Goal: Task Accomplishment & Management: Use online tool/utility

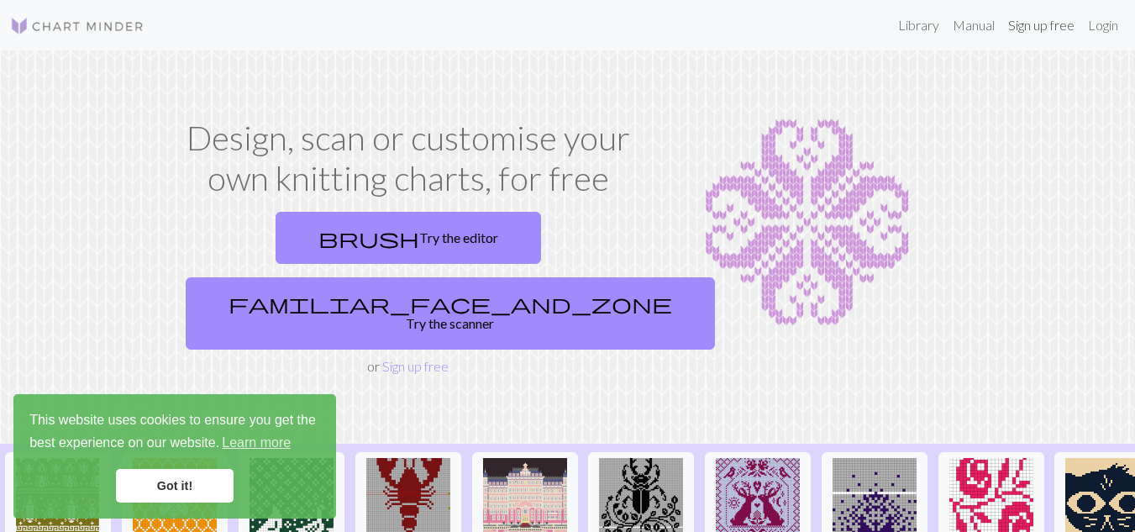
click at [1033, 30] on link "Sign up free" at bounding box center [1041, 25] width 80 height 34
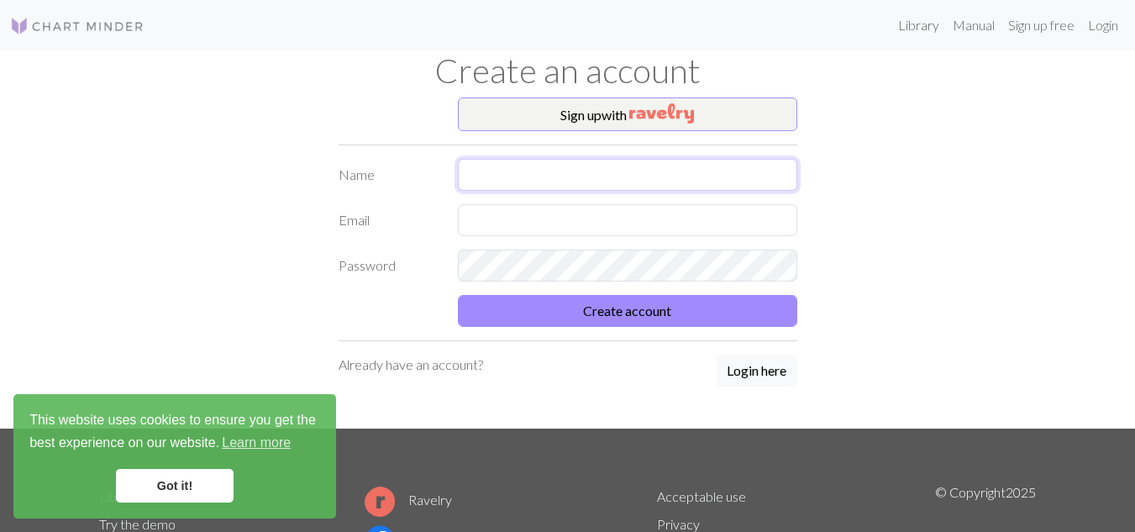
click at [593, 180] on input "text" at bounding box center [627, 175] width 339 height 32
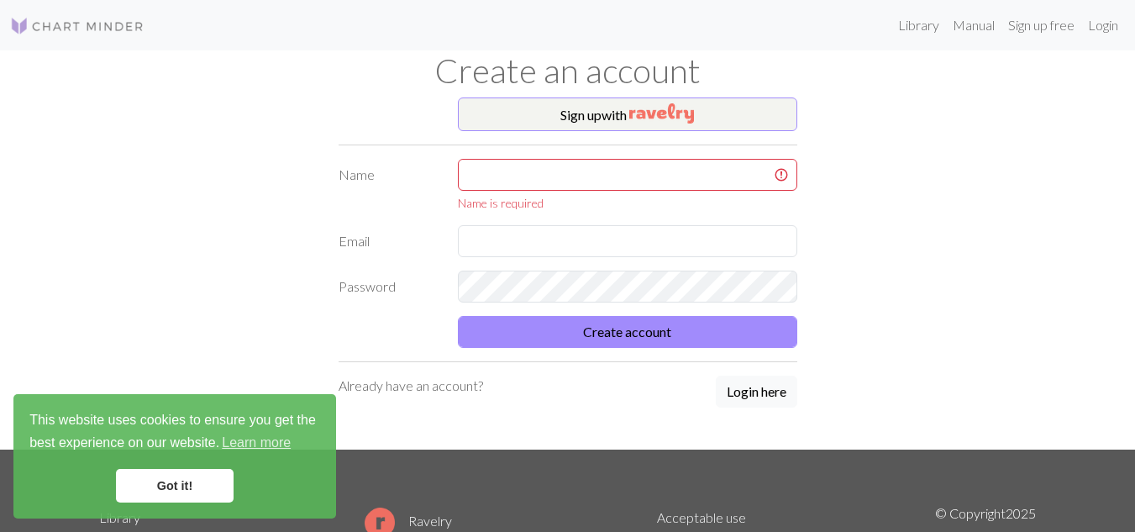
click at [123, 490] on link "Got it!" at bounding box center [175, 486] width 118 height 34
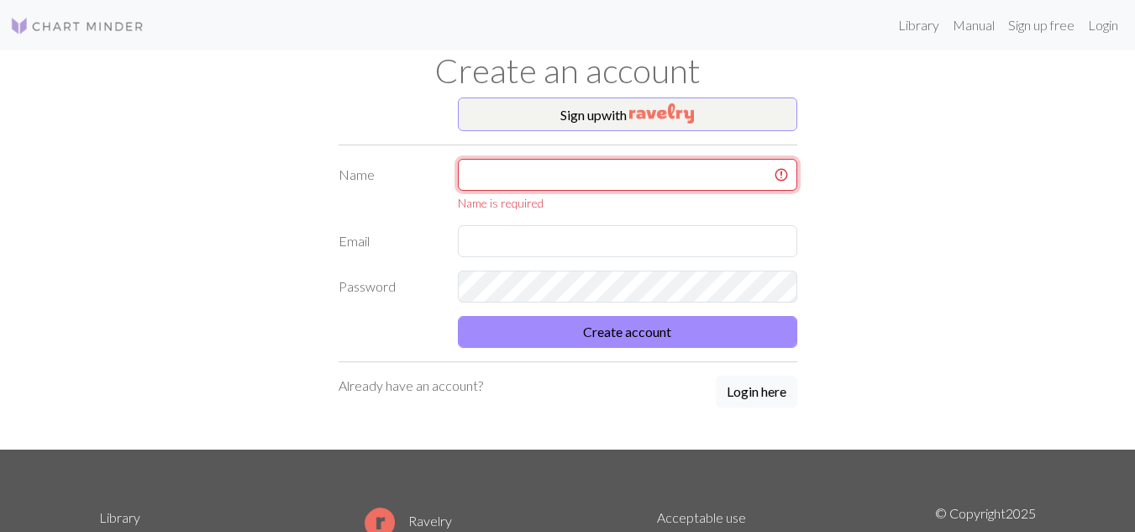
click at [570, 185] on input "text" at bounding box center [627, 175] width 339 height 32
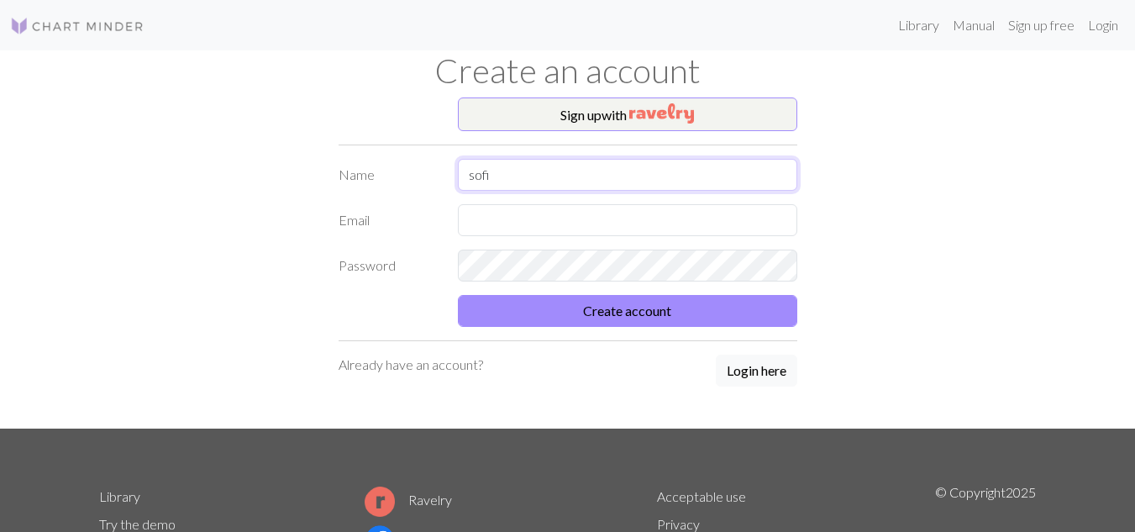
type input "sofi"
click at [496, 227] on input "text" at bounding box center [627, 220] width 339 height 32
type input "msofig09@gmail.com"
click at [458, 295] on button "Create account" at bounding box center [627, 311] width 339 height 32
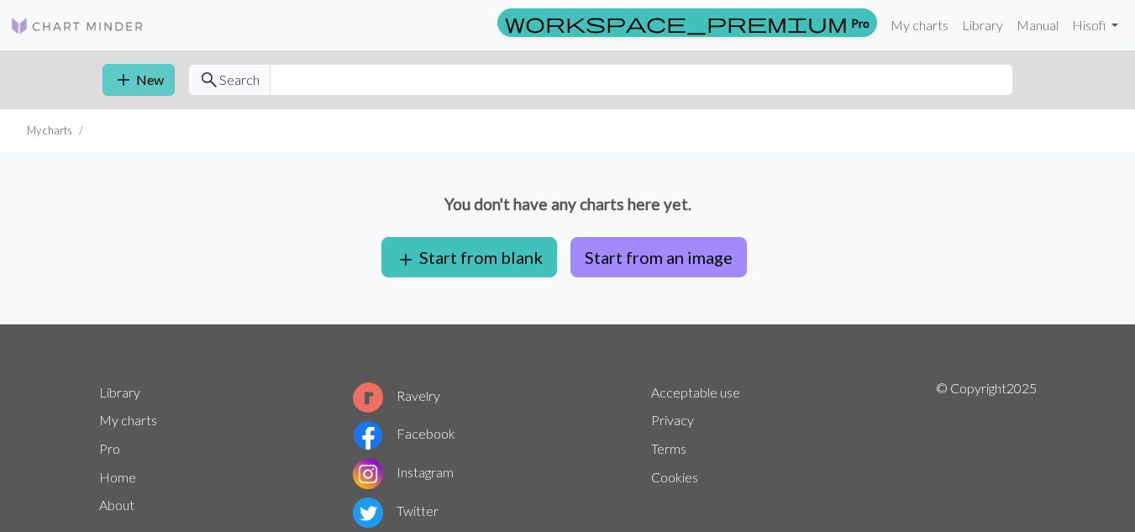
click at [153, 81] on button "add New" at bounding box center [138, 80] width 72 height 32
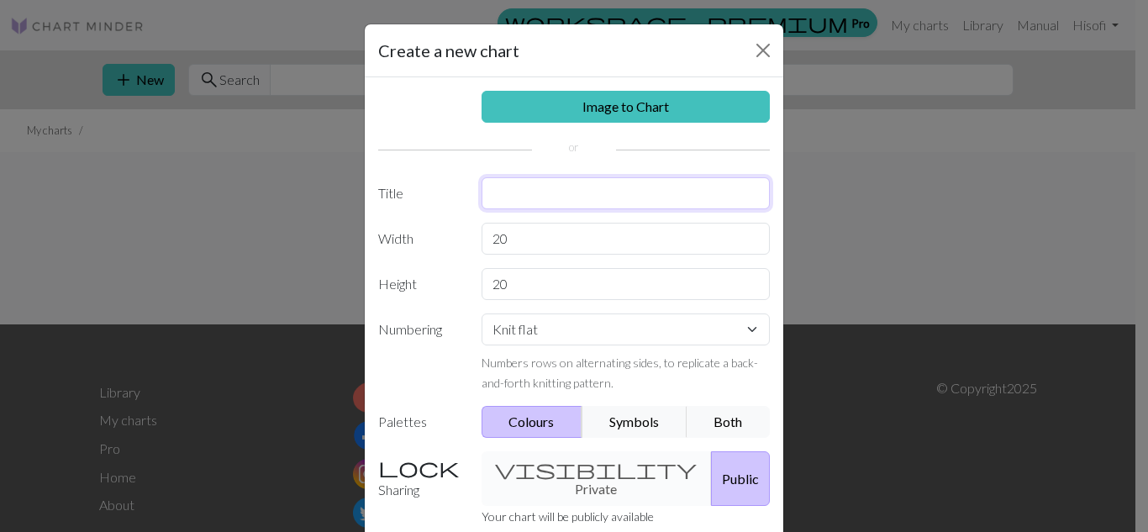
click at [523, 202] on input "text" at bounding box center [625, 193] width 289 height 32
type input "piojos"
click at [534, 249] on input "20" at bounding box center [625, 239] width 289 height 32
type input "2"
type input "40"
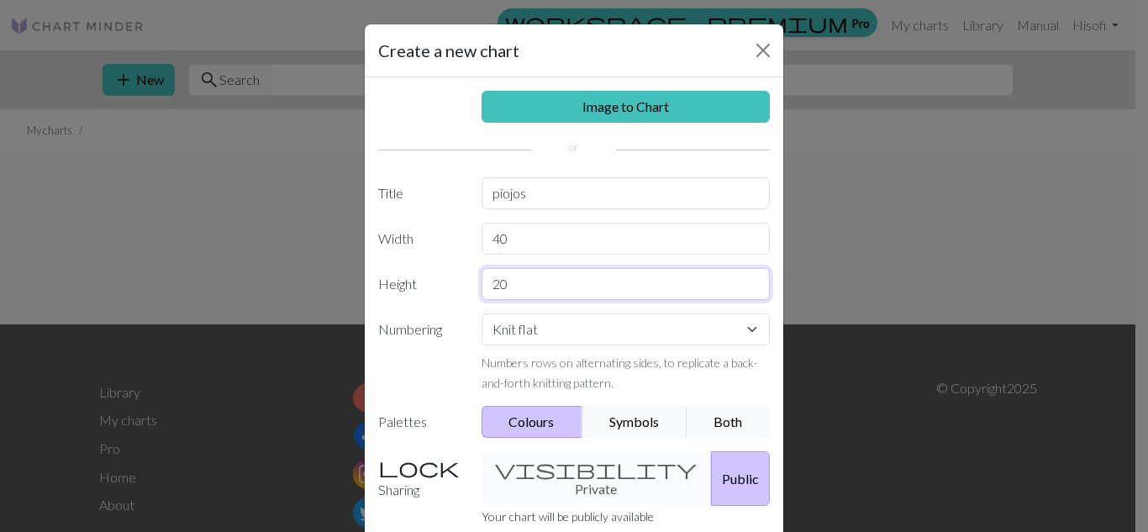
click at [520, 293] on input "20" at bounding box center [625, 284] width 289 height 32
type input "2"
type input "40"
click at [602, 330] on select "Knit flat Knit in the round Lace knitting Cross stitch" at bounding box center [625, 329] width 289 height 32
click at [387, 380] on label "Numbering" at bounding box center [419, 352] width 103 height 79
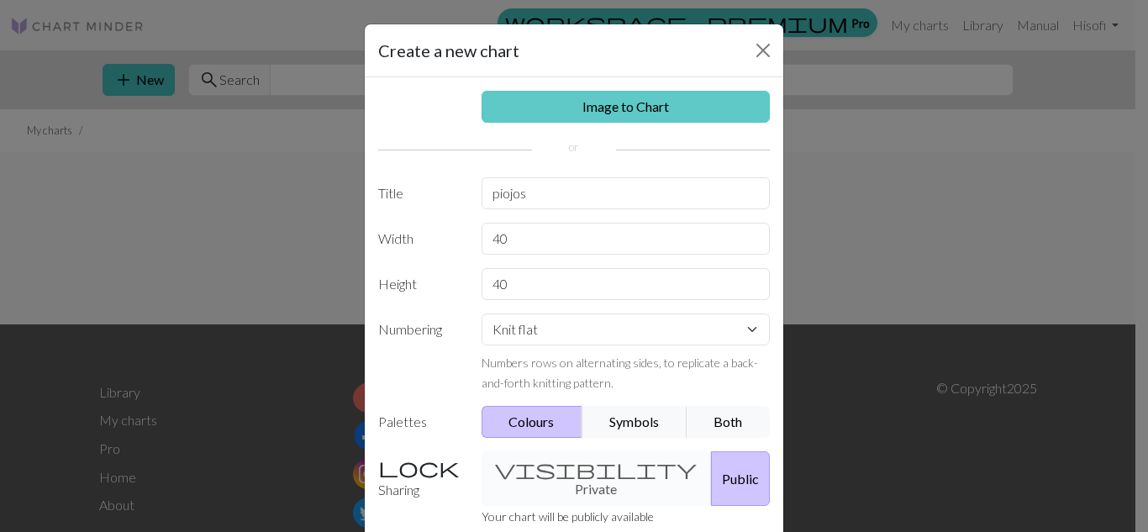
click at [611, 114] on link "Image to Chart" at bounding box center [625, 107] width 289 height 32
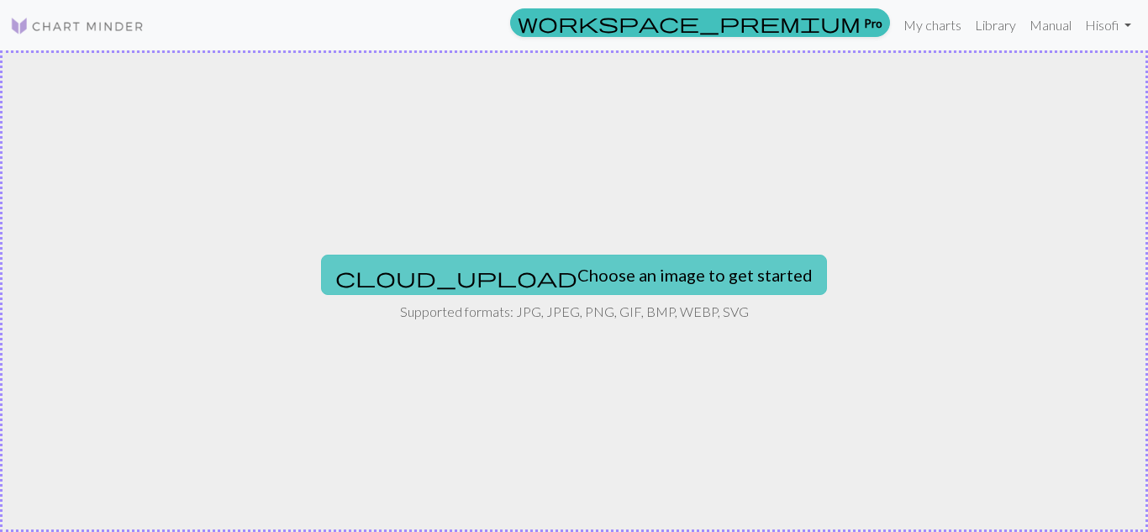
click at [600, 283] on button "cloud_upload Choose an image to get started" at bounding box center [574, 275] width 506 height 40
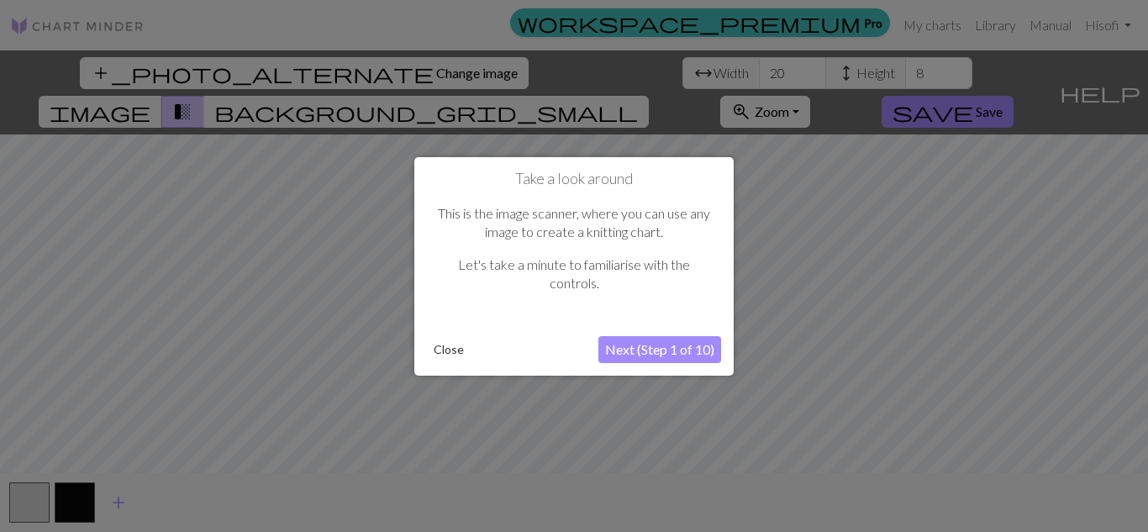
drag, startPoint x: 449, startPoint y: 354, endPoint x: 440, endPoint y: 352, distance: 8.6
click at [440, 352] on button "Close" at bounding box center [449, 349] width 44 height 25
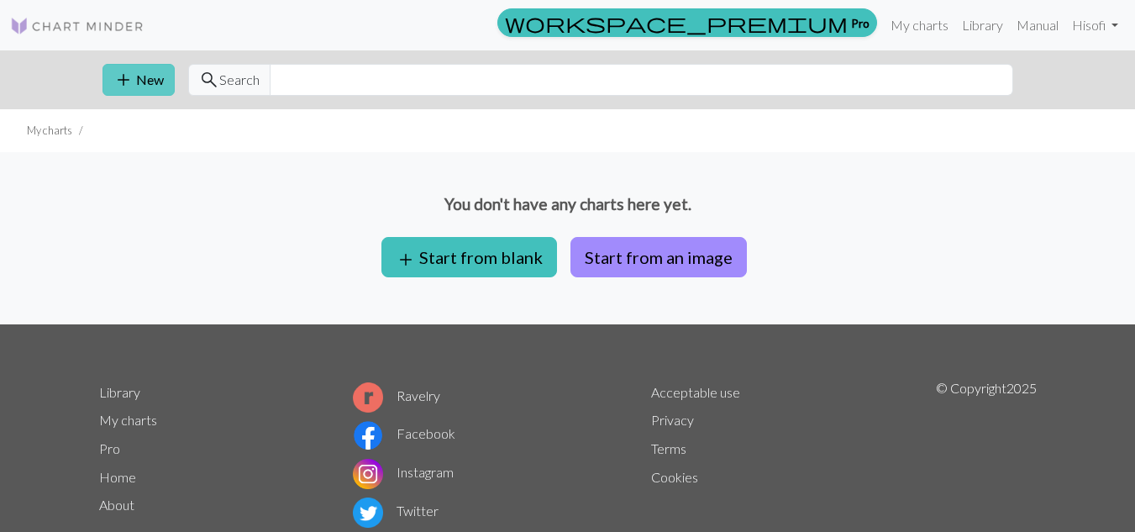
click at [144, 75] on button "add New" at bounding box center [138, 80] width 72 height 32
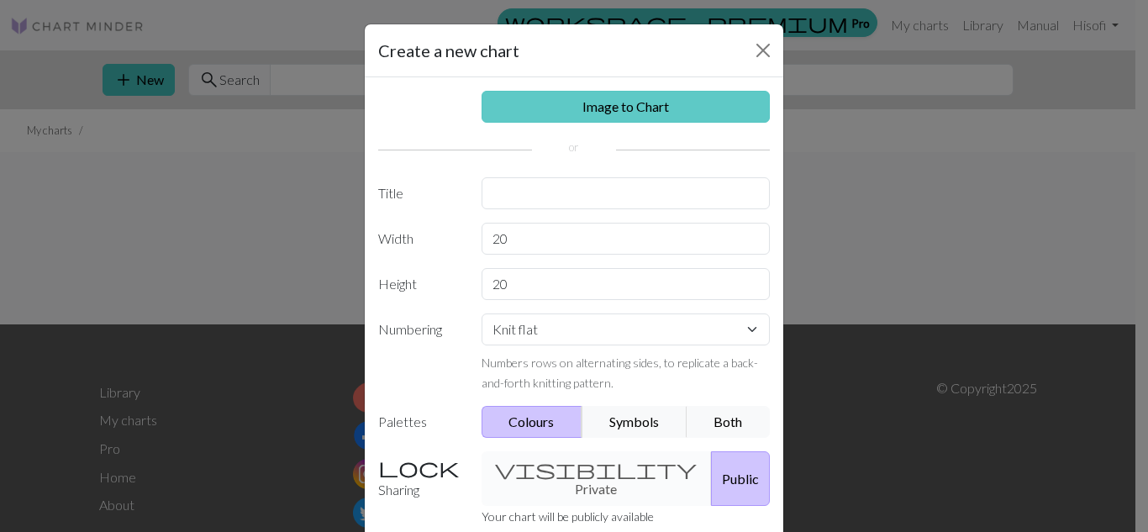
click at [678, 108] on link "Image to Chart" at bounding box center [625, 107] width 289 height 32
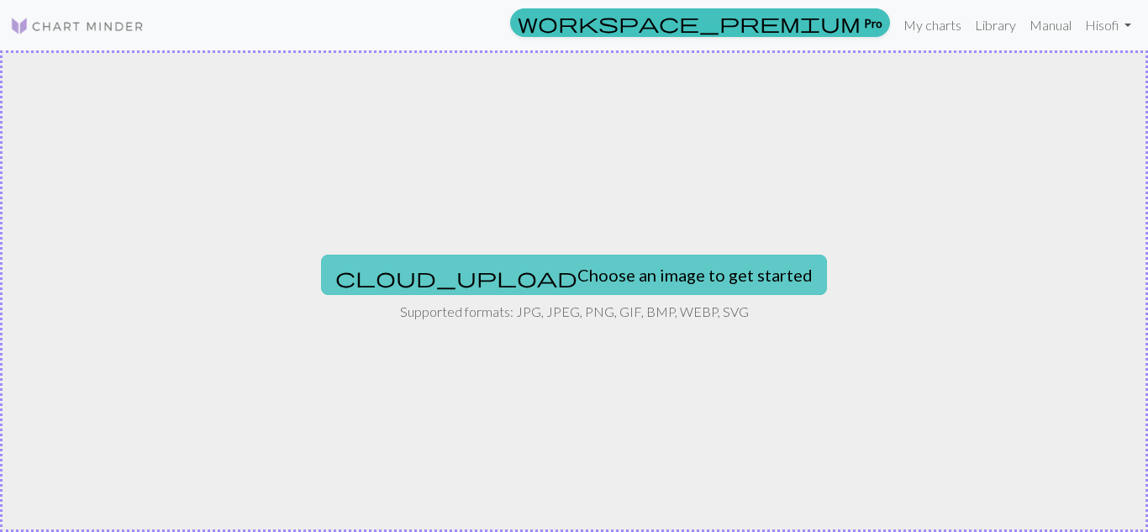
click at [607, 277] on button "cloud_upload Choose an image to get started" at bounding box center [574, 275] width 506 height 40
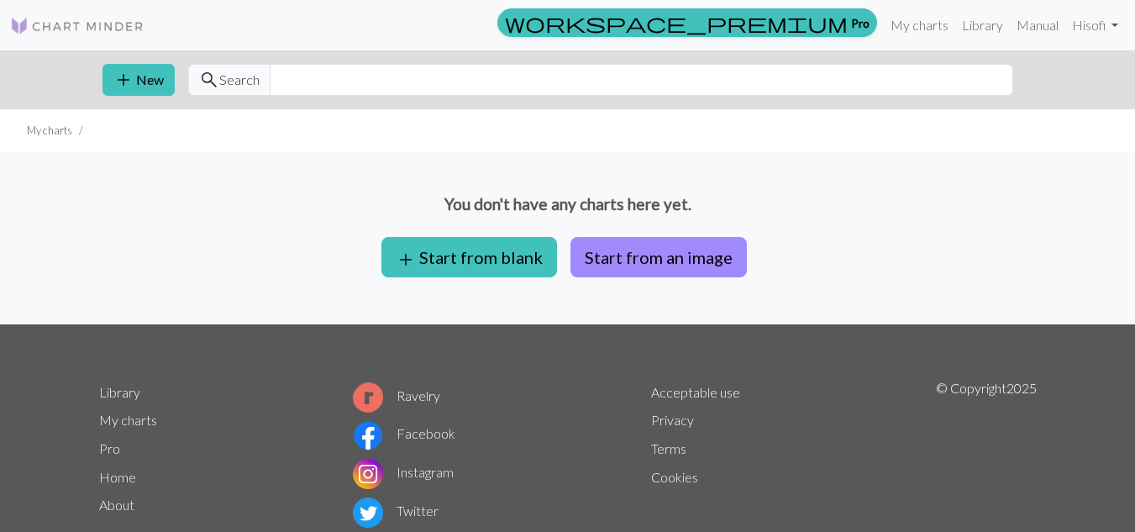
click at [99, 74] on div "add New search Search" at bounding box center [568, 79] width 958 height 59
click at [129, 81] on span "add" at bounding box center [123, 80] width 20 height 24
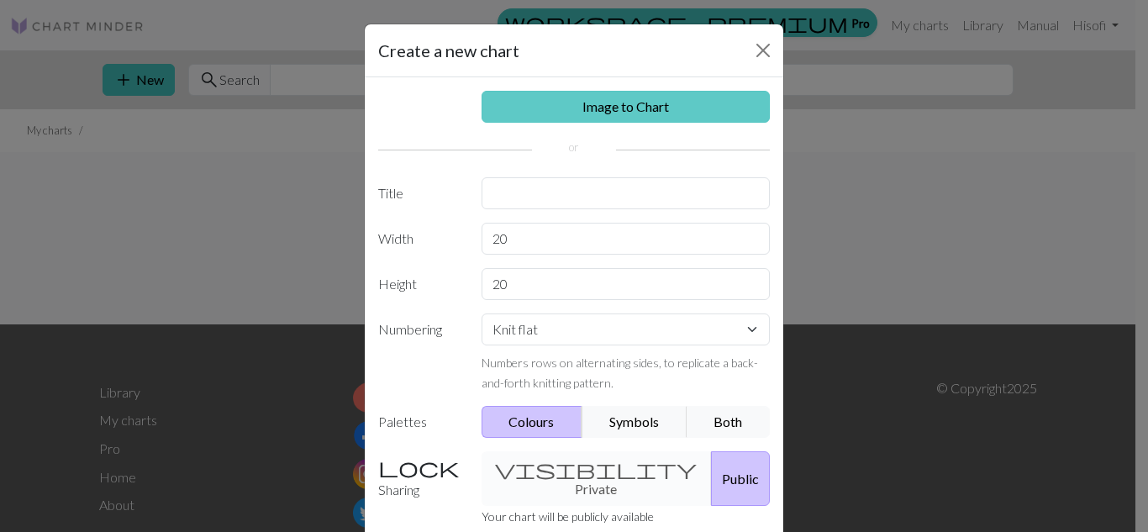
click at [569, 102] on link "Image to Chart" at bounding box center [625, 107] width 289 height 32
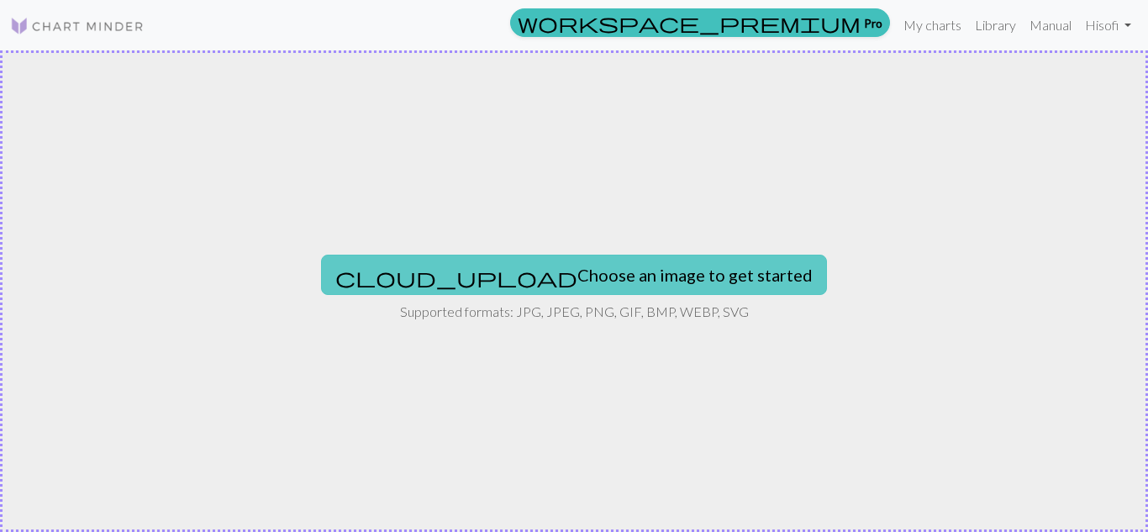
click at [483, 273] on button "cloud_upload Choose an image to get started" at bounding box center [574, 275] width 506 height 40
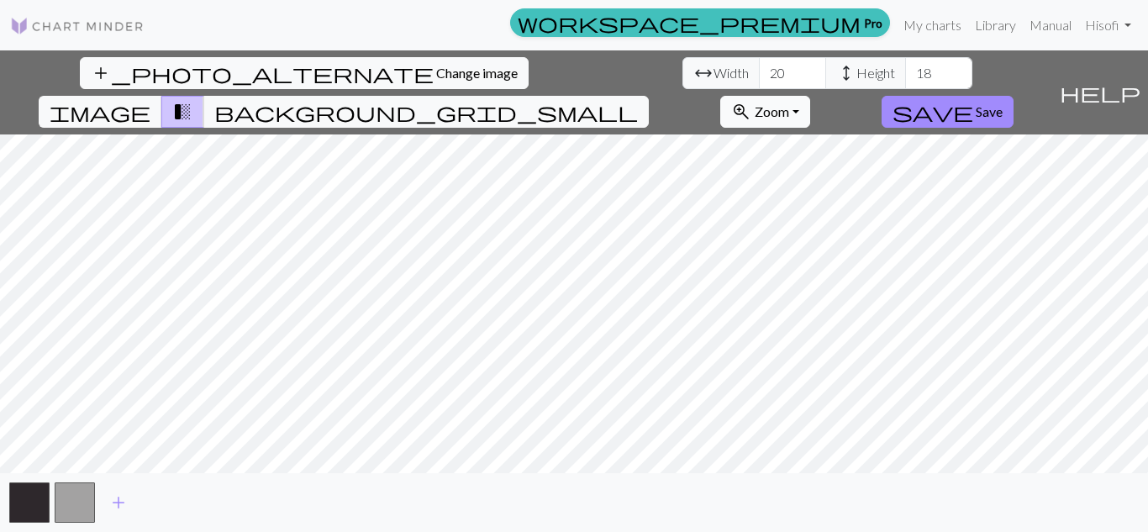
click at [810, 96] on button "zoom_in Zoom Zoom" at bounding box center [765, 112] width 90 height 32
click at [836, 75] on span "height" at bounding box center [846, 73] width 20 height 24
click at [836, 68] on span "height" at bounding box center [846, 73] width 20 height 24
click at [905, 66] on input "19" at bounding box center [938, 73] width 67 height 32
click at [905, 66] on input "20" at bounding box center [938, 73] width 67 height 32
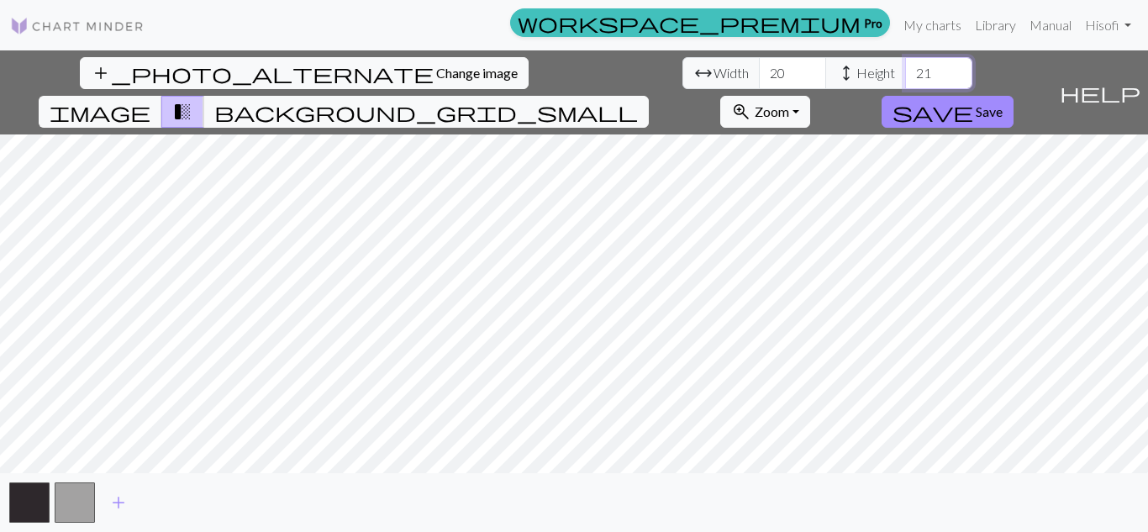
click at [905, 66] on input "21" at bounding box center [938, 73] width 67 height 32
click at [905, 66] on input "22" at bounding box center [938, 73] width 67 height 32
click at [905, 66] on input "23" at bounding box center [938, 73] width 67 height 32
click at [905, 66] on input "24" at bounding box center [938, 73] width 67 height 32
click at [905, 66] on input "25" at bounding box center [938, 73] width 67 height 32
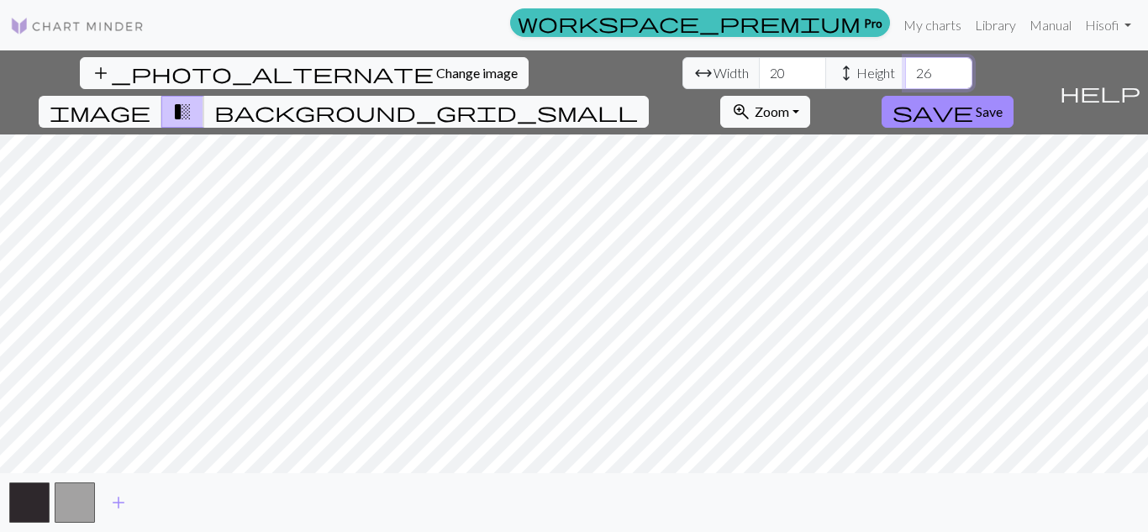
click at [905, 66] on input "26" at bounding box center [938, 73] width 67 height 32
click at [905, 66] on input "27" at bounding box center [938, 73] width 67 height 32
click at [905, 66] on input "28" at bounding box center [938, 73] width 67 height 32
click at [905, 66] on input "29" at bounding box center [938, 73] width 67 height 32
click at [905, 66] on input "30" at bounding box center [938, 73] width 67 height 32
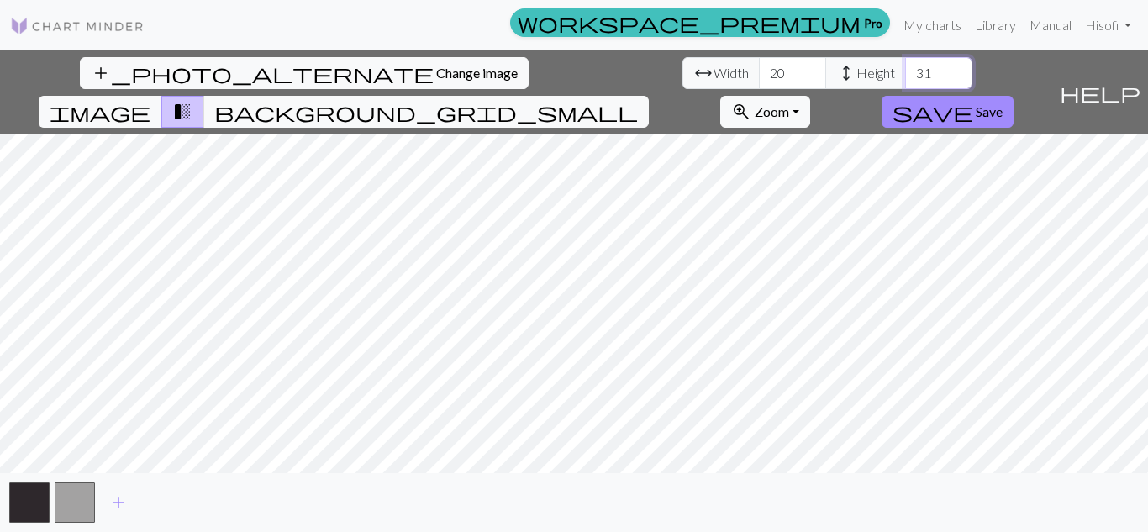
click at [905, 66] on input "31" at bounding box center [938, 73] width 67 height 32
click at [905, 66] on input "32" at bounding box center [938, 73] width 67 height 32
click at [905, 66] on input "33" at bounding box center [938, 73] width 67 height 32
click at [905, 66] on input "34" at bounding box center [938, 73] width 67 height 32
click at [905, 66] on input "35" at bounding box center [938, 73] width 67 height 32
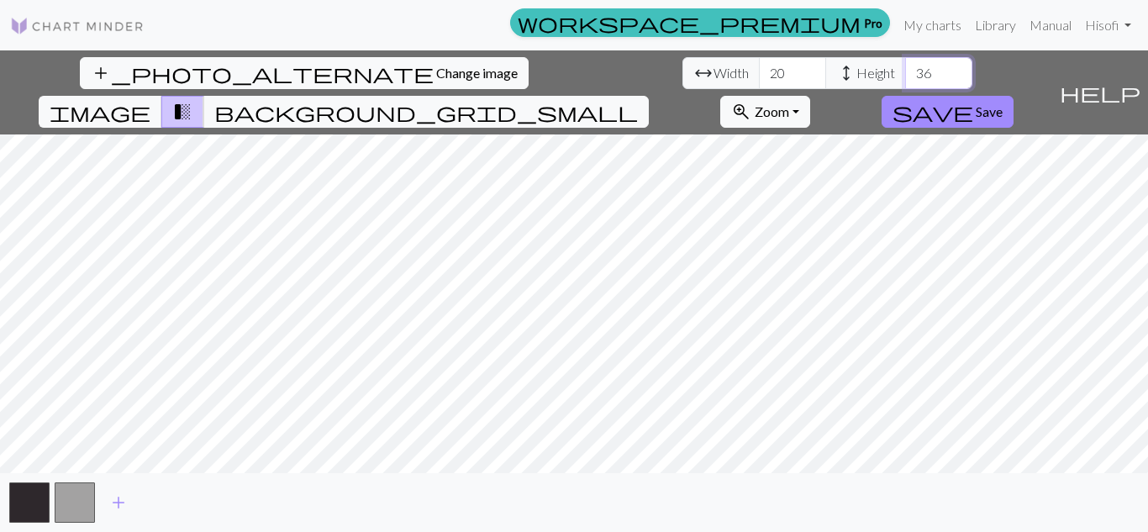
click at [905, 66] on input "36" at bounding box center [938, 73] width 67 height 32
click at [905, 66] on input "37" at bounding box center [938, 73] width 67 height 32
click at [905, 66] on input "38" at bounding box center [938, 73] width 67 height 32
click at [905, 66] on input "39" at bounding box center [938, 73] width 67 height 32
click at [905, 66] on input "40" at bounding box center [938, 73] width 67 height 32
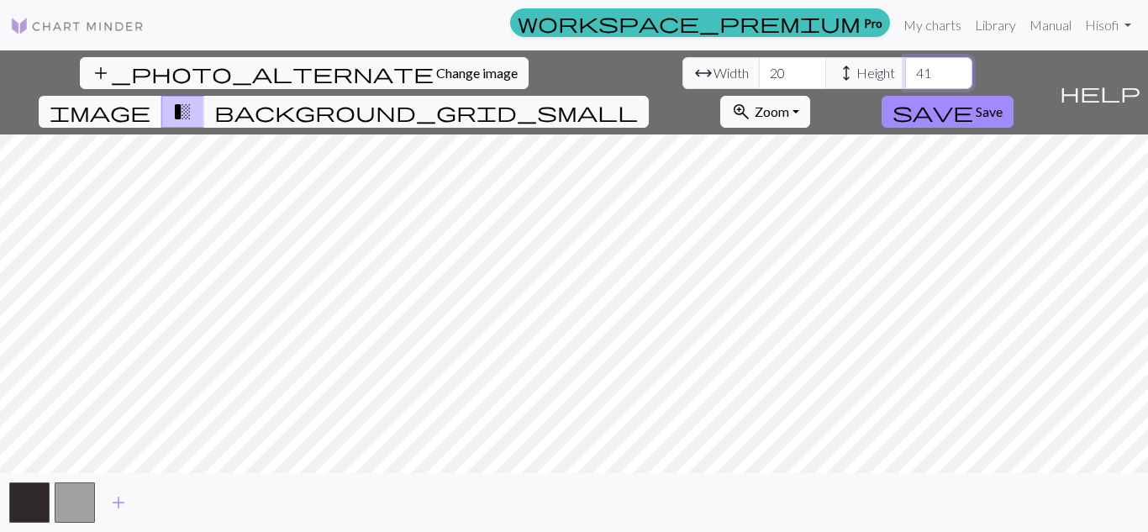
click at [905, 66] on input "41" at bounding box center [938, 73] width 67 height 32
type input "40"
click at [905, 80] on input "40" at bounding box center [938, 73] width 67 height 32
click at [693, 79] on span "arrow_range" at bounding box center [703, 73] width 20 height 24
click at [759, 65] on input "20" at bounding box center [792, 73] width 67 height 32
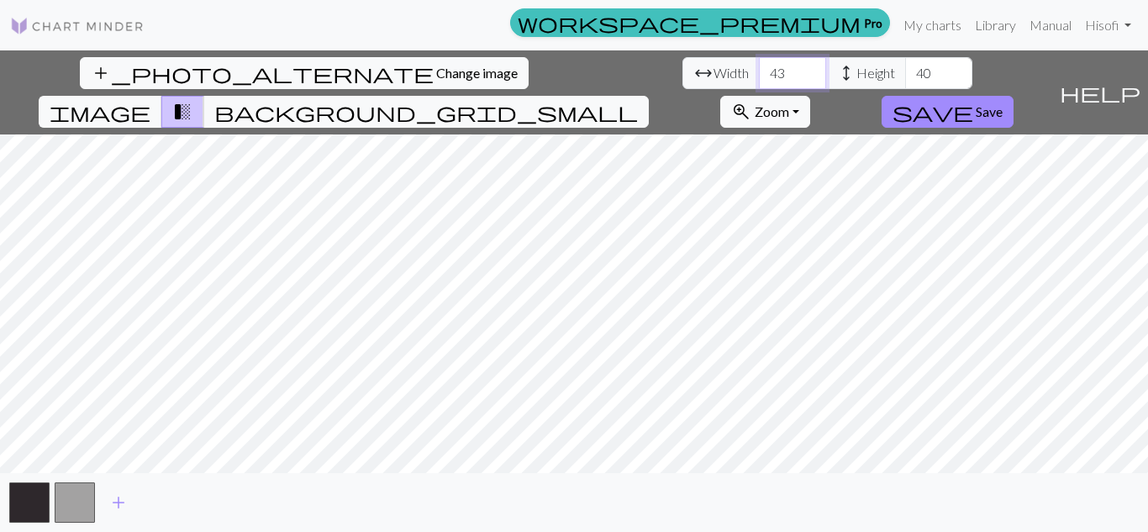
click at [759, 65] on input "43" at bounding box center [792, 73] width 67 height 32
click at [759, 78] on input "42" at bounding box center [792, 73] width 67 height 32
click at [759, 78] on input "41" at bounding box center [792, 73] width 67 height 32
type input "40"
click at [759, 78] on input "40" at bounding box center [792, 73] width 67 height 32
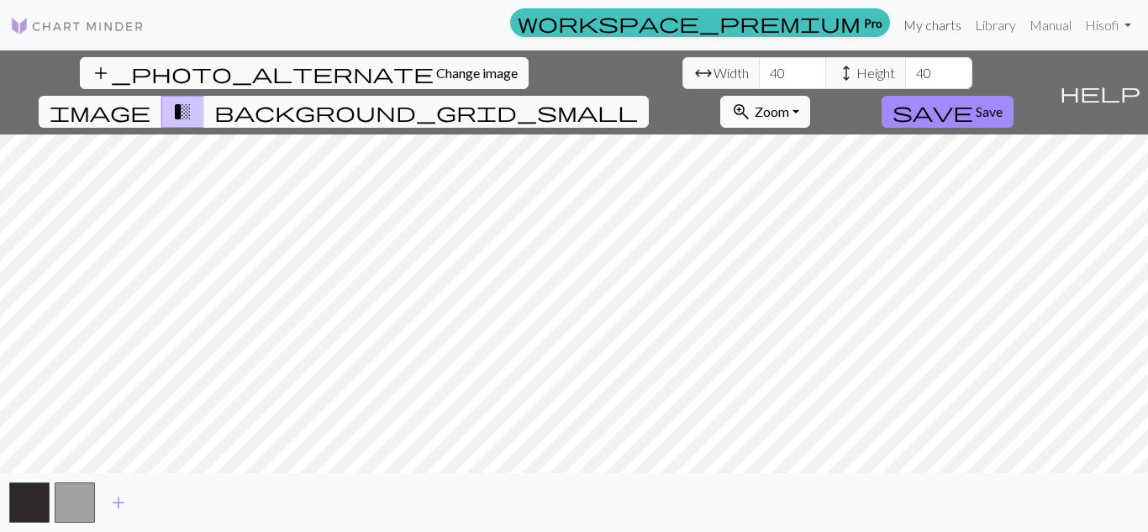
click at [930, 25] on link "My charts" at bounding box center [931, 25] width 71 height 34
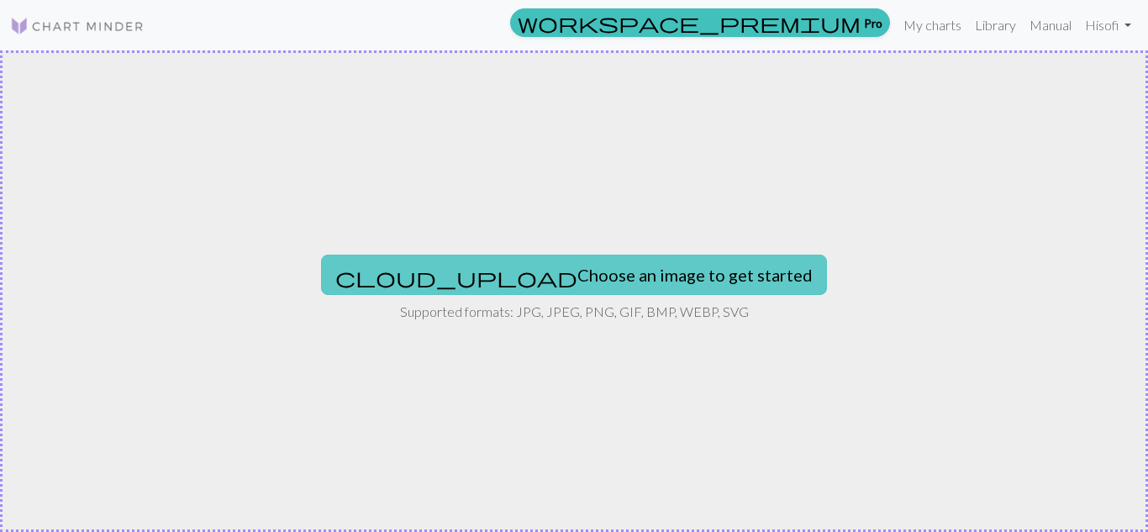
click at [585, 281] on button "cloud_upload Choose an image to get started" at bounding box center [574, 275] width 506 height 40
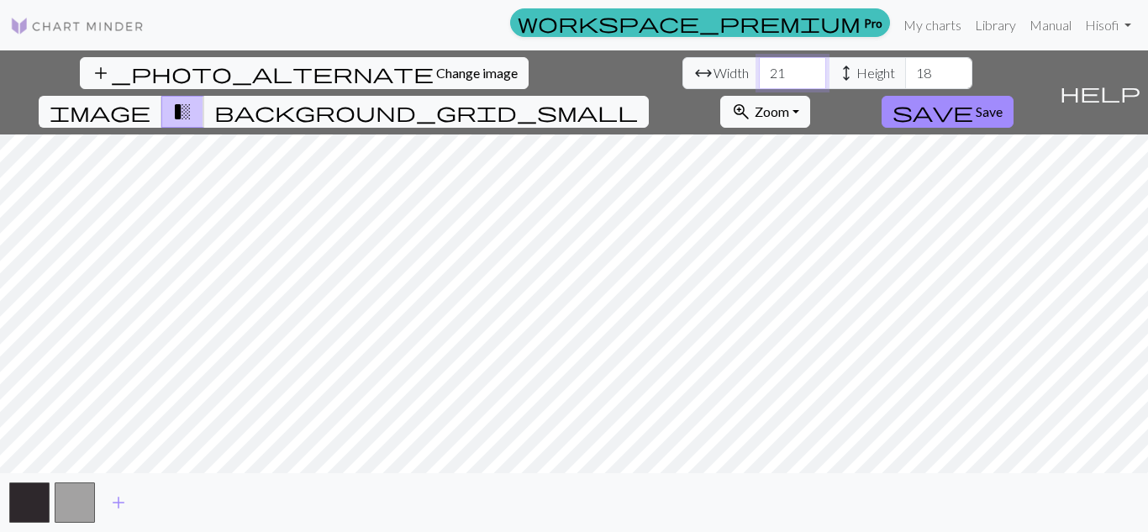
click at [759, 69] on input "21" at bounding box center [792, 73] width 67 height 32
click at [759, 65] on input "43" at bounding box center [792, 73] width 67 height 32
click at [759, 85] on input "43" at bounding box center [792, 73] width 67 height 32
click at [759, 77] on input "42" at bounding box center [792, 73] width 67 height 32
click at [759, 77] on input "41" at bounding box center [792, 73] width 67 height 32
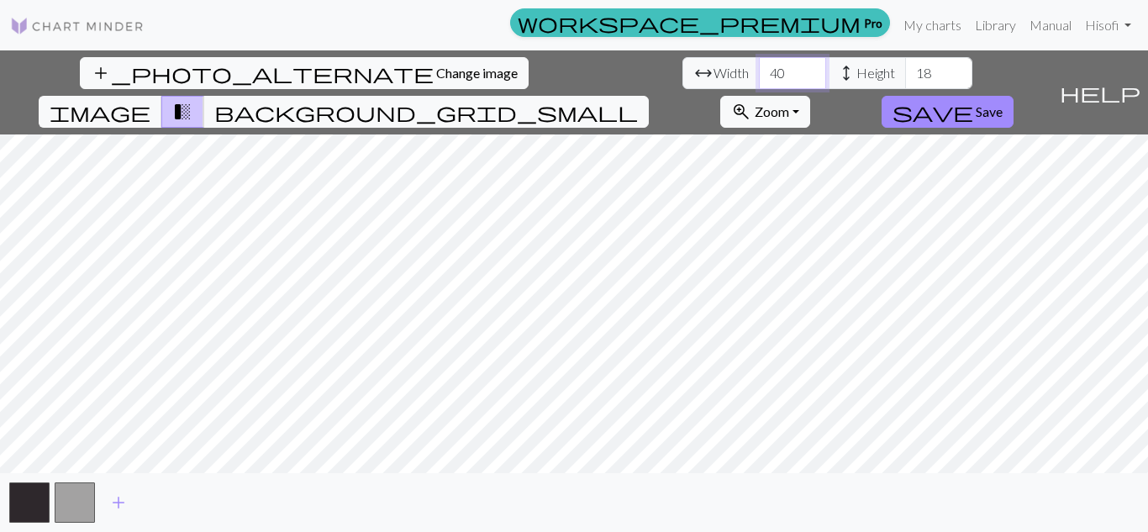
type input "40"
click at [759, 78] on input "40" at bounding box center [792, 73] width 67 height 32
click at [905, 67] on input "42" at bounding box center [938, 73] width 67 height 32
click at [905, 78] on input "41" at bounding box center [938, 73] width 67 height 32
type input "40"
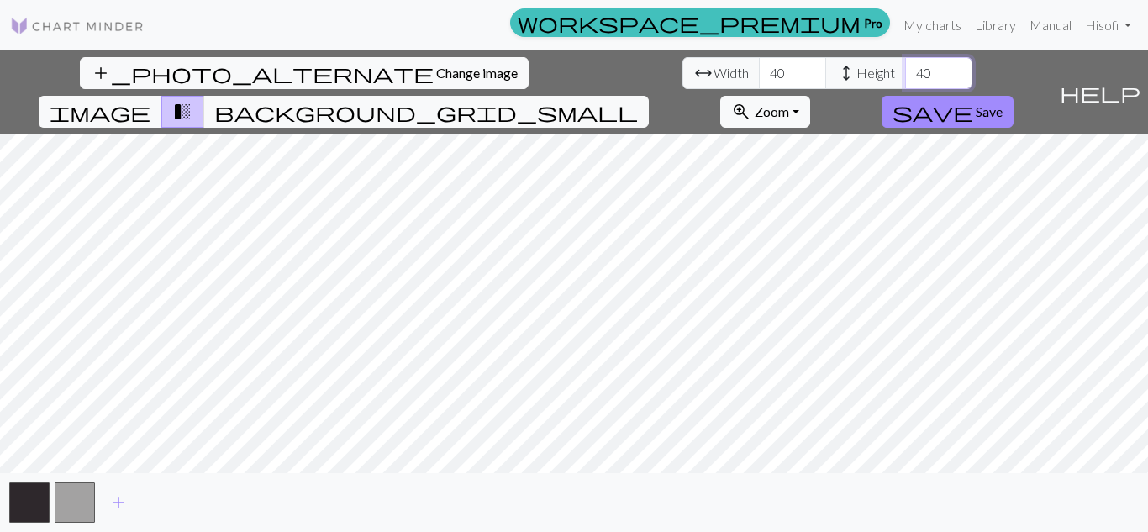
click at [905, 78] on input "40" at bounding box center [938, 73] width 67 height 32
click at [1002, 103] on span "Save" at bounding box center [988, 111] width 27 height 16
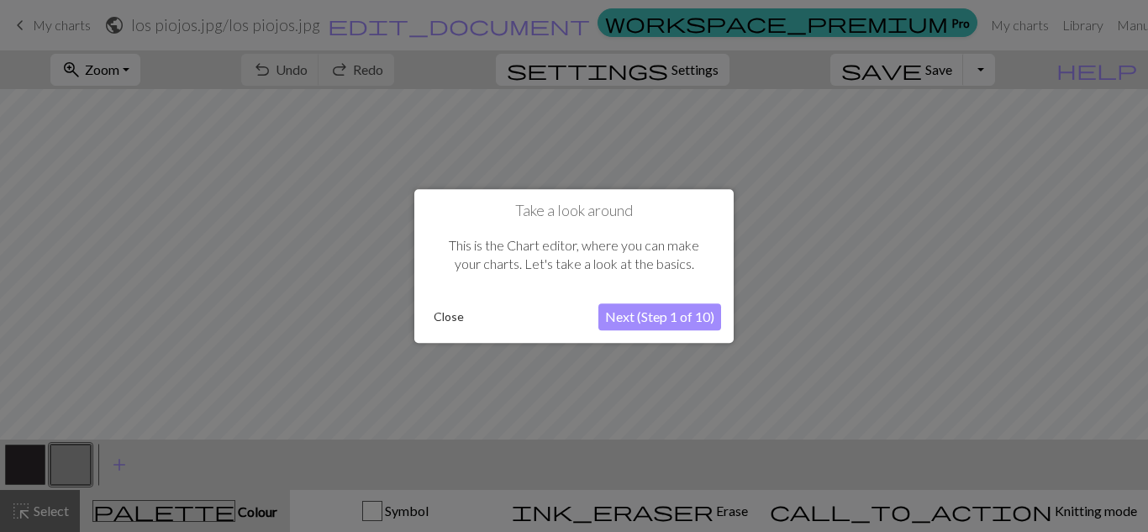
click at [648, 322] on button "Next (Step 1 of 10)" at bounding box center [659, 316] width 123 height 27
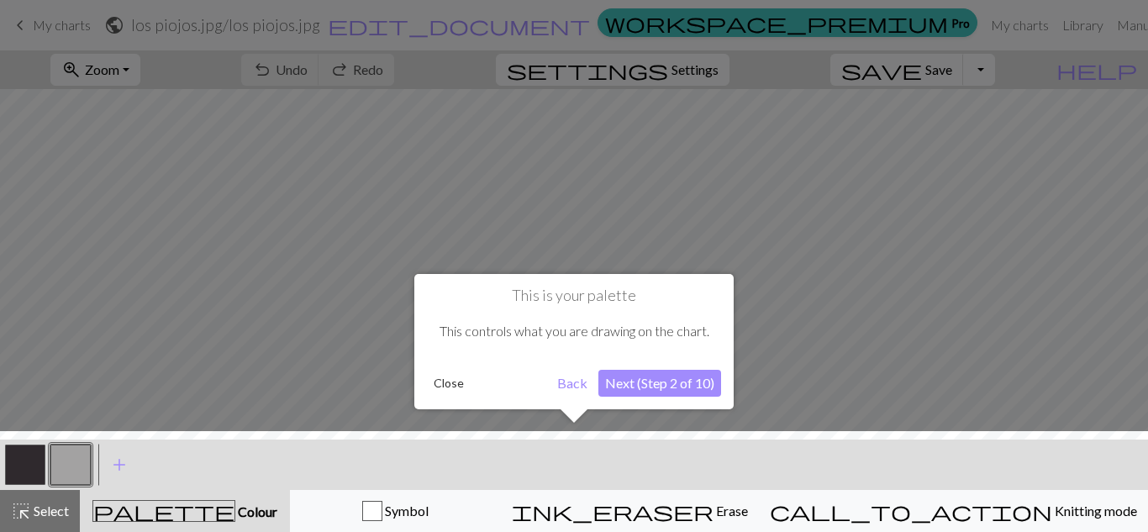
click at [683, 386] on button "Next (Step 2 of 10)" at bounding box center [659, 383] width 123 height 27
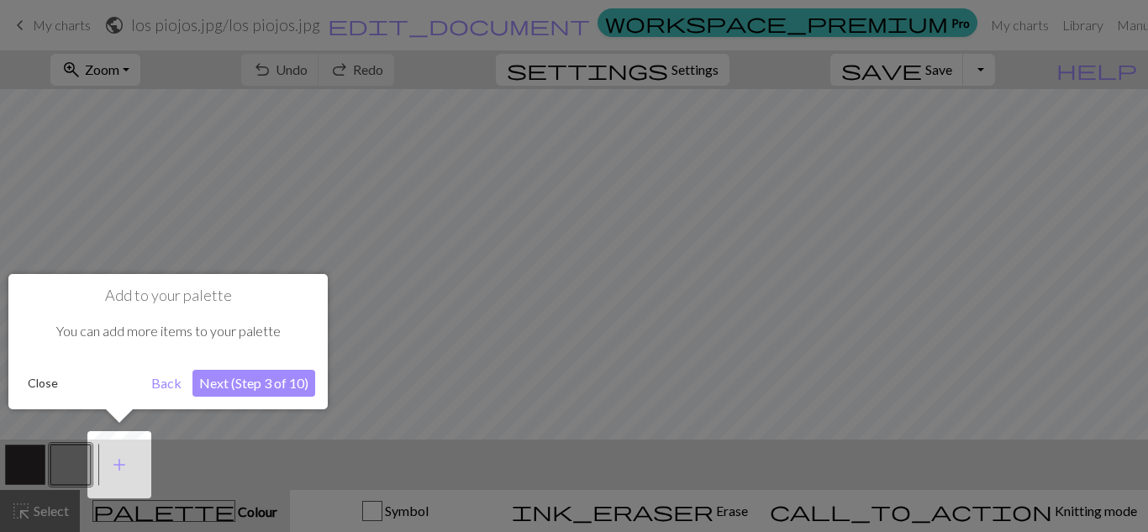
click at [249, 381] on button "Next (Step 3 of 10)" at bounding box center [253, 383] width 123 height 27
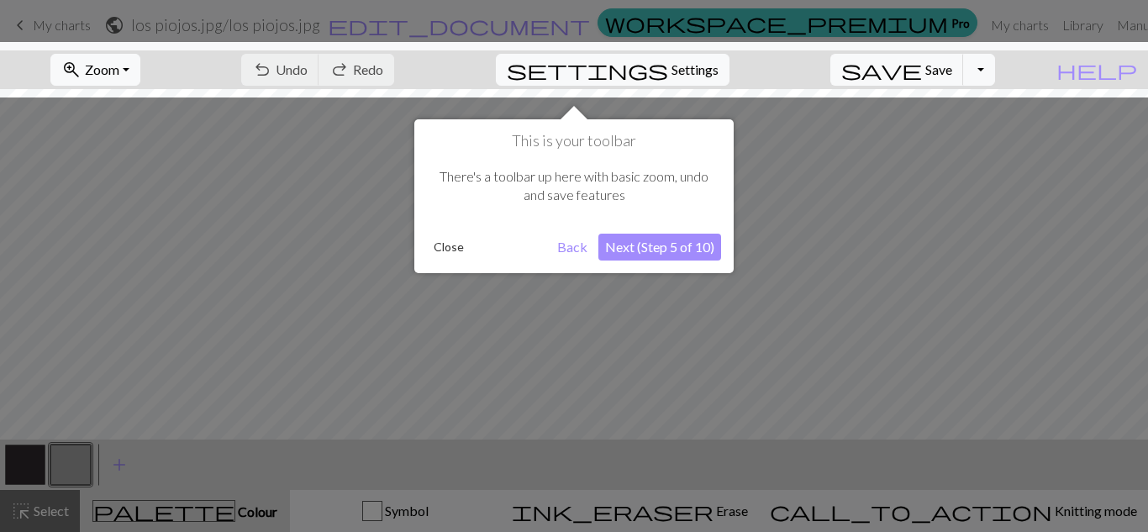
click at [662, 250] on button "Next (Step 5 of 10)" at bounding box center [659, 247] width 123 height 27
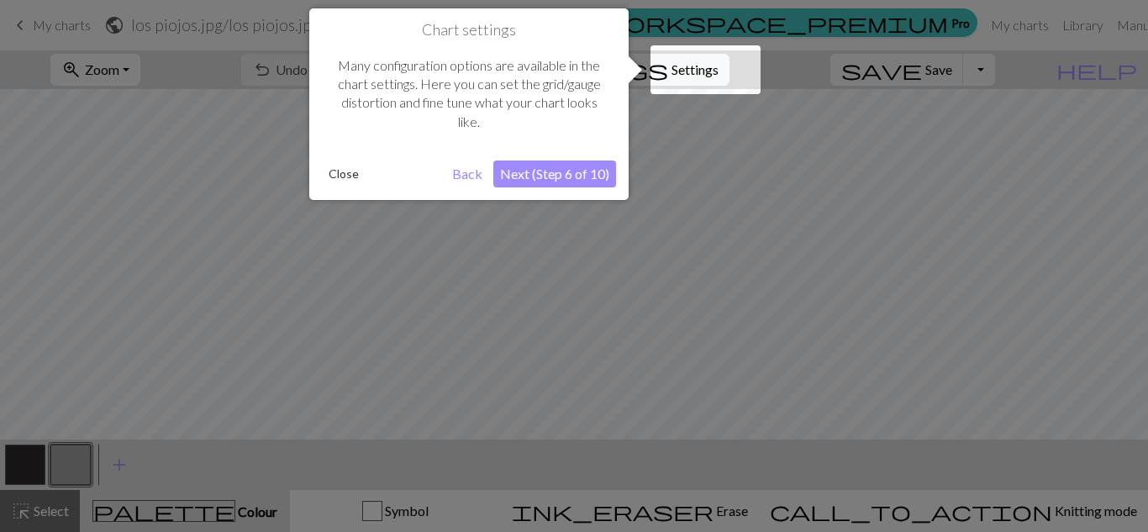
click at [557, 175] on button "Next (Step 6 of 10)" at bounding box center [554, 173] width 123 height 27
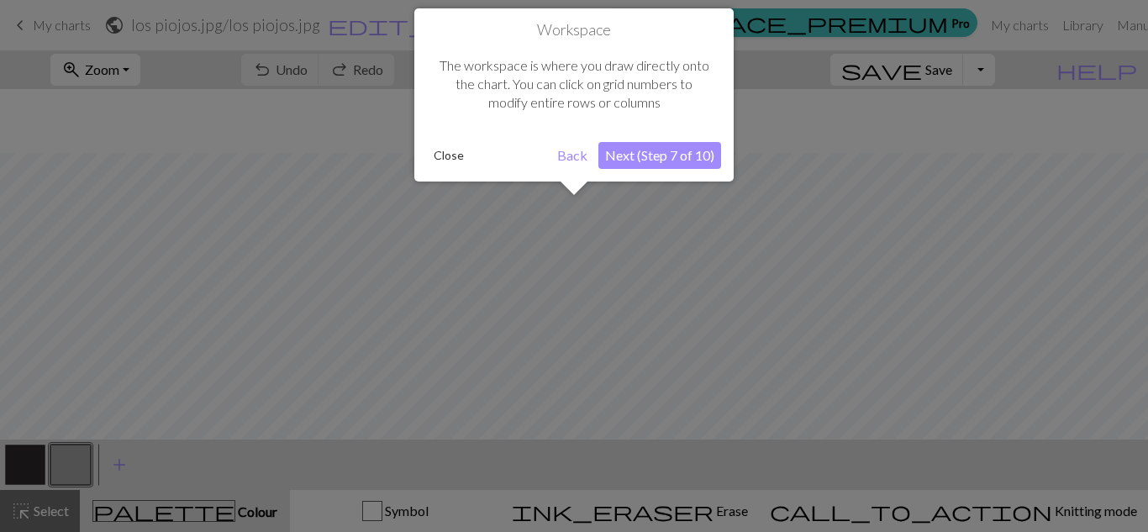
scroll to position [64, 0]
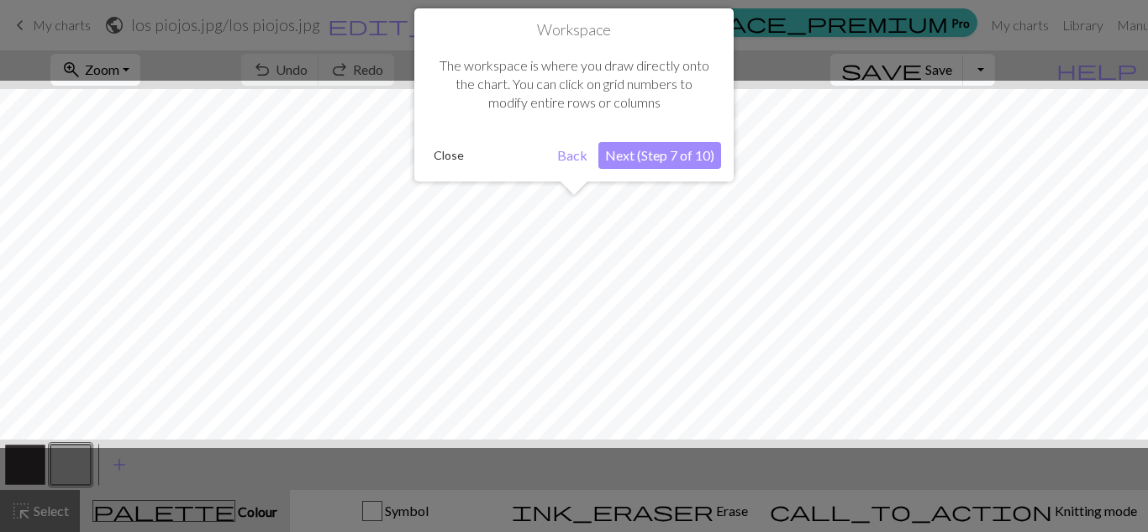
click at [665, 161] on button "Next (Step 7 of 10)" at bounding box center [659, 155] width 123 height 27
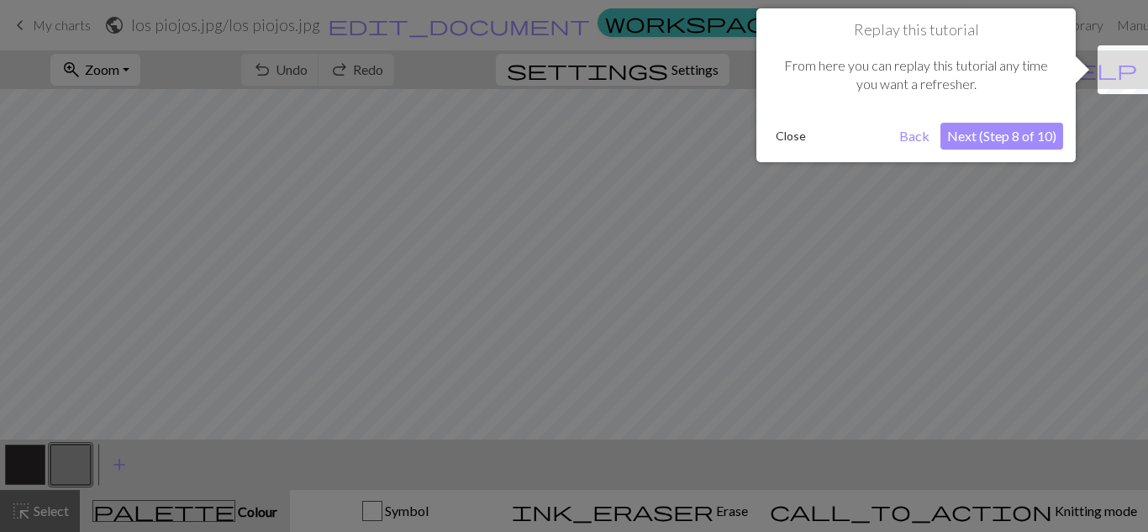
click at [985, 135] on button "Next (Step 8 of 10)" at bounding box center [1001, 136] width 123 height 27
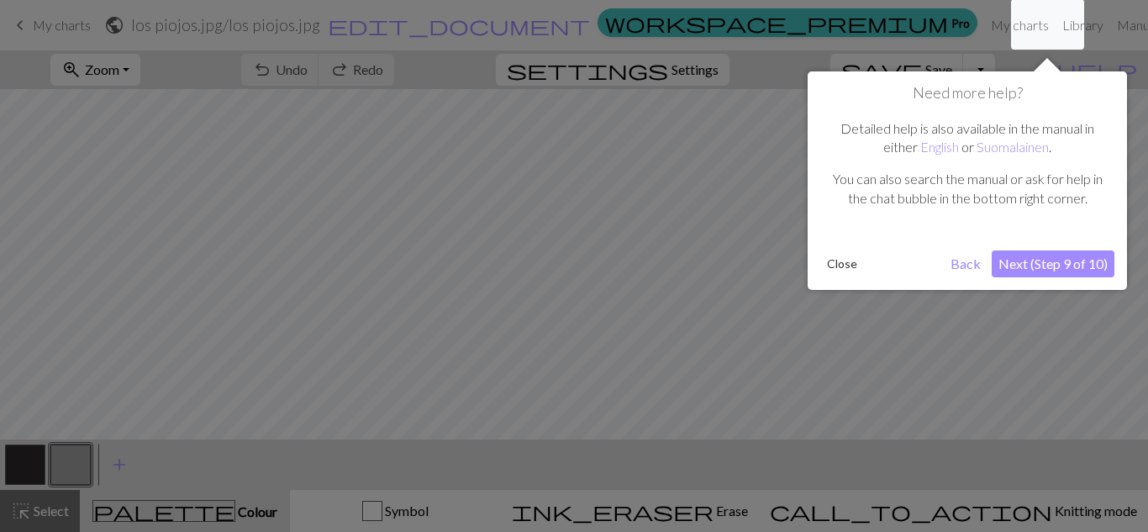
click at [1062, 261] on button "Next (Step 9 of 10)" at bounding box center [1052, 263] width 123 height 27
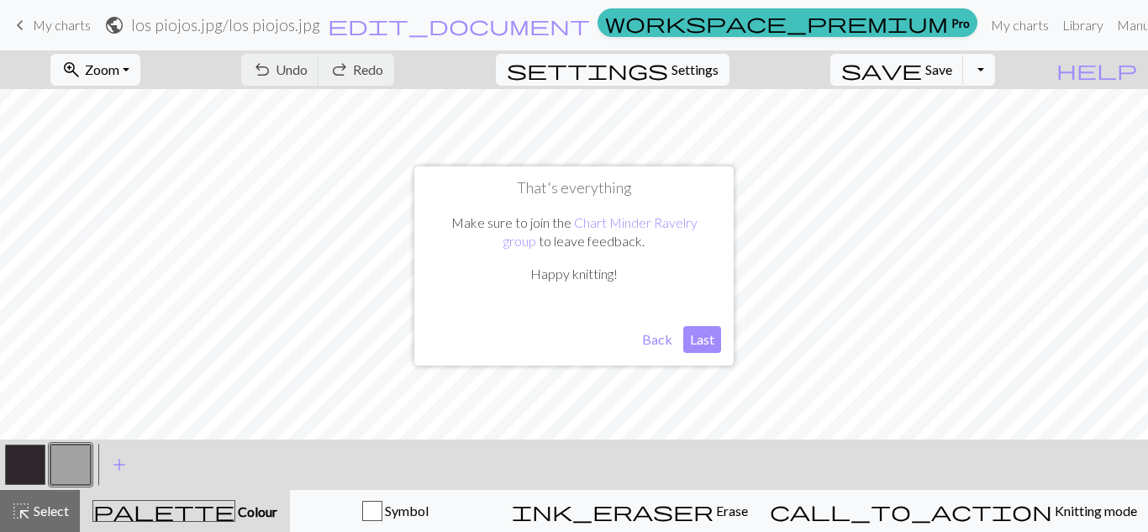
click at [703, 330] on button "Last" at bounding box center [702, 339] width 38 height 27
click at [13, 465] on button "button" at bounding box center [25, 464] width 40 height 40
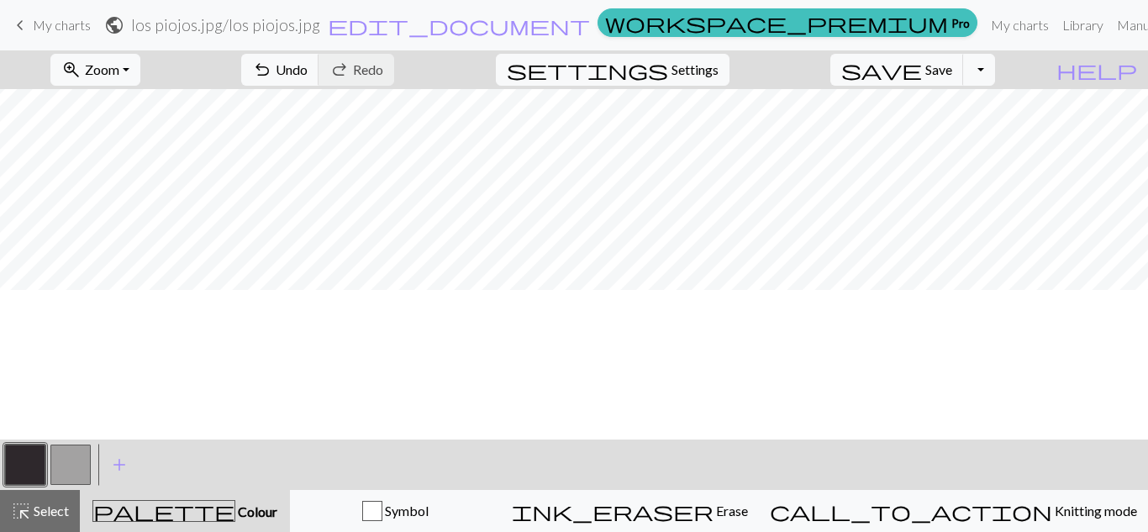
scroll to position [0, 0]
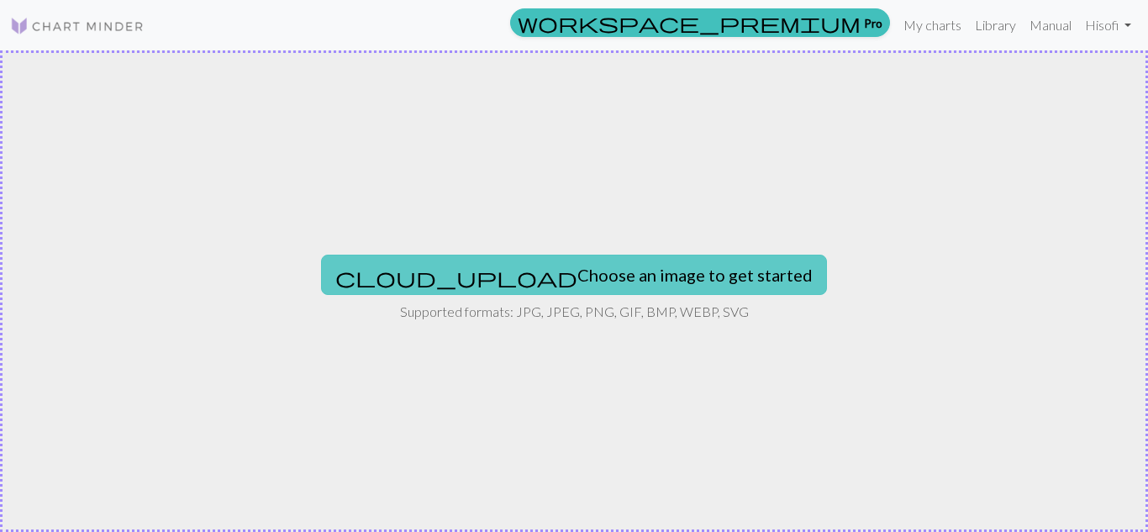
click at [485, 292] on button "cloud_upload Choose an image to get started" at bounding box center [574, 275] width 506 height 40
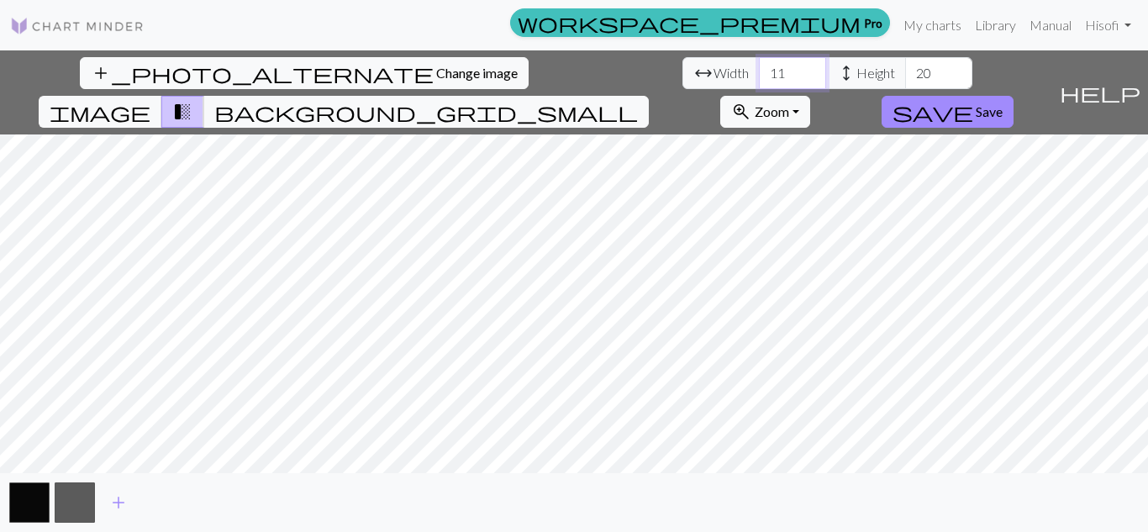
click at [759, 70] on input "11" at bounding box center [792, 73] width 67 height 32
drag, startPoint x: 369, startPoint y: 59, endPoint x: 376, endPoint y: 69, distance: 12.1
click at [759, 69] on input "11" at bounding box center [792, 73] width 67 height 32
click at [759, 69] on input "36" at bounding box center [792, 73] width 67 height 32
click at [759, 69] on input "37" at bounding box center [792, 73] width 67 height 32
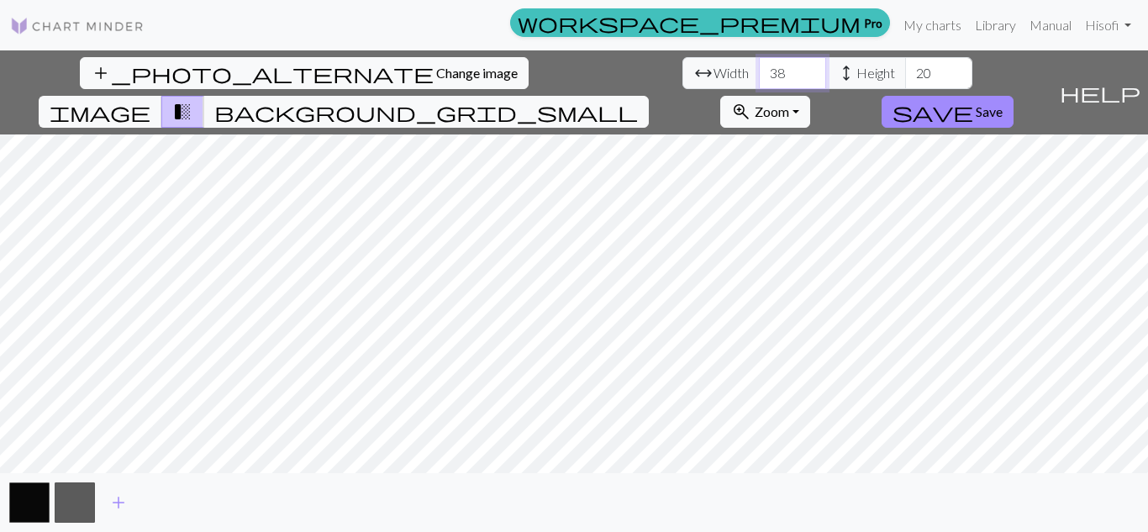
click at [759, 69] on input "38" at bounding box center [792, 73] width 67 height 32
click at [759, 69] on input "39" at bounding box center [792, 73] width 67 height 32
type input "40"
click at [759, 69] on input "40" at bounding box center [792, 73] width 67 height 32
click at [905, 66] on input "38" at bounding box center [938, 73] width 67 height 32
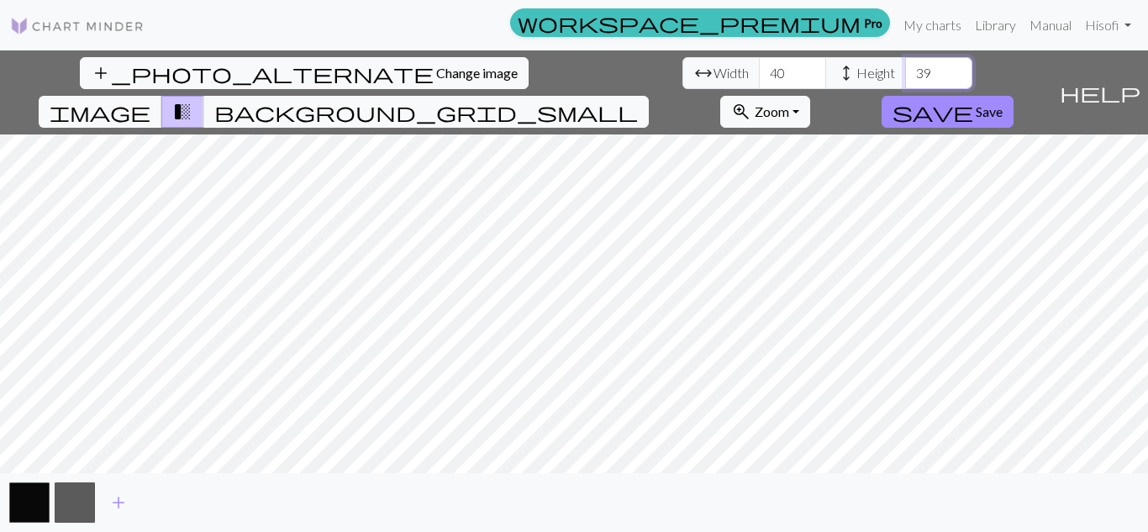
click at [905, 66] on input "39" at bounding box center [938, 73] width 67 height 32
type input "40"
click at [905, 66] on input "40" at bounding box center [938, 73] width 67 height 32
click at [1013, 96] on button "save Save" at bounding box center [947, 112] width 132 height 32
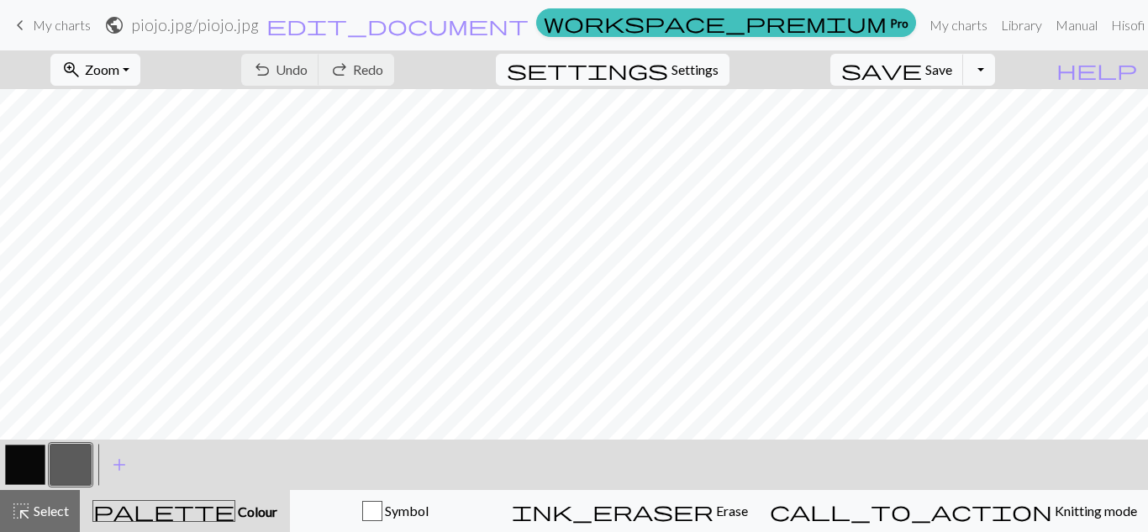
scroll to position [252, 0]
click at [113, 470] on span "add" at bounding box center [119, 465] width 20 height 24
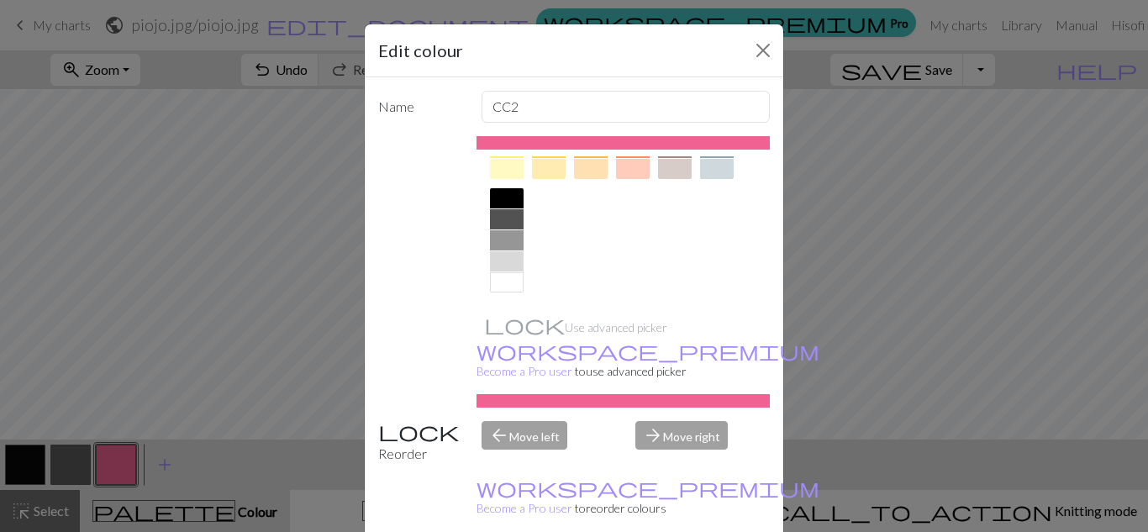
scroll to position [323, 0]
click at [497, 283] on div at bounding box center [507, 281] width 34 height 20
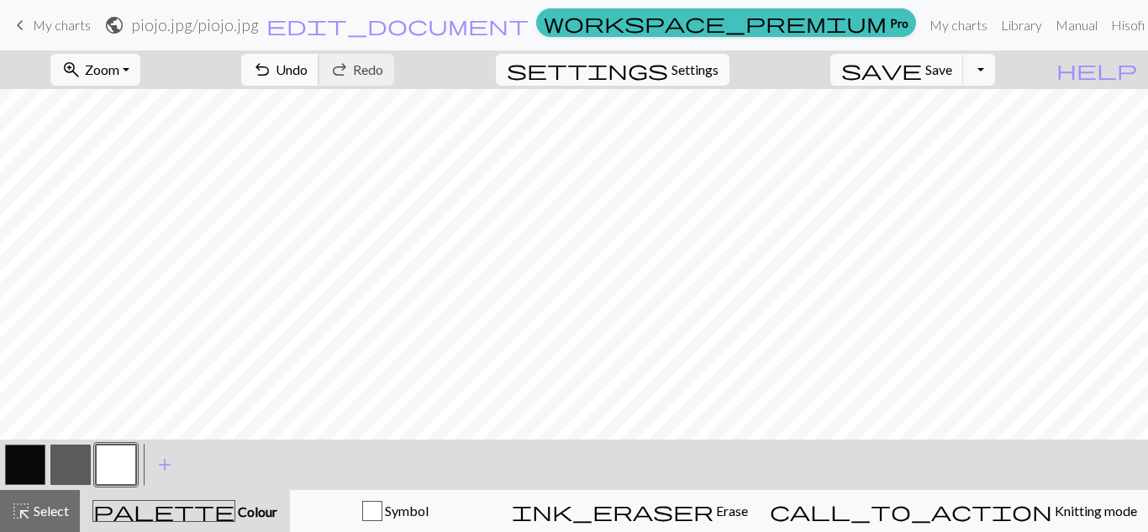
click at [307, 76] on span "Undo" at bounding box center [292, 69] width 32 height 16
click at [37, 458] on button "button" at bounding box center [25, 464] width 40 height 40
click at [117, 477] on button "button" at bounding box center [116, 464] width 40 height 40
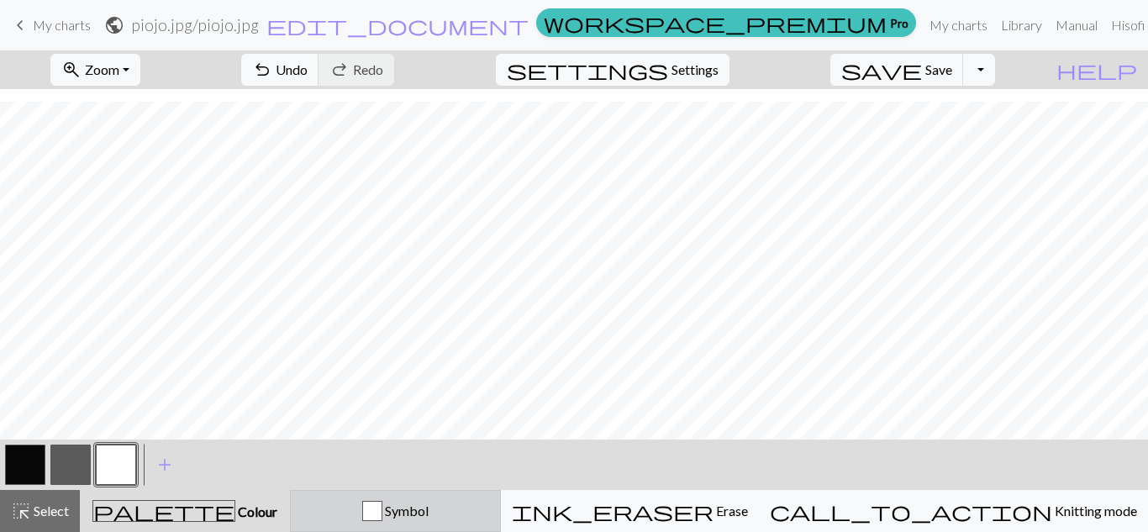
click at [428, 516] on span "Symbol" at bounding box center [405, 510] width 46 height 16
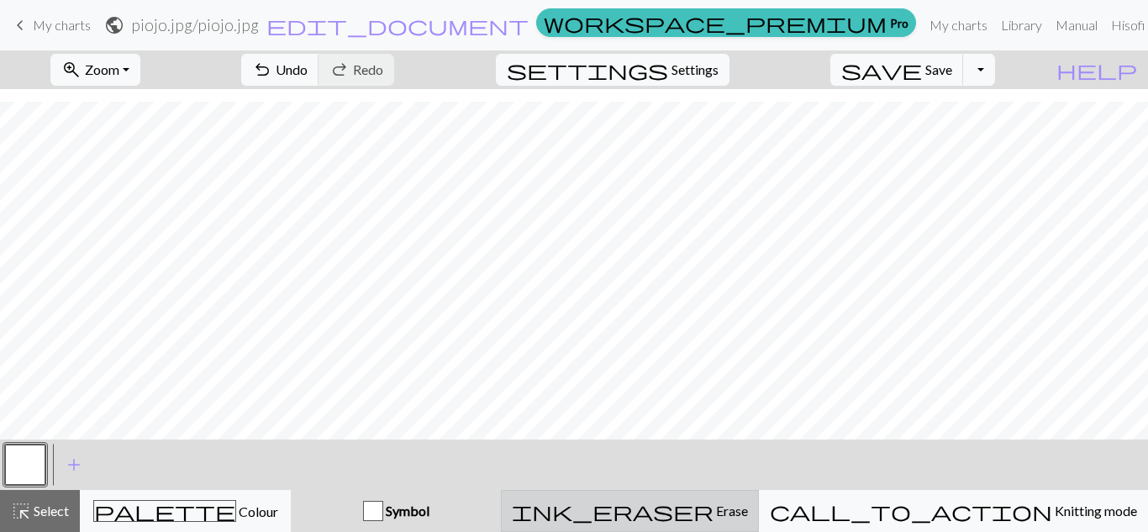
click at [742, 510] on span "Erase" at bounding box center [730, 510] width 34 height 16
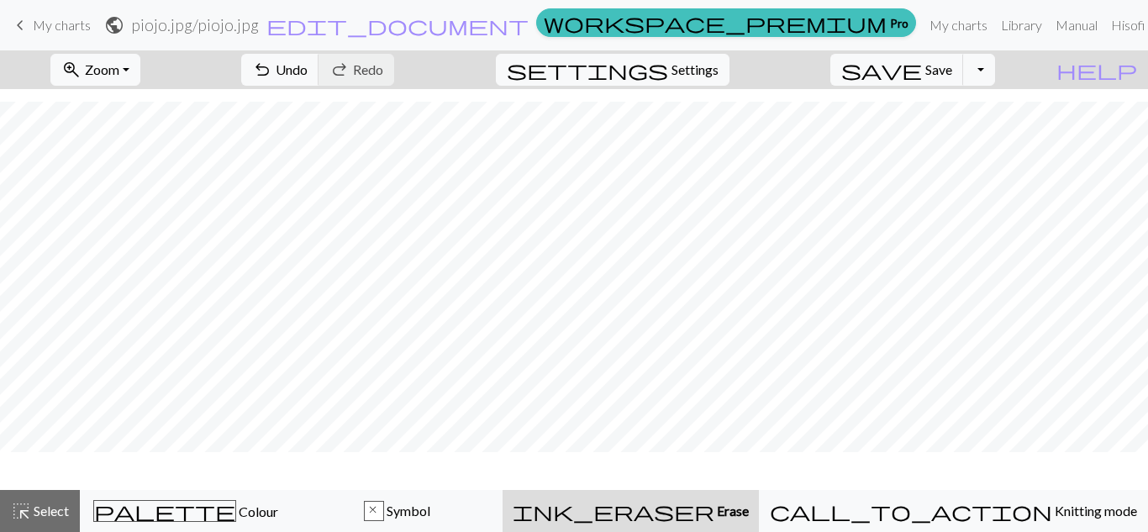
scroll to position [360, 0]
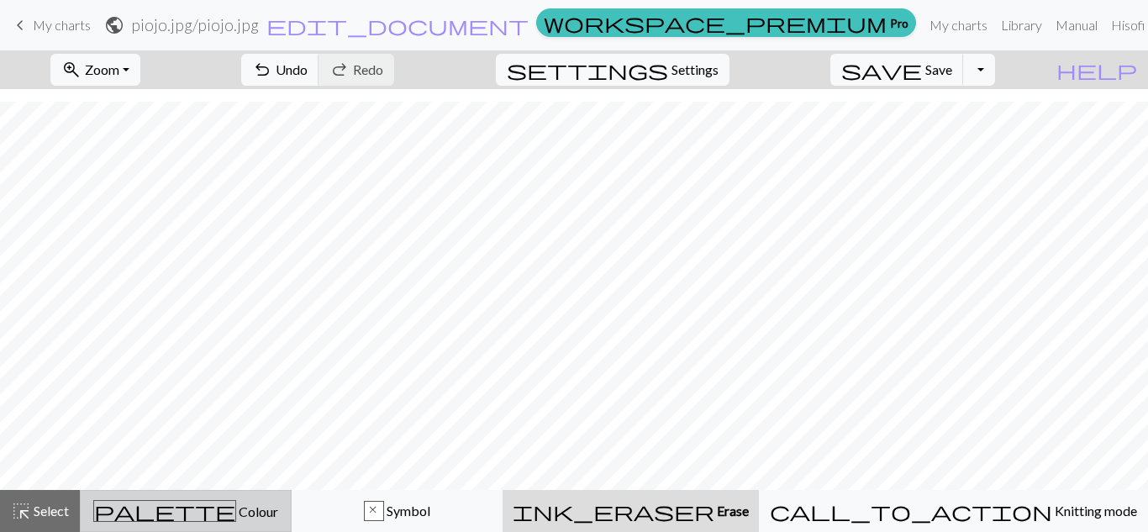
click at [198, 497] on button "palette Colour Colour" at bounding box center [186, 511] width 212 height 42
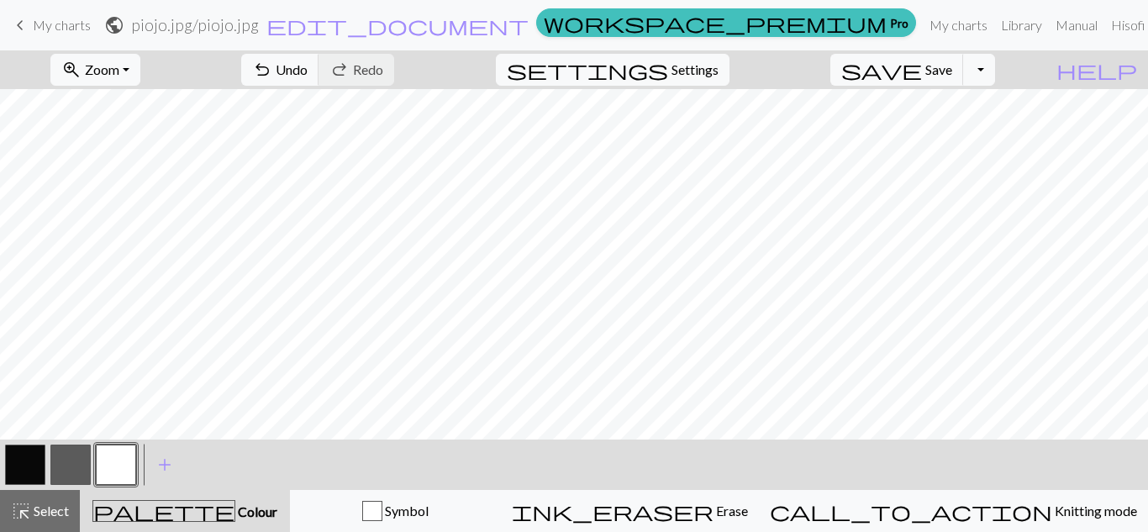
click at [81, 507] on button "palette Colour Colour" at bounding box center [185, 511] width 210 height 42
click at [272, 68] on span "undo" at bounding box center [262, 70] width 20 height 24
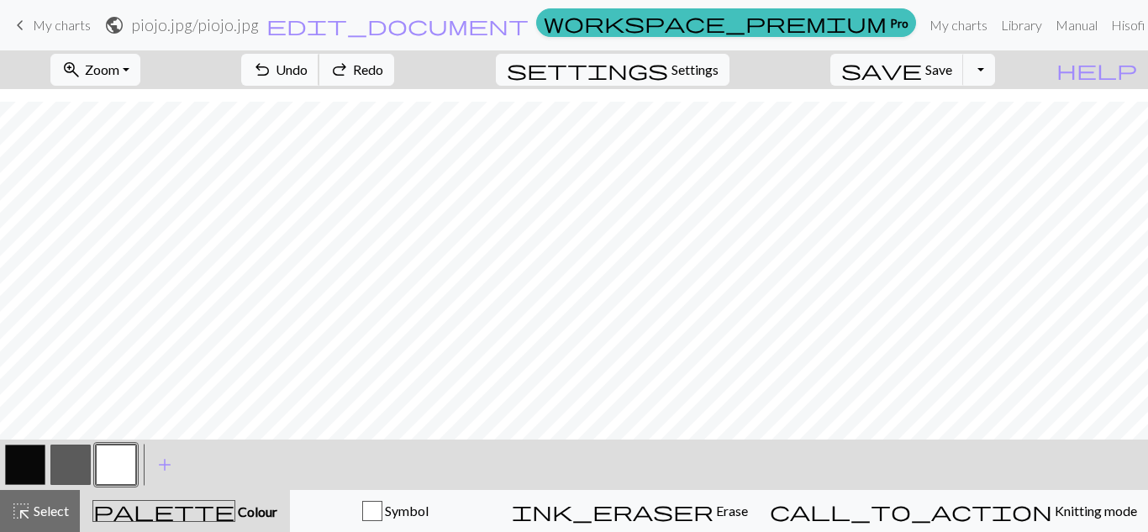
click at [272, 68] on span "undo" at bounding box center [262, 70] width 20 height 24
click at [272, 69] on span "undo" at bounding box center [262, 70] width 20 height 24
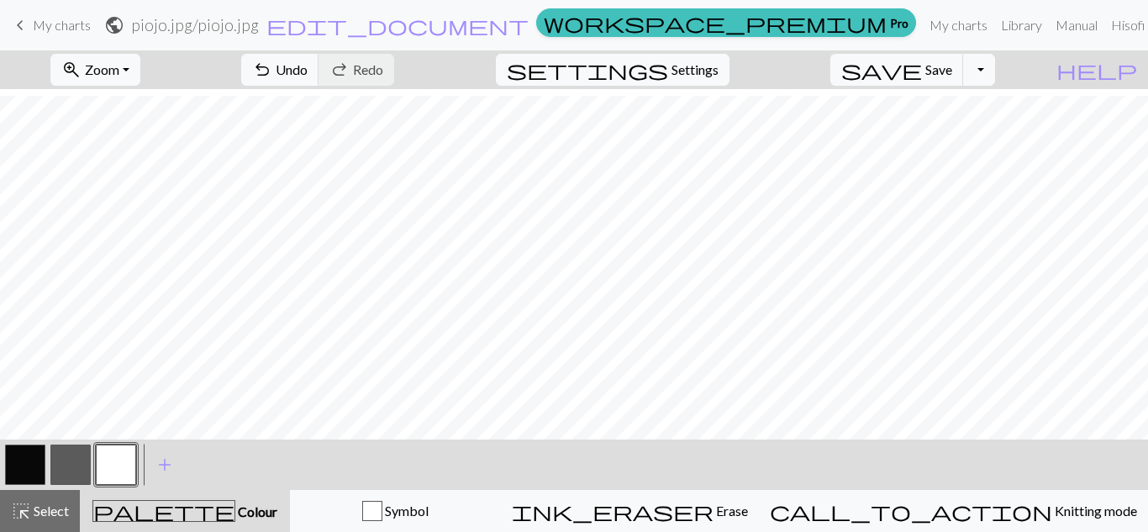
scroll to position [168, 0]
click at [34, 459] on button "button" at bounding box center [25, 464] width 40 height 40
click at [117, 462] on button "button" at bounding box center [116, 464] width 40 height 40
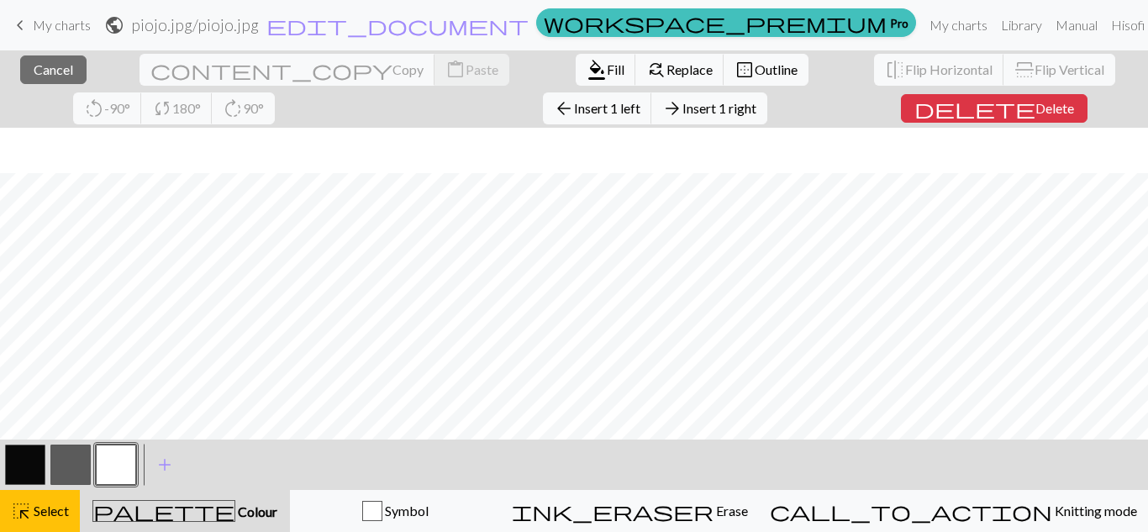
scroll to position [504, 0]
click at [23, 470] on button "button" at bounding box center [25, 464] width 40 height 40
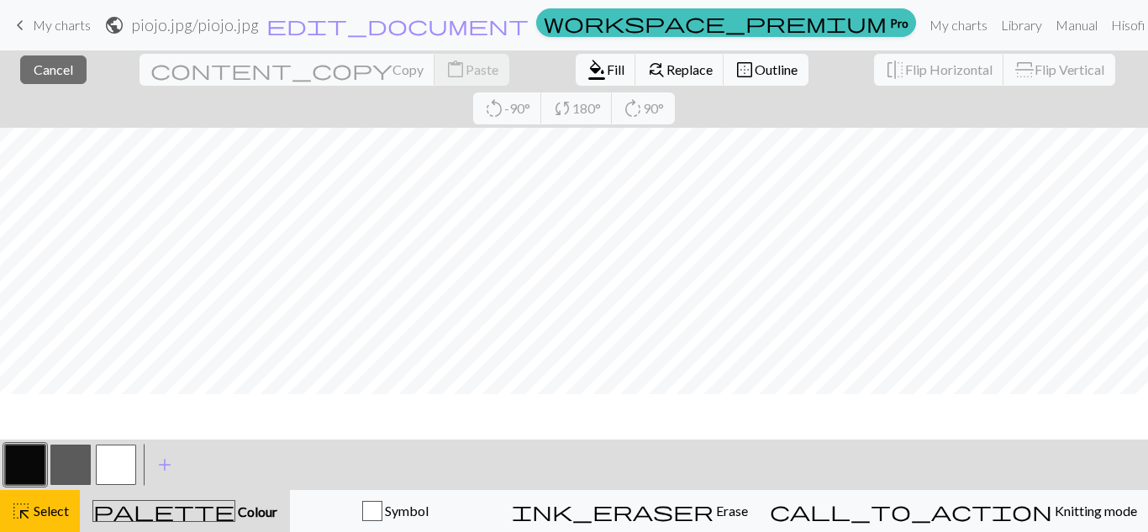
scroll to position [420, 0]
click at [40, 468] on button "button" at bounding box center [25, 464] width 40 height 40
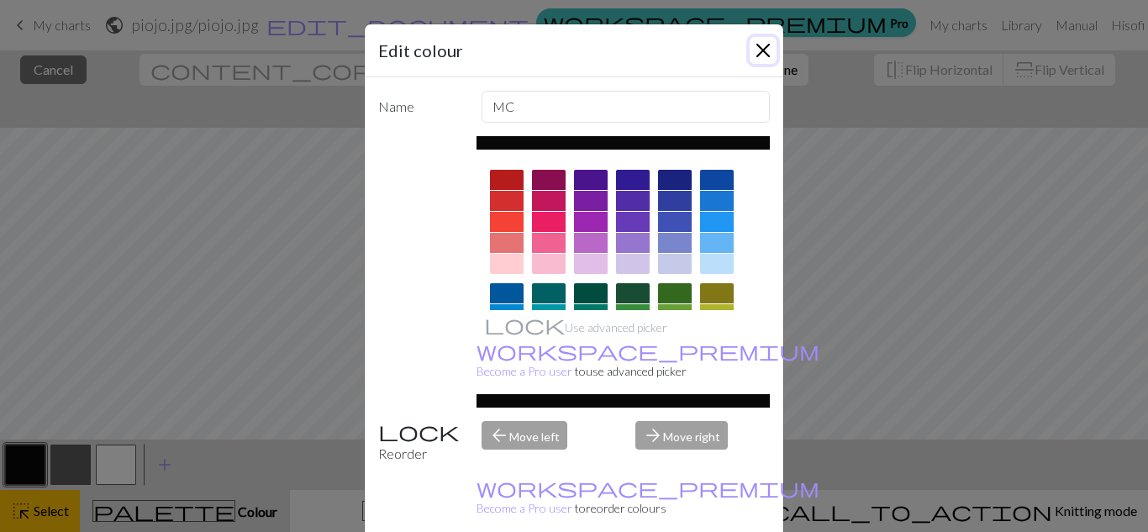
click at [754, 43] on button "Close" at bounding box center [762, 50] width 27 height 27
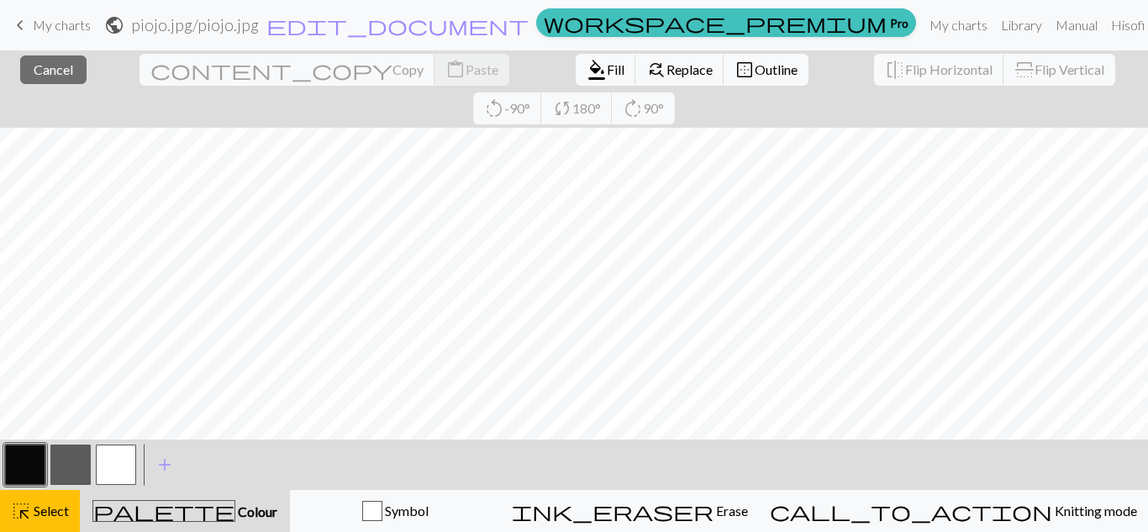
click at [172, 507] on div "palette Colour Colour" at bounding box center [185, 511] width 190 height 22
click at [235, 516] on span "Colour" at bounding box center [256, 511] width 42 height 16
drag, startPoint x: 74, startPoint y: 465, endPoint x: 66, endPoint y: 459, distance: 10.3
click at [73, 465] on button "button" at bounding box center [70, 464] width 40 height 40
click at [126, 456] on button "button" at bounding box center [116, 464] width 40 height 40
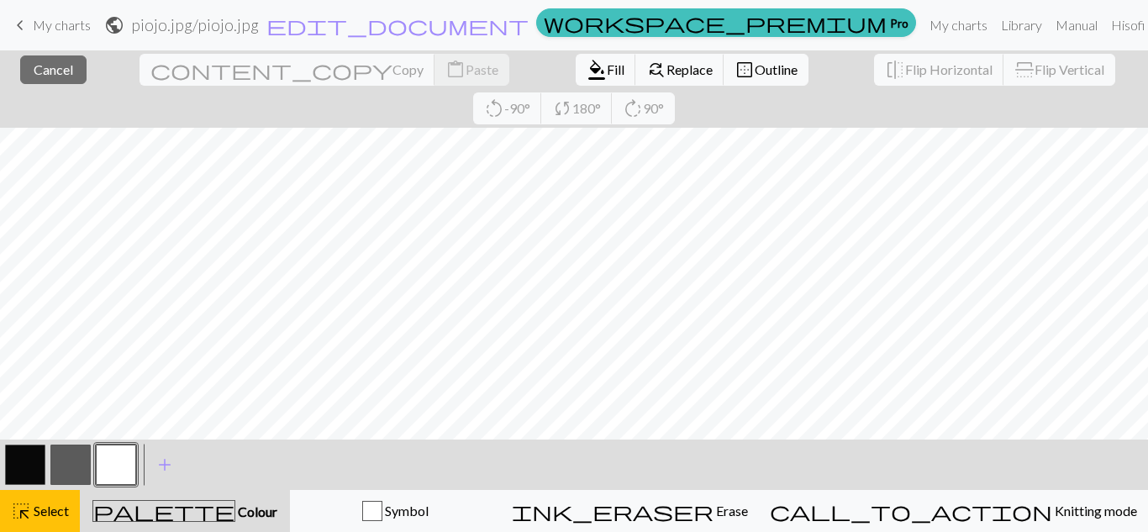
click at [235, 512] on span "Colour" at bounding box center [256, 511] width 42 height 16
click at [63, 501] on div "highlight_alt Select Select" at bounding box center [40, 511] width 58 height 20
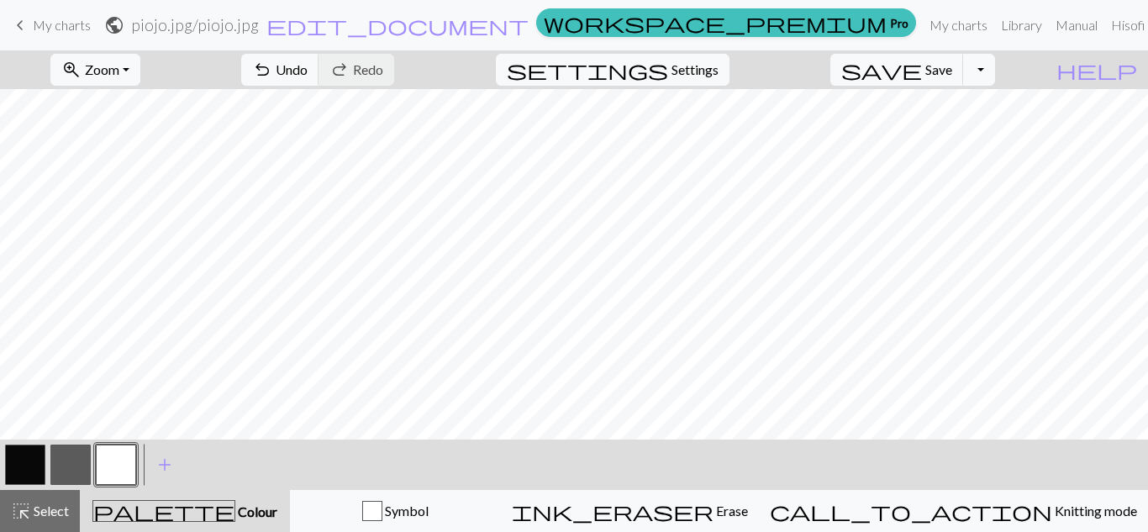
click at [27, 466] on button "button" at bounding box center [25, 464] width 40 height 40
click at [123, 444] on button "button" at bounding box center [116, 464] width 40 height 40
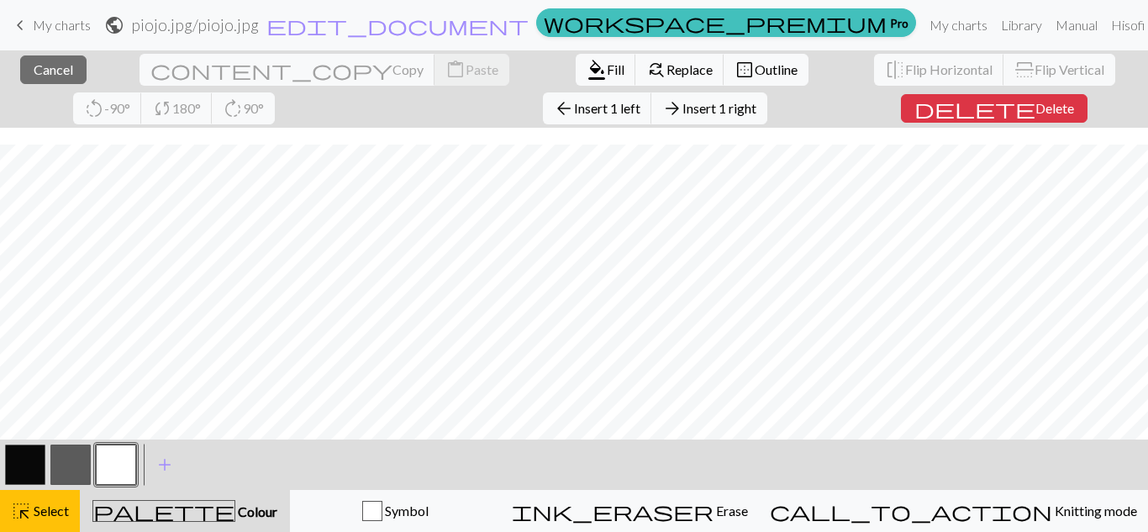
scroll to position [588, 0]
click at [42, 465] on button "button" at bounding box center [25, 464] width 40 height 40
click at [32, 470] on button "button" at bounding box center [25, 464] width 40 height 40
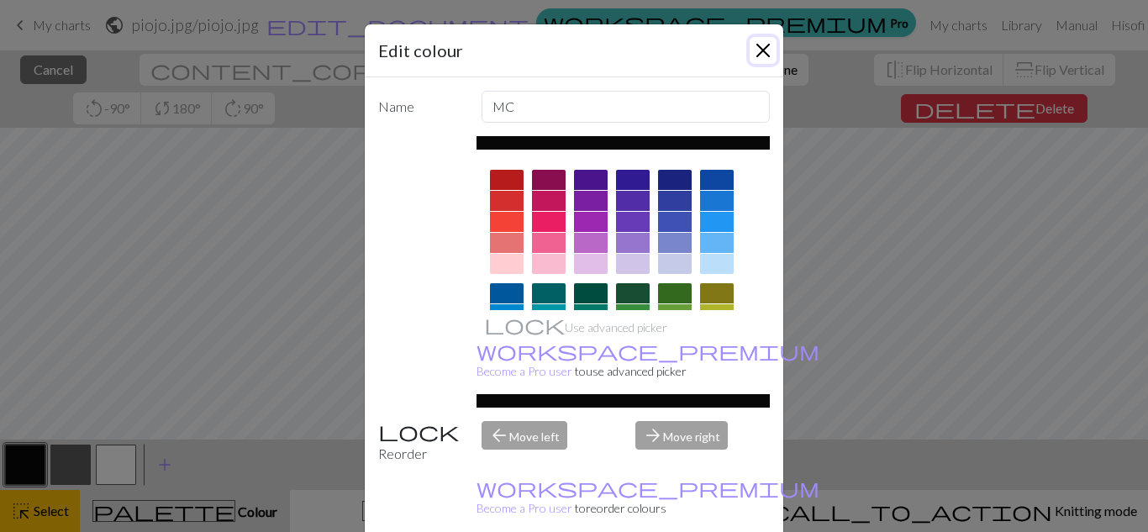
click at [760, 57] on button "Close" at bounding box center [762, 50] width 27 height 27
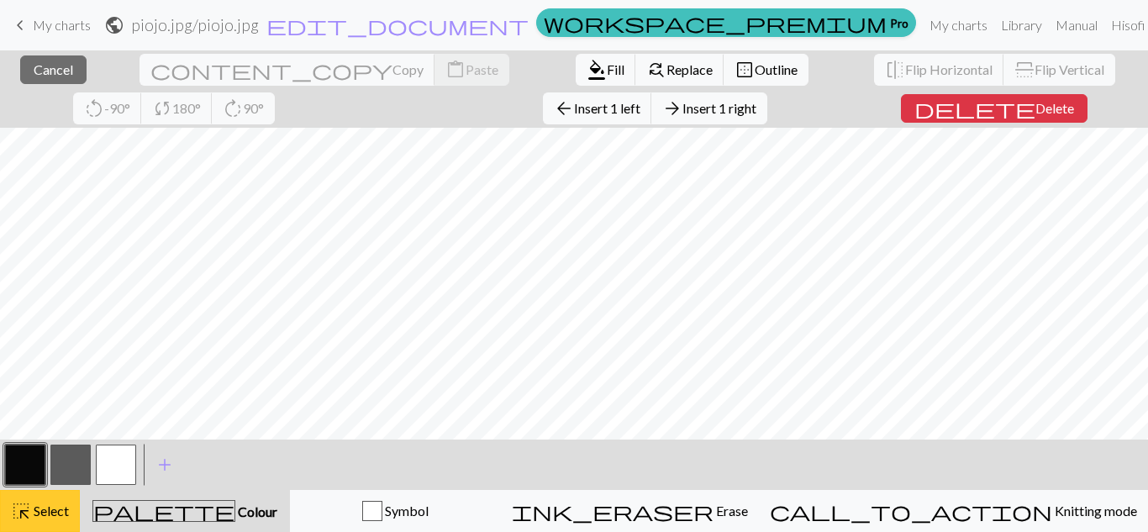
click at [42, 517] on span "Select" at bounding box center [50, 510] width 38 height 16
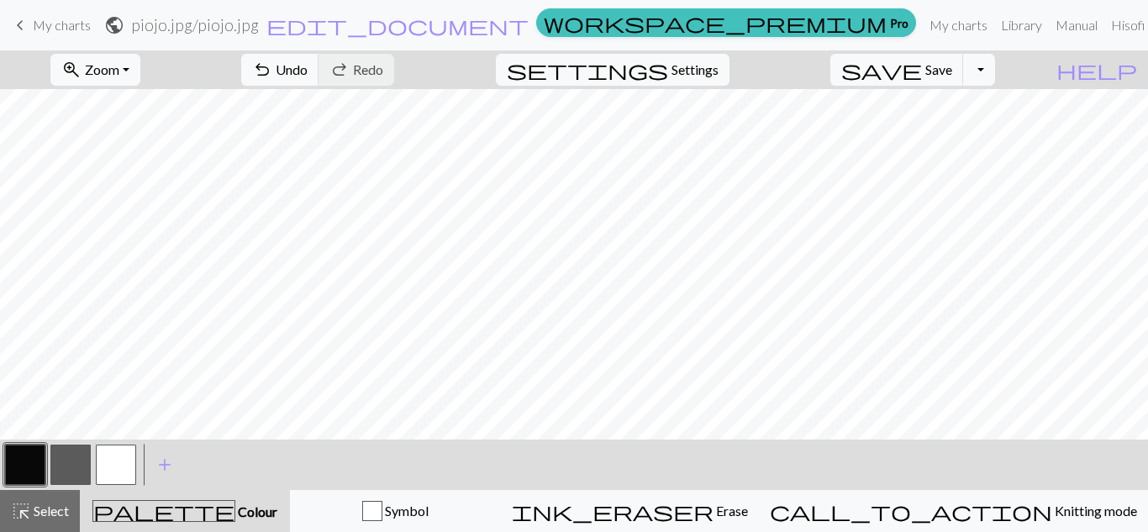
click at [108, 475] on button "button" at bounding box center [116, 464] width 40 height 40
click at [25, 459] on button "button" at bounding box center [25, 464] width 40 height 40
click at [113, 466] on button "button" at bounding box center [116, 464] width 40 height 40
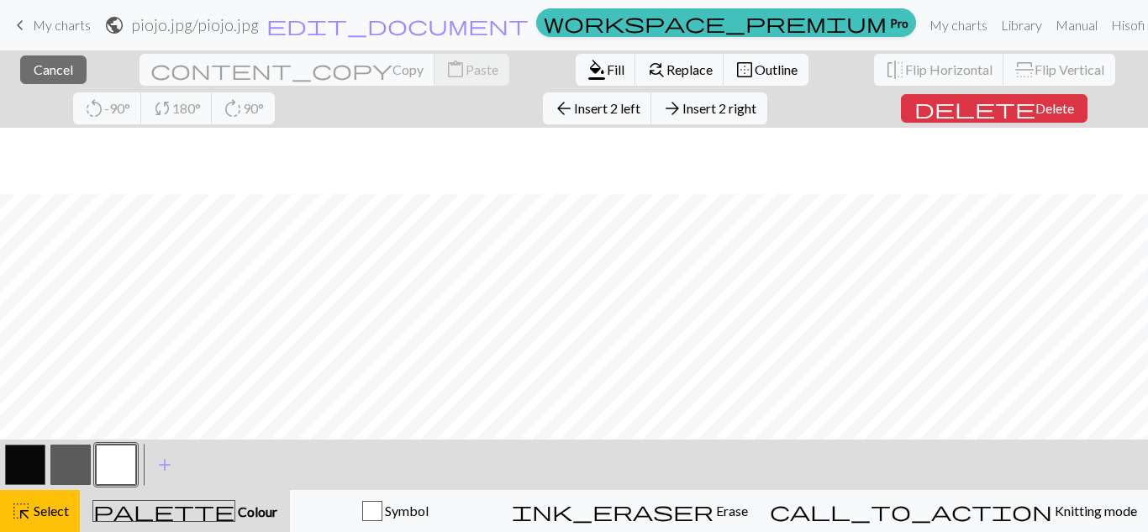
scroll to position [420, 0]
click at [17, 455] on button "button" at bounding box center [25, 464] width 40 height 40
click at [100, 468] on button "button" at bounding box center [116, 464] width 40 height 40
click at [57, 497] on button "highlight_alt Select Select" at bounding box center [40, 511] width 80 height 42
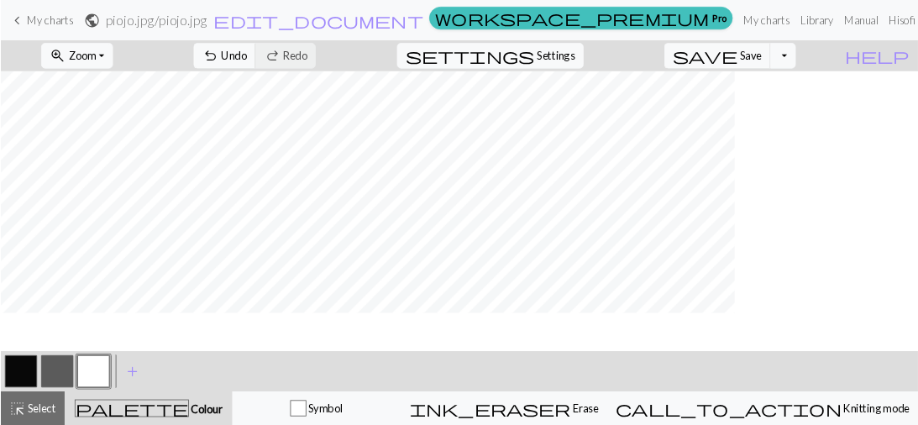
scroll to position [84, 0]
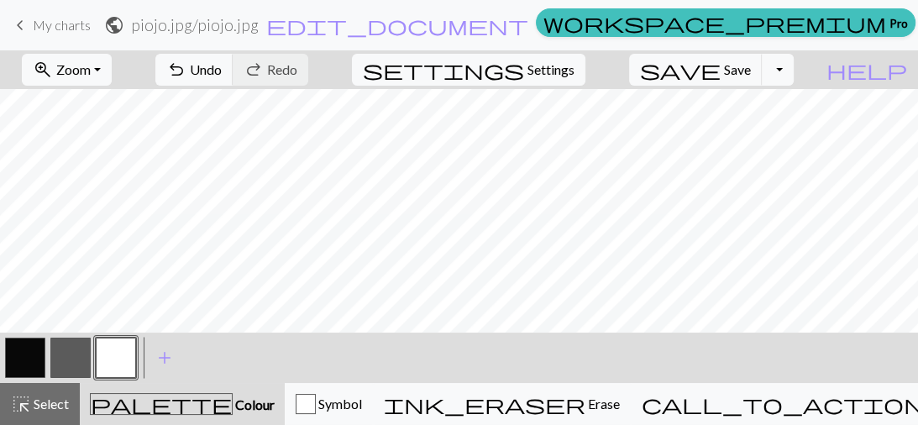
click at [7, 367] on button "button" at bounding box center [25, 358] width 40 height 40
click at [10, 360] on button "button" at bounding box center [25, 358] width 40 height 40
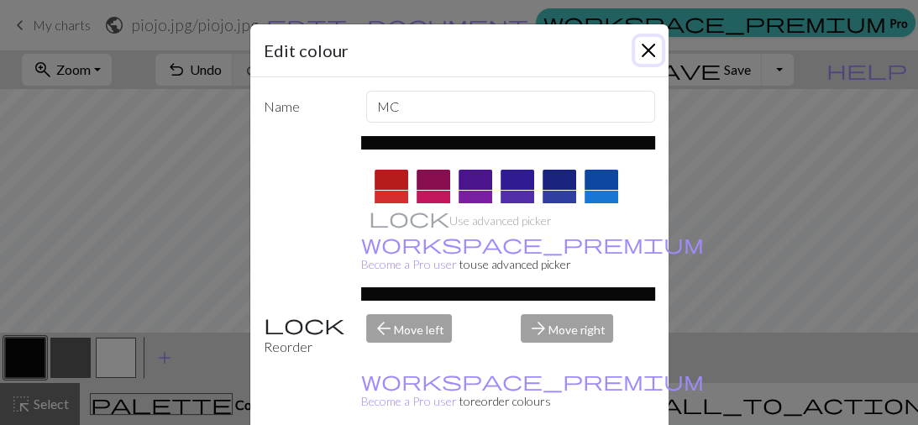
click at [648, 58] on button "Close" at bounding box center [648, 50] width 27 height 27
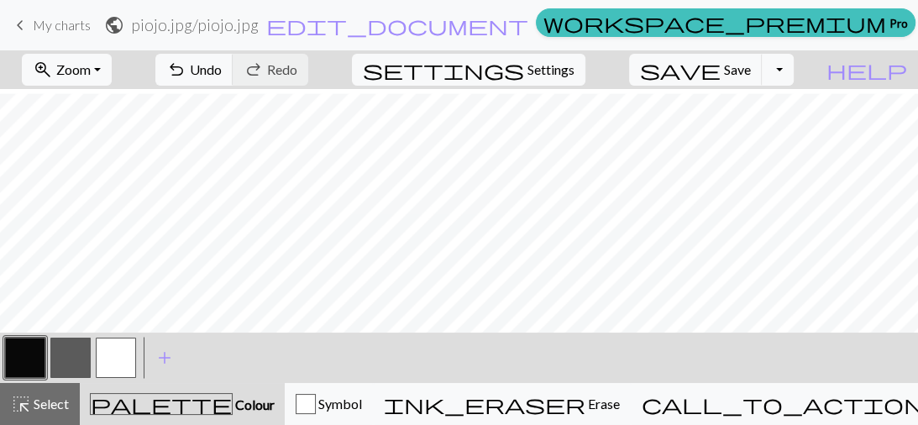
scroll to position [151, 0]
click at [751, 64] on span "Save" at bounding box center [737, 69] width 27 height 16
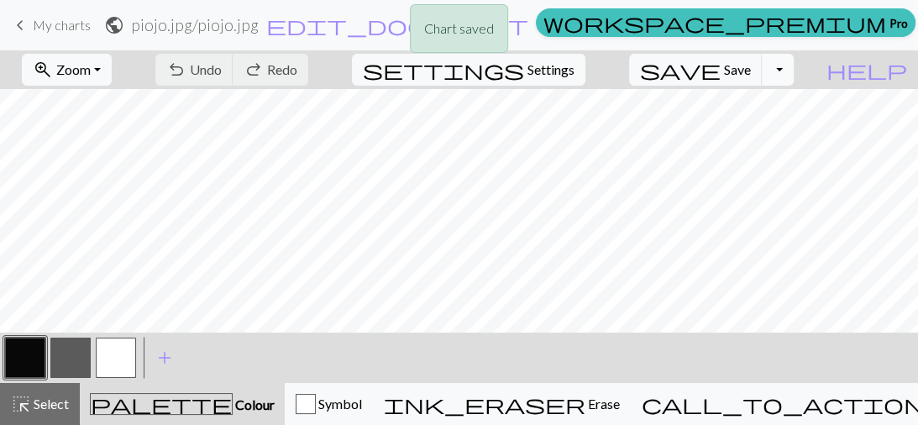
click at [794, 81] on button "Toggle Dropdown" at bounding box center [778, 70] width 32 height 32
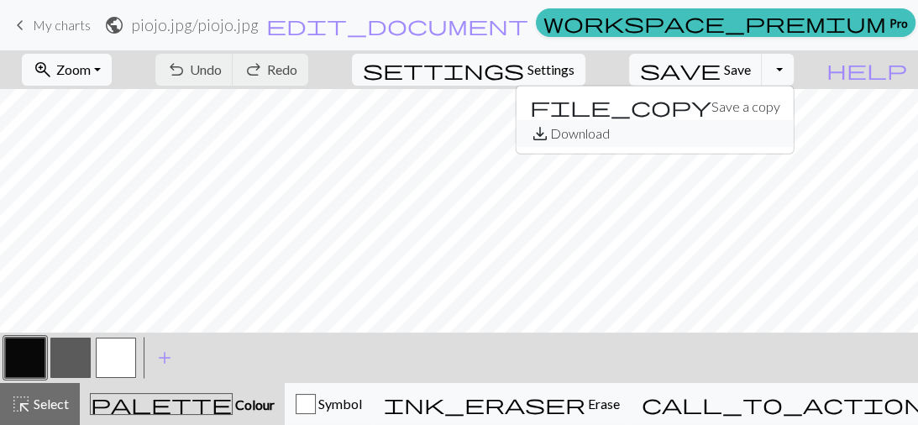
click at [768, 138] on button "save_alt Download" at bounding box center [655, 133] width 277 height 27
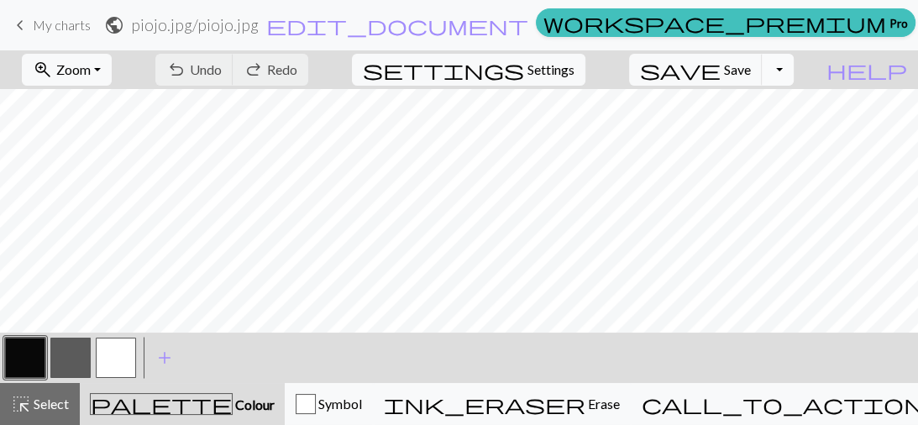
click at [794, 80] on button "Toggle Dropdown" at bounding box center [778, 70] width 32 height 32
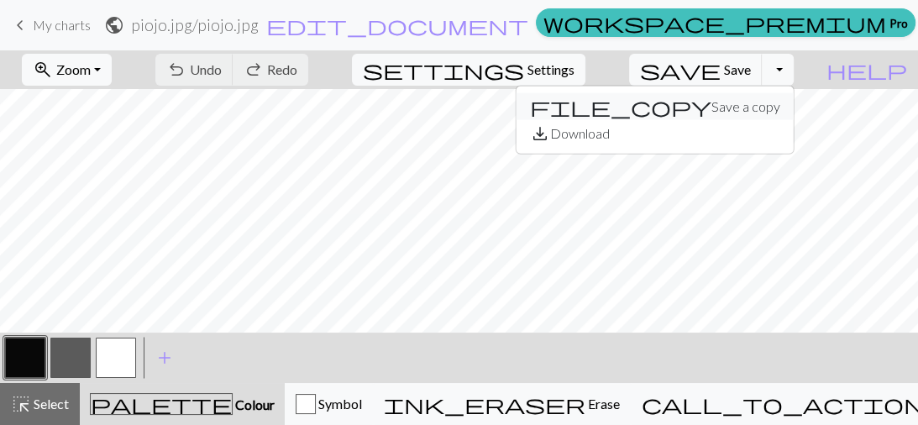
click at [779, 102] on button "file_copy Save a copy" at bounding box center [655, 106] width 277 height 27
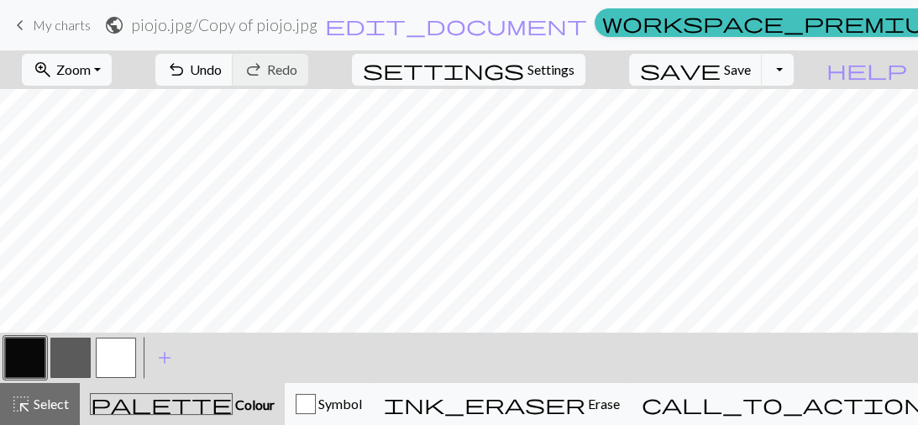
drag, startPoint x: 699, startPoint y: 25, endPoint x: 501, endPoint y: 71, distance: 203.6
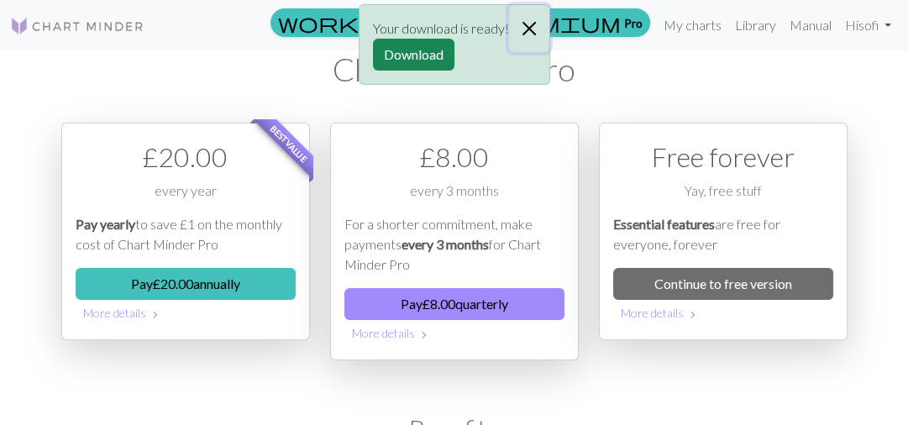
click at [518, 32] on button "Close" at bounding box center [529, 28] width 40 height 47
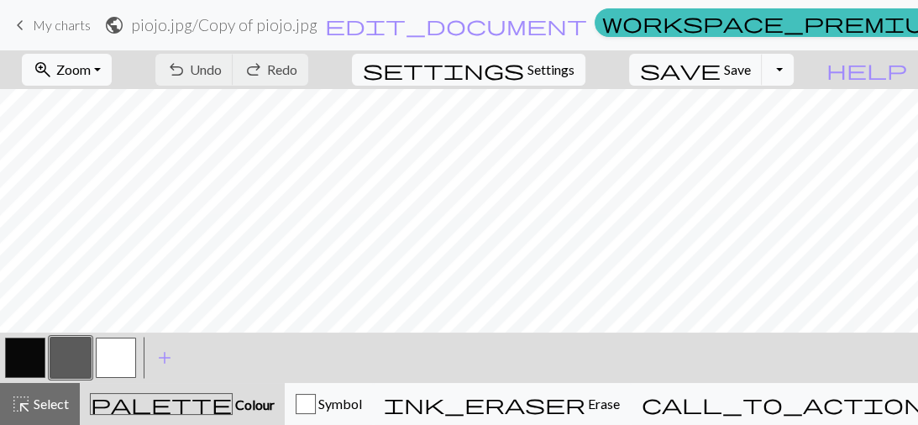
click at [33, 23] on span "My charts" at bounding box center [62, 25] width 58 height 16
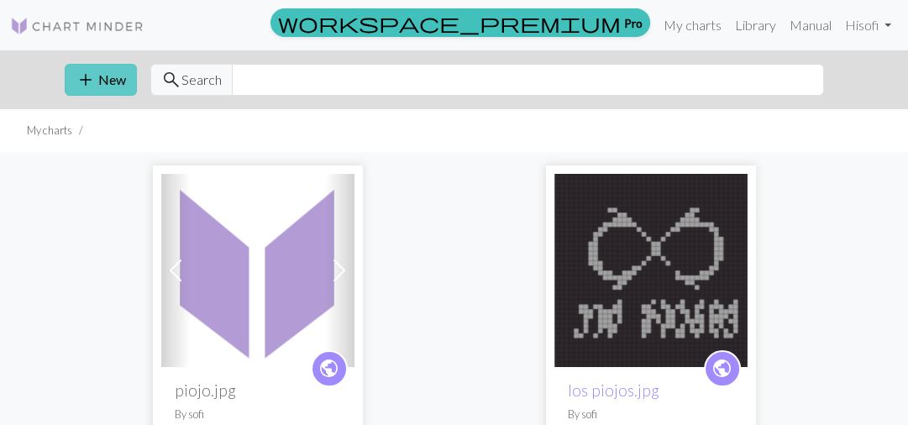
click at [97, 83] on button "add New" at bounding box center [101, 80] width 72 height 32
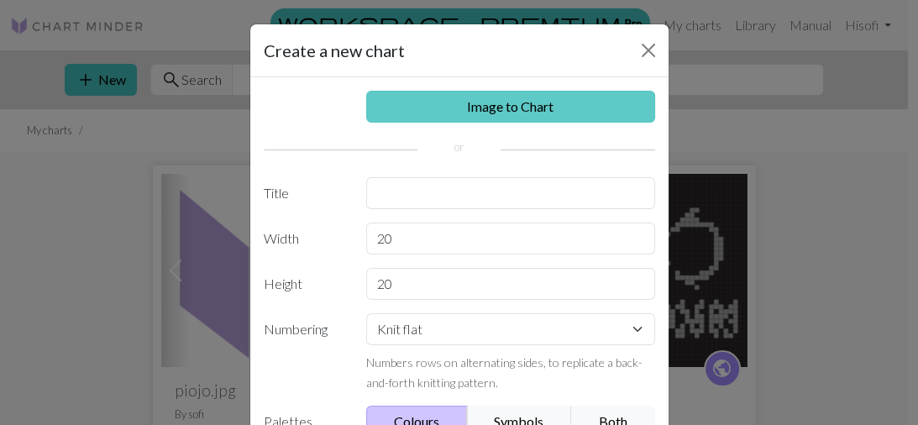
click at [467, 114] on link "Image to Chart" at bounding box center [510, 107] width 289 height 32
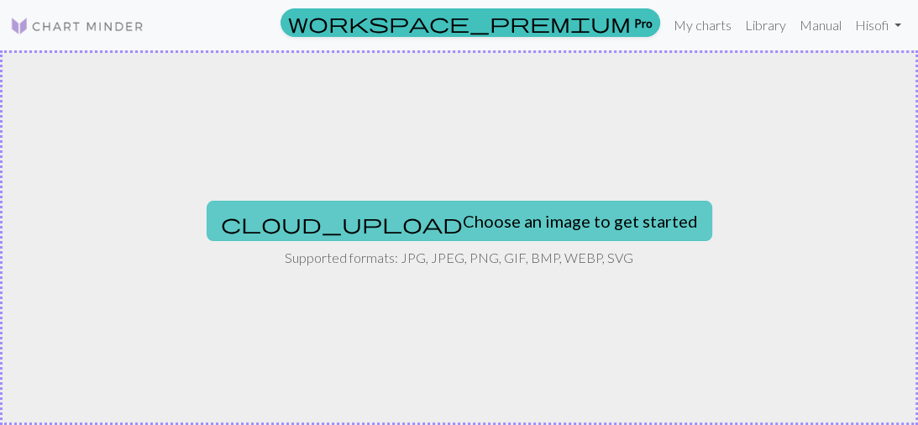
click at [523, 210] on button "cloud_upload Choose an image to get started" at bounding box center [460, 221] width 506 height 40
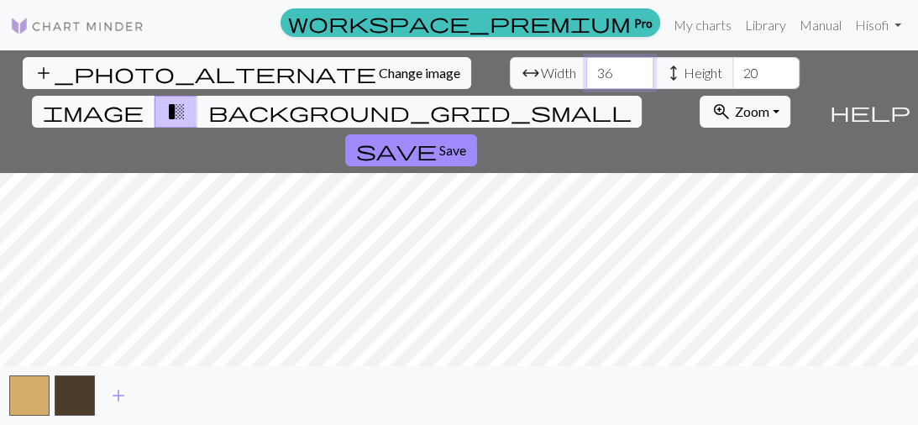
click at [586, 67] on input "36" at bounding box center [619, 73] width 67 height 32
click at [586, 71] on input "37" at bounding box center [619, 73] width 67 height 32
click at [586, 71] on input "38" at bounding box center [619, 73] width 67 height 32
click at [586, 71] on input "39" at bounding box center [619, 73] width 67 height 32
type input "40"
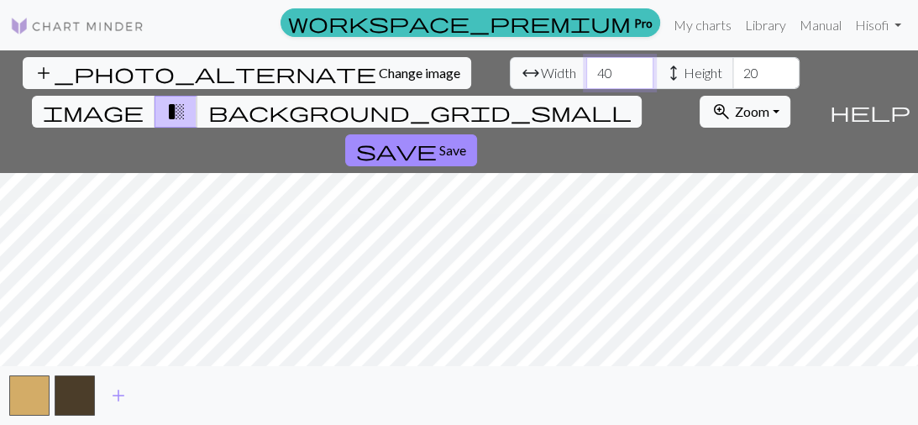
click at [586, 71] on input "40" at bounding box center [619, 73] width 67 height 32
click at [733, 67] on input "35" at bounding box center [766, 73] width 67 height 32
click at [733, 67] on input "36" at bounding box center [766, 73] width 67 height 32
click at [733, 67] on input "37" at bounding box center [766, 73] width 67 height 32
click at [733, 67] on input "38" at bounding box center [766, 73] width 67 height 32
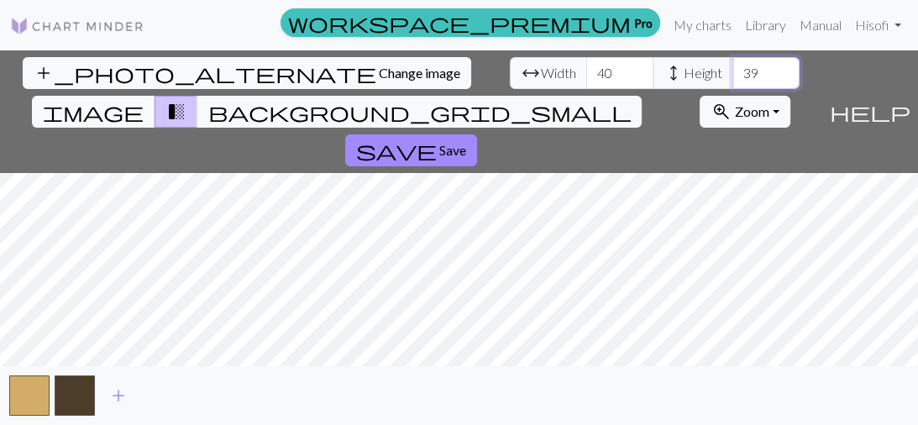
click at [733, 67] on input "39" at bounding box center [766, 73] width 67 height 32
type input "40"
click at [733, 67] on input "40" at bounding box center [766, 73] width 67 height 32
click at [117, 386] on span "add" at bounding box center [118, 396] width 20 height 24
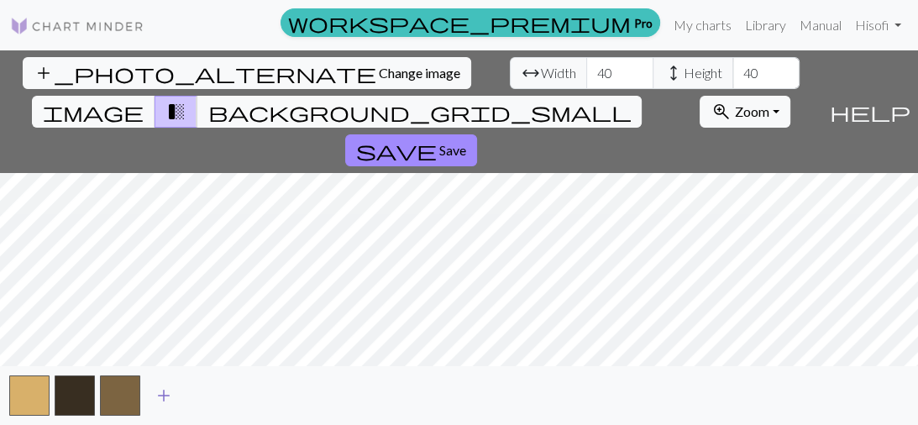
click at [166, 389] on span "add" at bounding box center [164, 396] width 20 height 24
click at [171, 392] on button "button" at bounding box center [165, 396] width 40 height 40
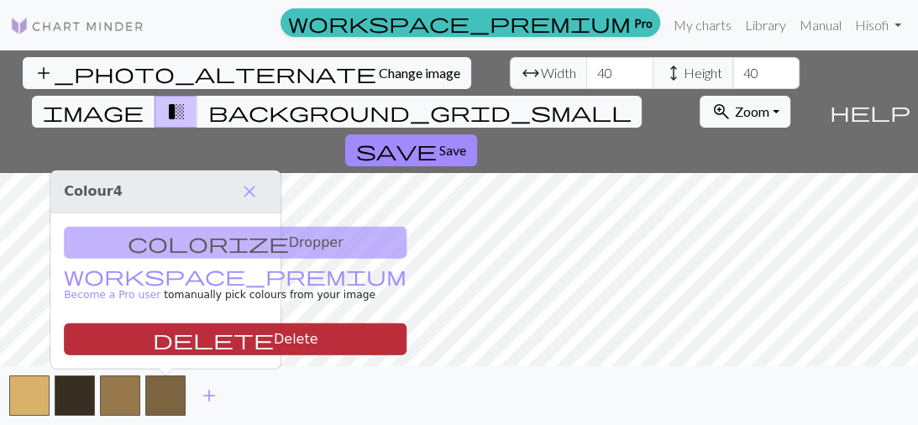
click at [172, 346] on button "delete Delete" at bounding box center [235, 339] width 343 height 32
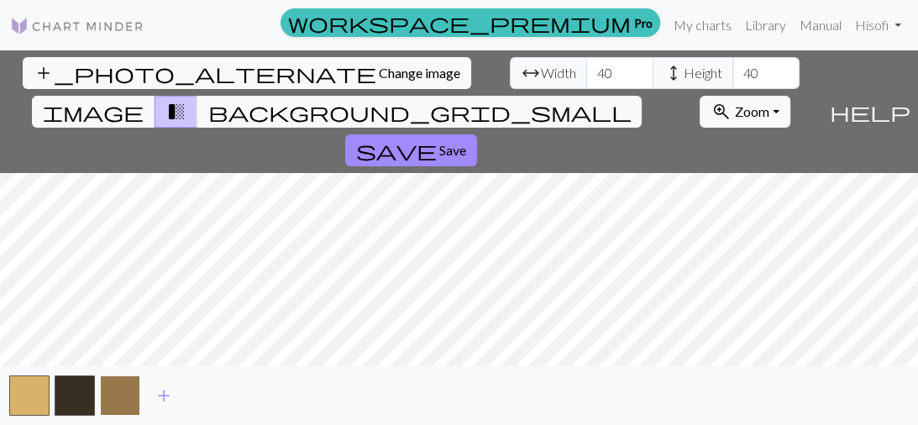
click at [134, 395] on button "button" at bounding box center [120, 396] width 40 height 40
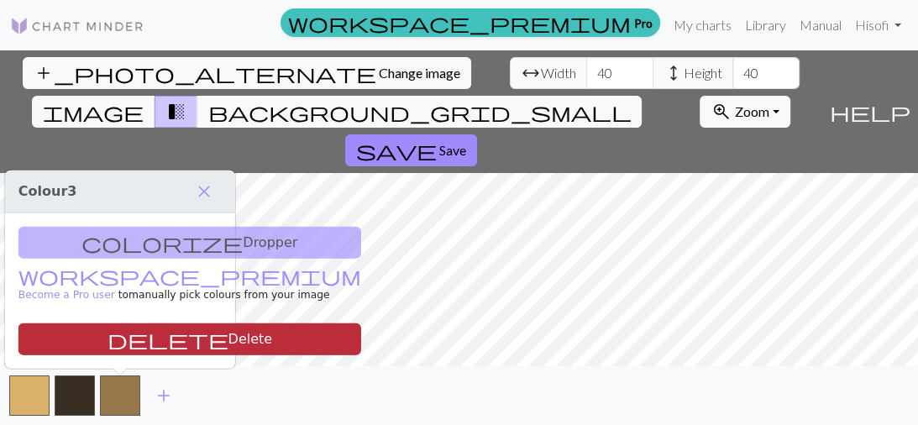
click at [139, 343] on button "delete Delete" at bounding box center [189, 339] width 343 height 32
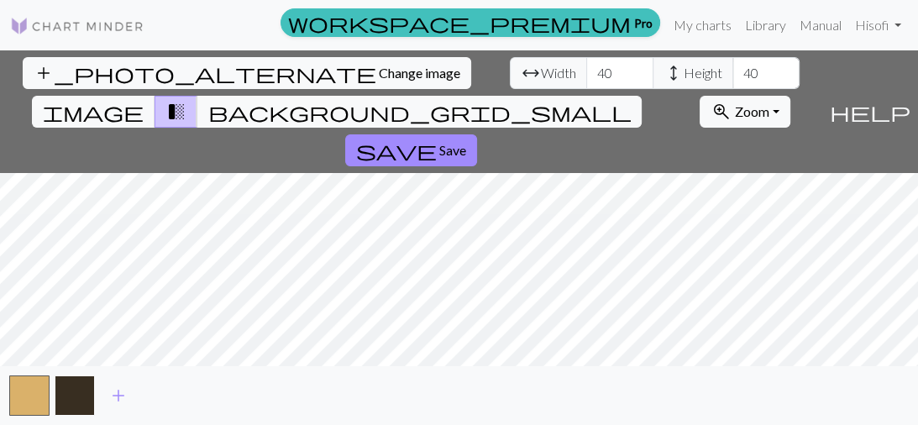
click at [81, 377] on button "button" at bounding box center [75, 396] width 40 height 40
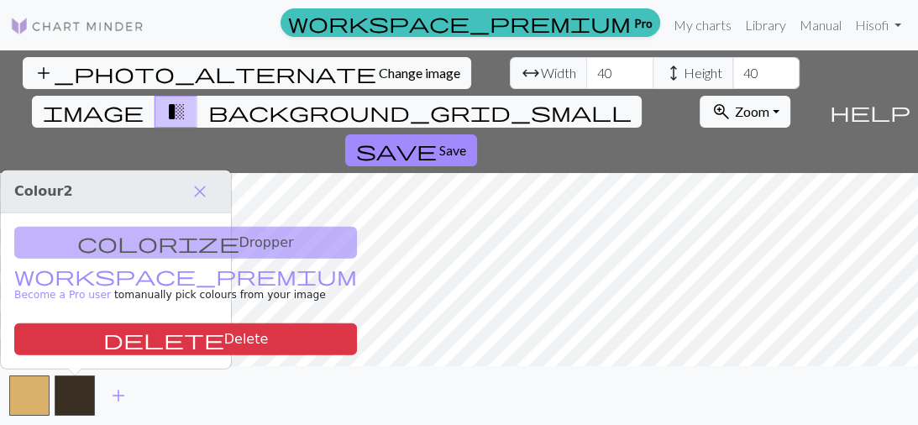
click at [125, 249] on div "colorize Dropper workspace_premium Become a Pro user to manually pick colours f…" at bounding box center [116, 290] width 230 height 155
click at [134, 239] on div "colorize Dropper workspace_premium Become a Pro user to manually pick colours f…" at bounding box center [116, 290] width 230 height 155
click at [50, 392] on div "add" at bounding box center [459, 395] width 918 height 59
click at [30, 397] on button "button" at bounding box center [29, 396] width 40 height 40
click at [131, 242] on div "colorize Dropper workspace_premium Become a Pro user to manually pick colours f…" at bounding box center [116, 290] width 230 height 155
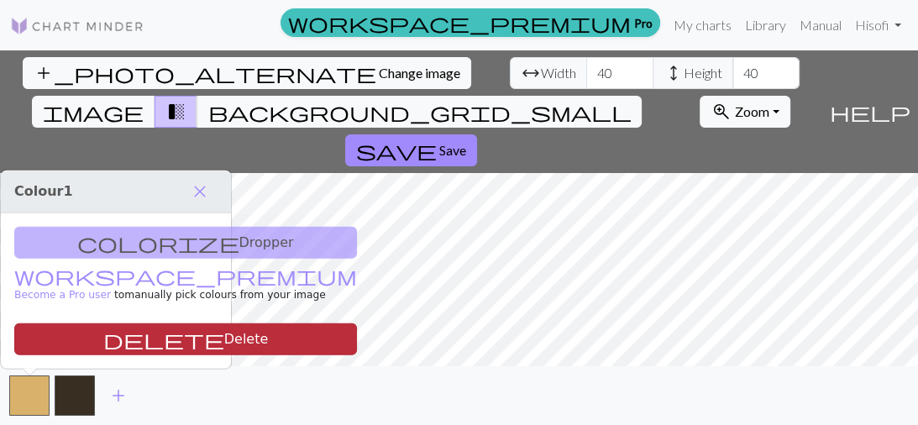
click at [80, 329] on button "delete Delete" at bounding box center [185, 339] width 343 height 32
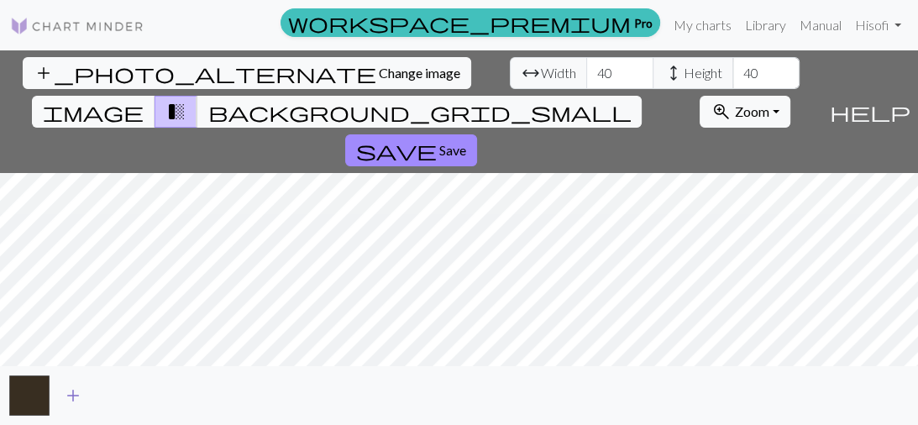
click at [81, 392] on span "add" at bounding box center [73, 396] width 20 height 24
click at [18, 402] on button "button" at bounding box center [29, 396] width 40 height 40
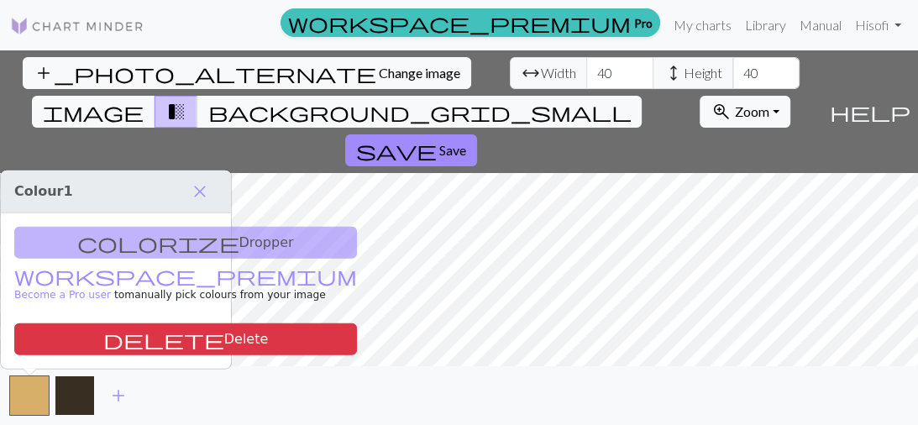
drag, startPoint x: 18, startPoint y: 402, endPoint x: 92, endPoint y: 392, distance: 74.6
click at [92, 392] on div "add" at bounding box center [459, 395] width 918 height 59
click at [622, 96] on button "background_grid_small" at bounding box center [419, 112] width 445 height 32
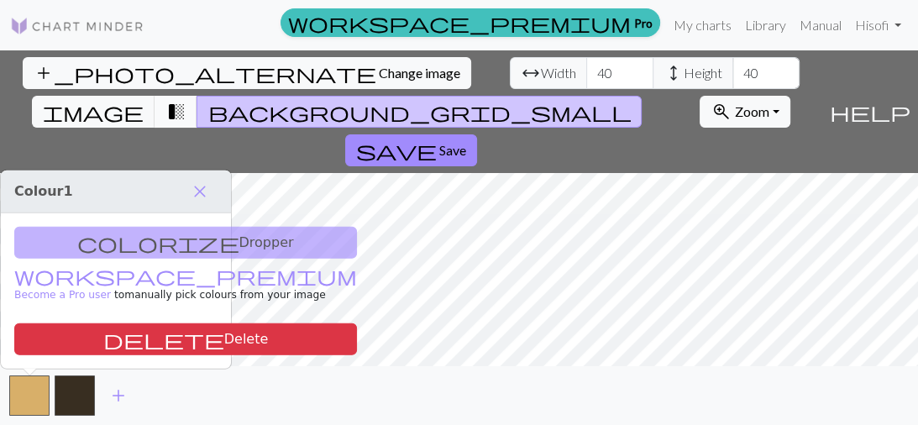
click at [186, 100] on span "transition_fade" at bounding box center [176, 112] width 20 height 24
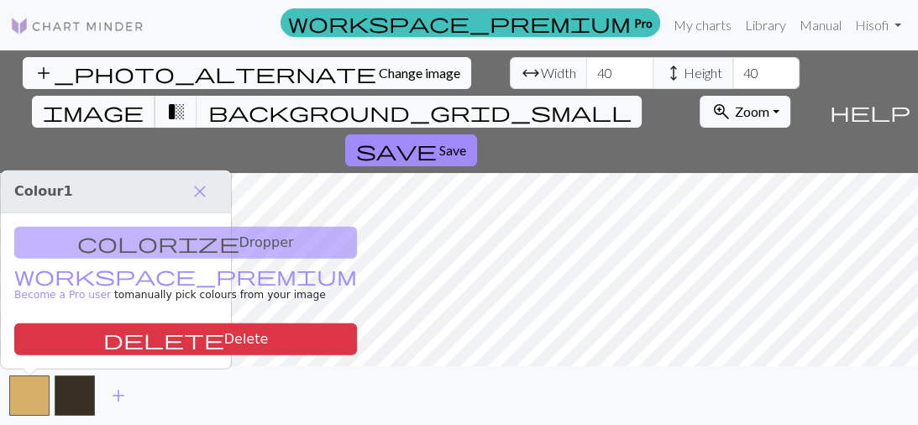
click at [144, 100] on span "image" at bounding box center [93, 112] width 101 height 24
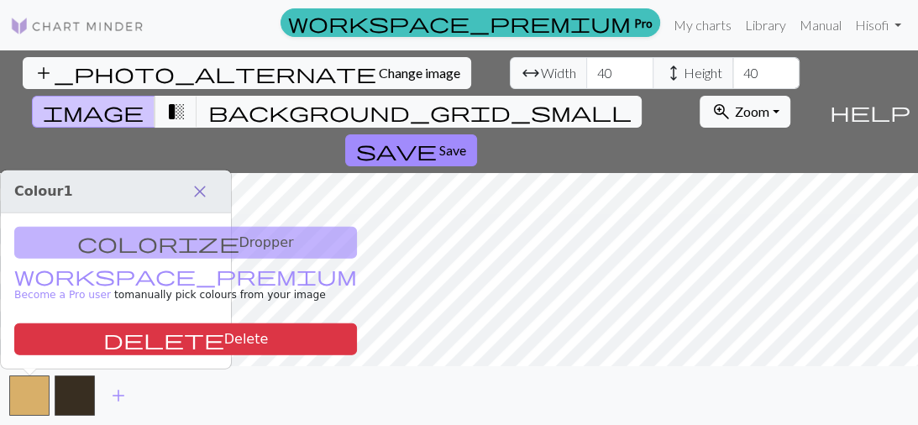
click at [202, 197] on span "close" at bounding box center [200, 192] width 20 height 24
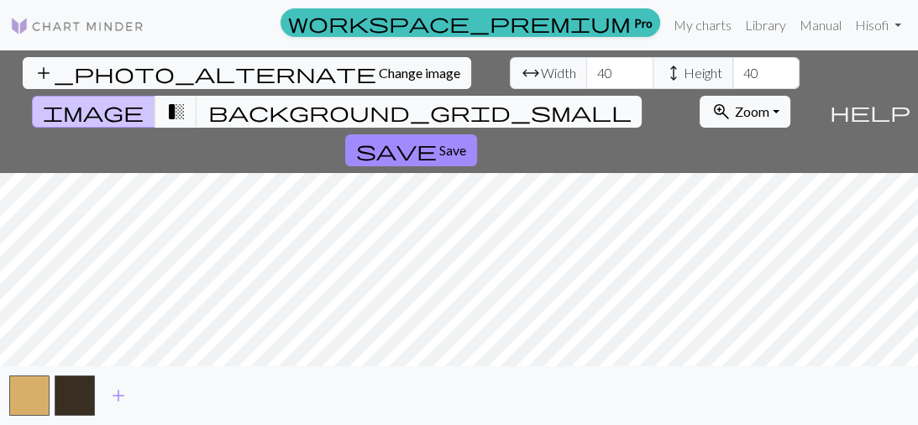
click at [610, 100] on span "background_grid_small" at bounding box center [419, 112] width 423 height 24
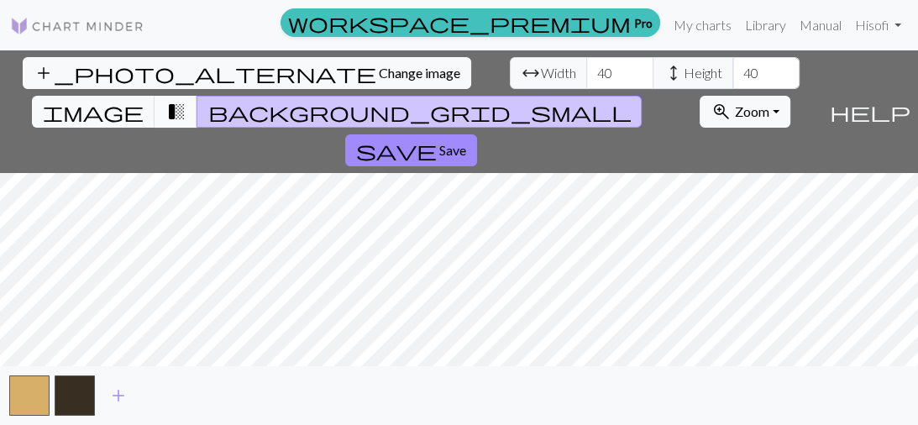
click at [186, 100] on span "transition_fade" at bounding box center [176, 112] width 20 height 24
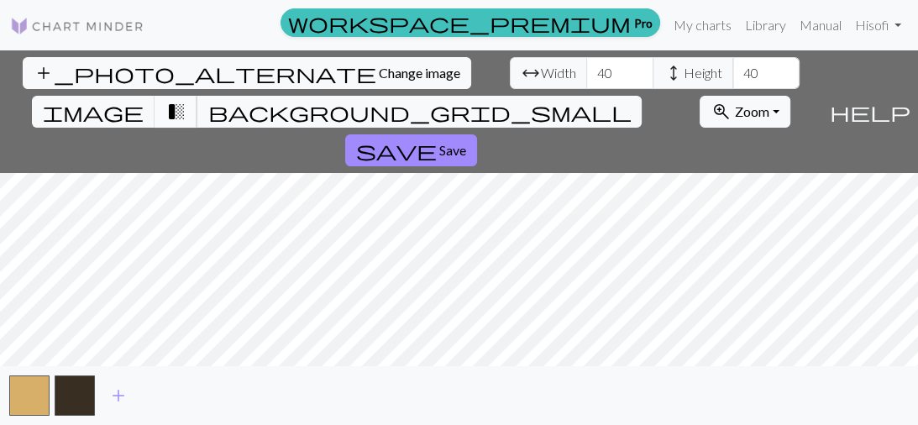
click at [197, 96] on button "transition_fade" at bounding box center [176, 112] width 43 height 32
click at [186, 100] on span "transition_fade" at bounding box center [176, 112] width 20 height 24
click at [144, 100] on span "image" at bounding box center [93, 112] width 101 height 24
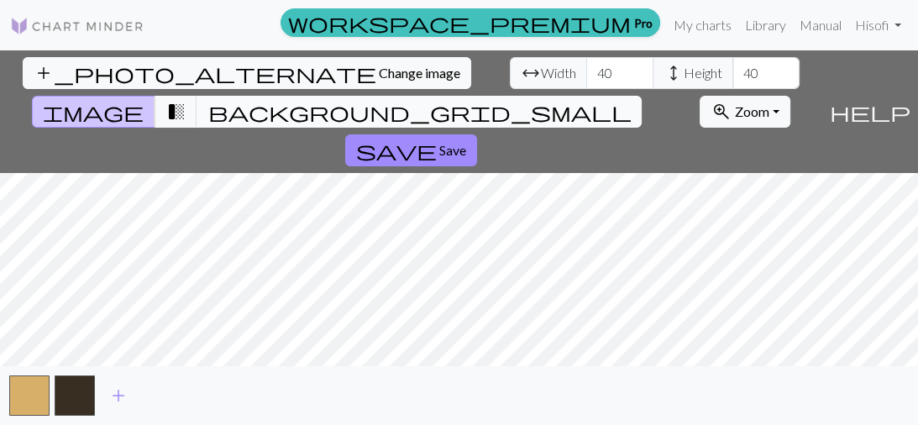
click at [614, 100] on span "background_grid_small" at bounding box center [419, 112] width 423 height 24
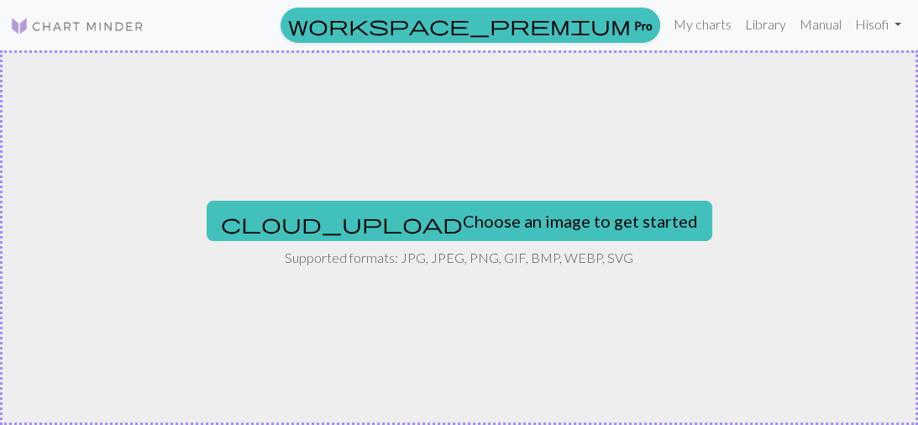
click at [467, 183] on div "cloud_upload Choose an image to get started Supported formats: JPG, JPEG, PNG, …" at bounding box center [459, 237] width 918 height 375
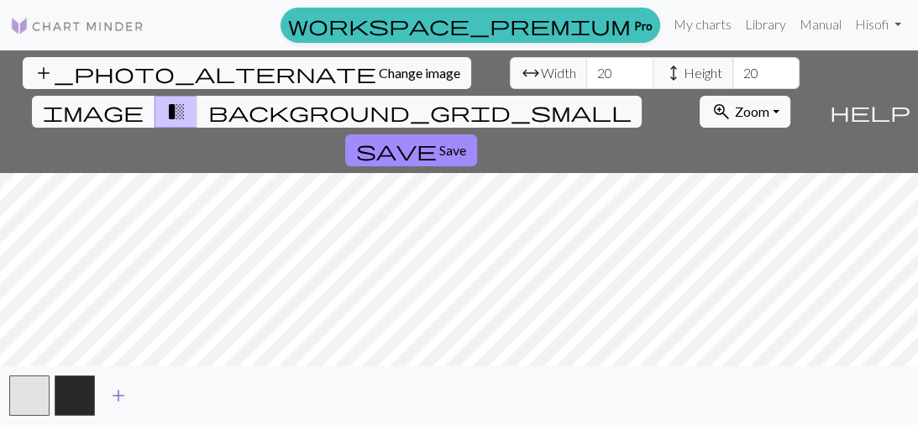
click at [118, 398] on span "add" at bounding box center [118, 396] width 20 height 24
click at [118, 398] on button "button" at bounding box center [120, 396] width 40 height 40
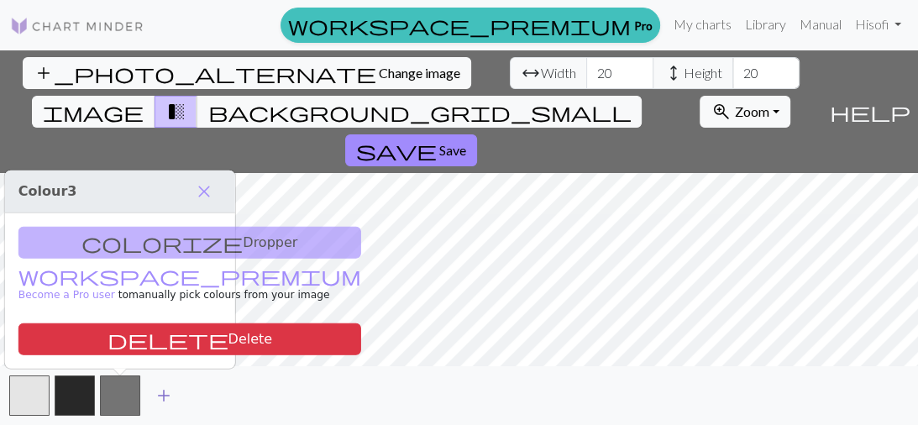
click at [158, 392] on span "add" at bounding box center [164, 396] width 20 height 24
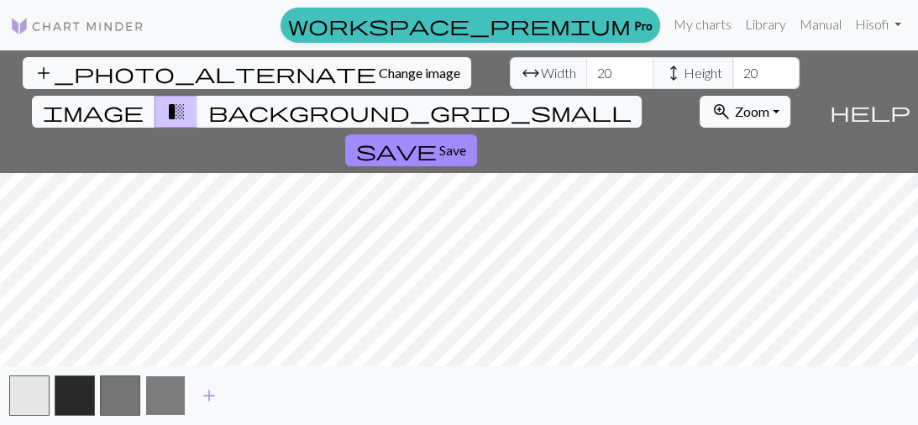
click at [173, 397] on button "button" at bounding box center [165, 396] width 40 height 40
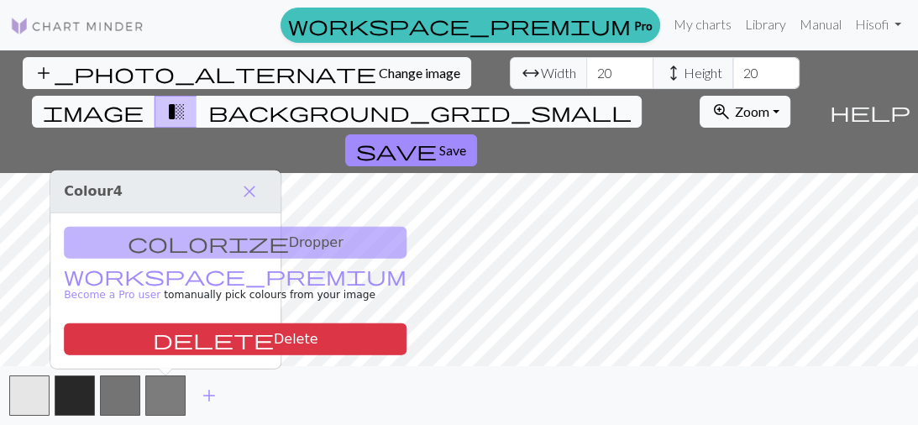
click at [625, 96] on button "background_grid_small" at bounding box center [419, 112] width 445 height 32
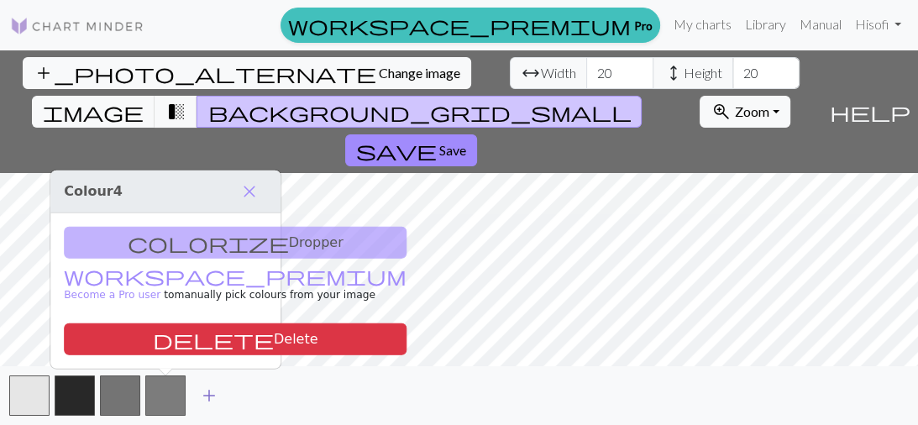
click at [218, 392] on button "add" at bounding box center [209, 396] width 42 height 32
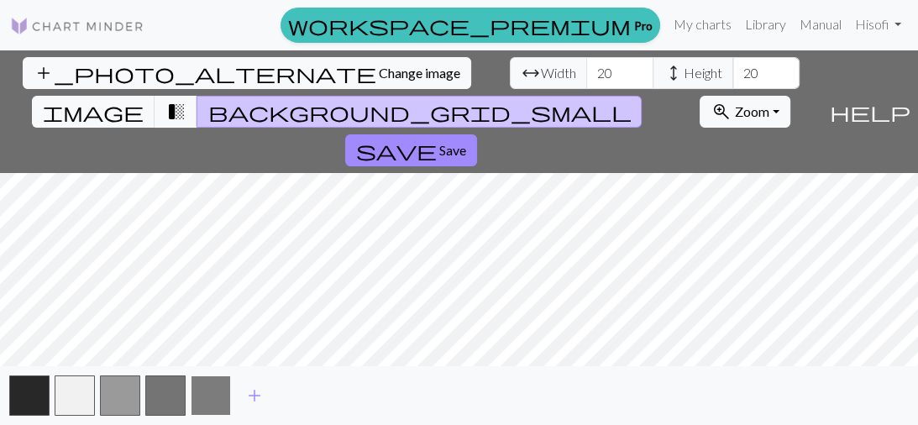
click at [219, 393] on button "button" at bounding box center [211, 396] width 40 height 40
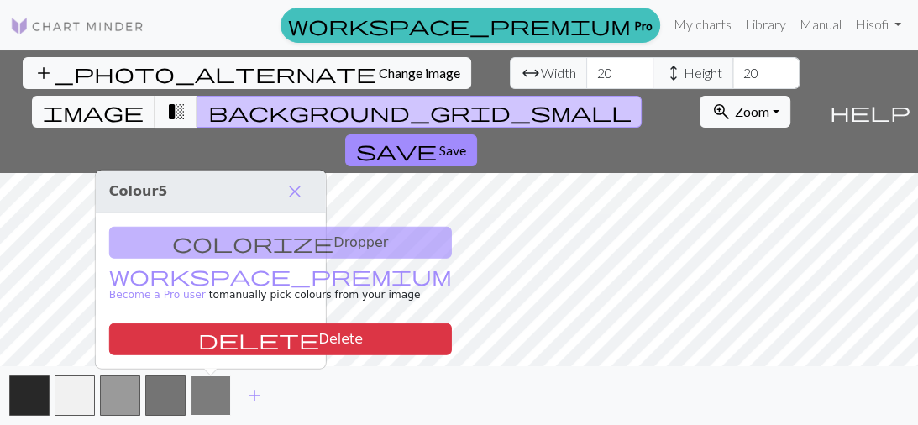
click at [219, 393] on button "button" at bounding box center [211, 396] width 40 height 40
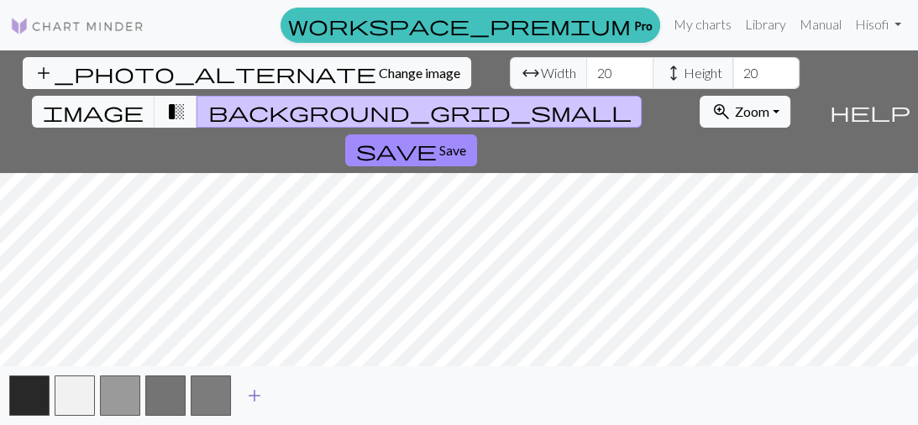
click at [260, 392] on span "add" at bounding box center [254, 396] width 20 height 24
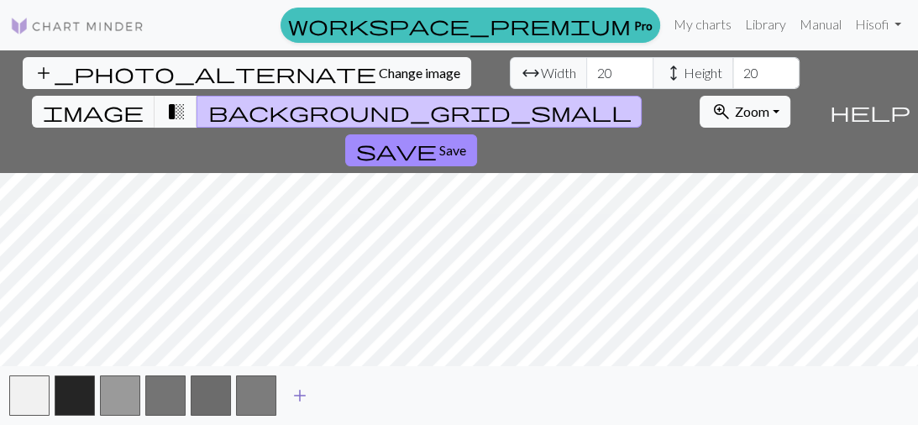
click at [292, 393] on span "add" at bounding box center [300, 396] width 20 height 24
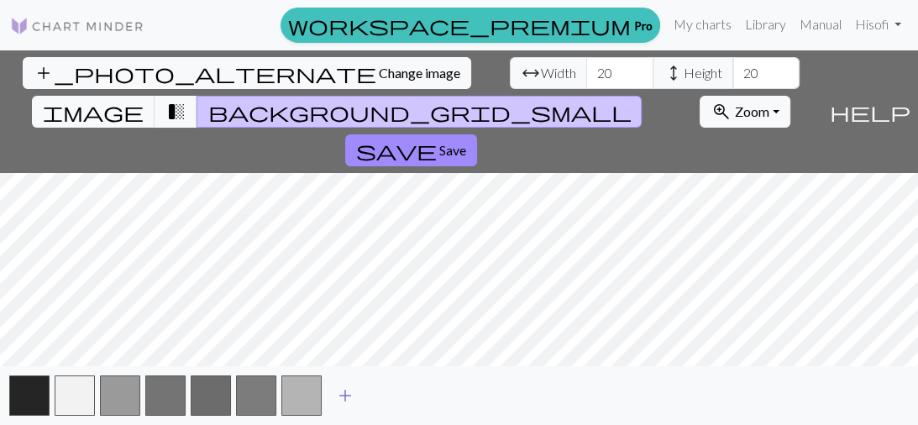
click at [351, 396] on span "add" at bounding box center [345, 396] width 20 height 24
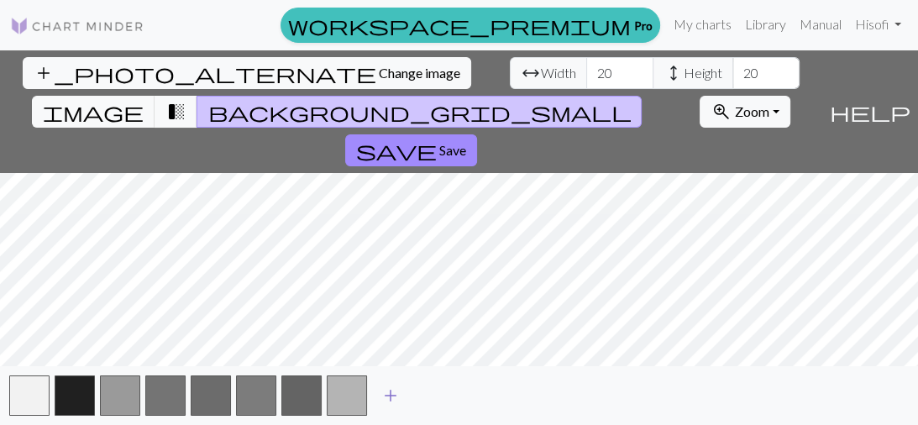
click at [382, 396] on span "add" at bounding box center [391, 396] width 20 height 24
click at [427, 386] on button "add" at bounding box center [436, 396] width 42 height 32
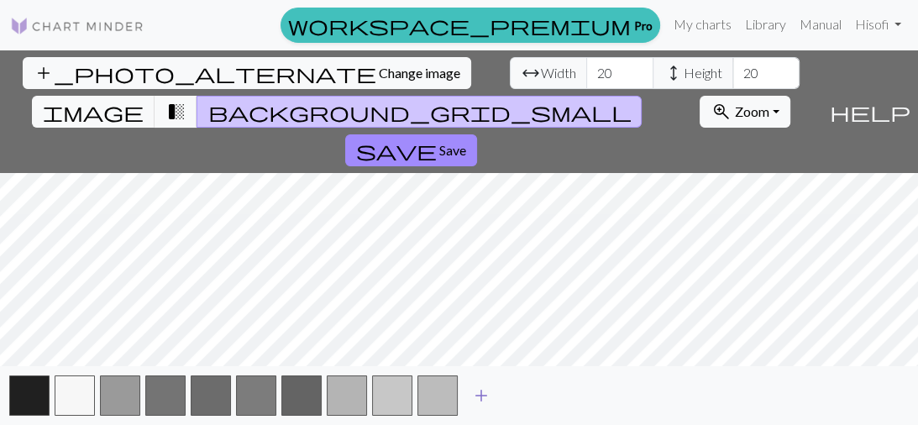
drag, startPoint x: 457, startPoint y: 400, endPoint x: 473, endPoint y: 401, distance: 16.0
click at [458, 400] on div "add" at bounding box center [459, 395] width 918 height 59
click at [478, 402] on span "add" at bounding box center [481, 396] width 20 height 24
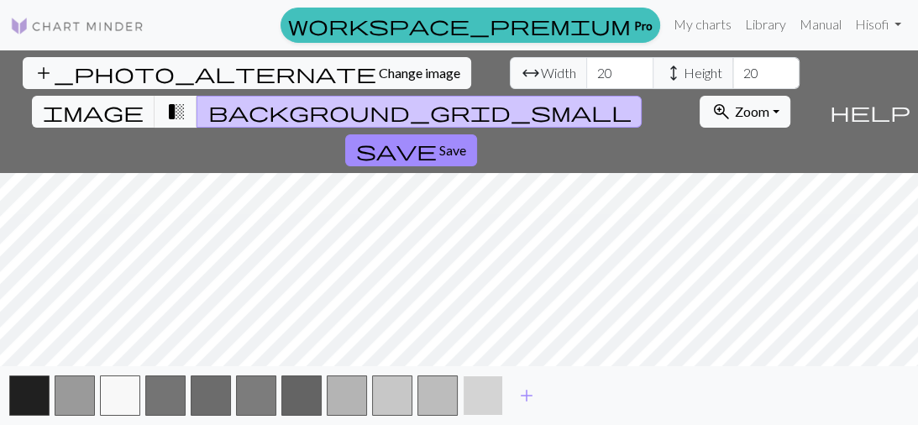
click at [491, 400] on button "button" at bounding box center [483, 396] width 40 height 40
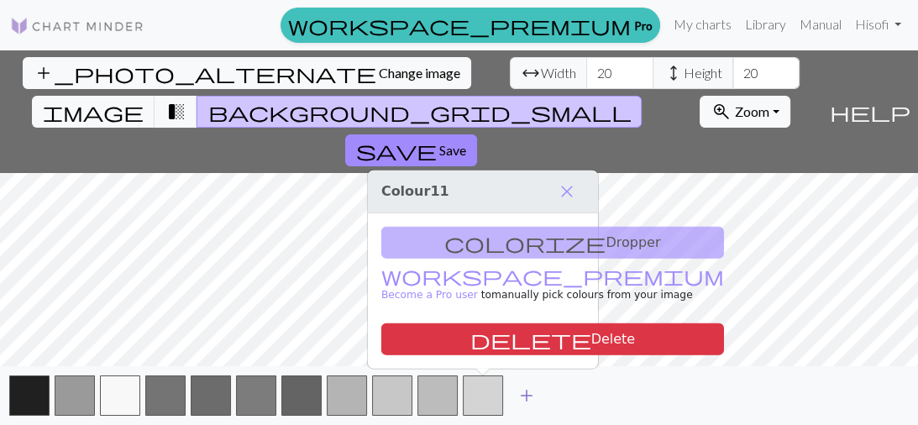
click at [515, 399] on button "add" at bounding box center [527, 396] width 42 height 32
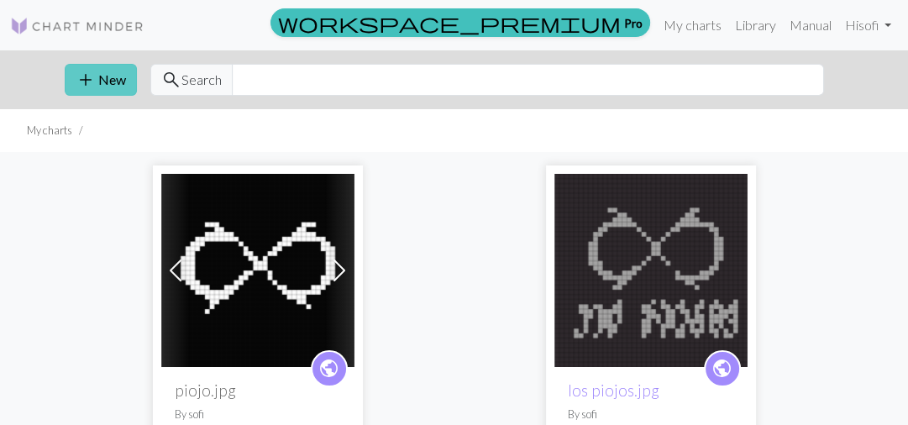
click at [114, 87] on button "add New" at bounding box center [101, 80] width 72 height 32
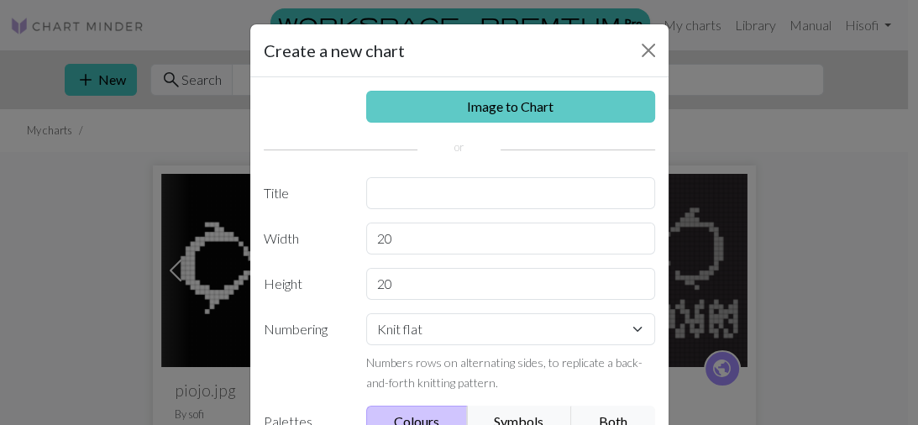
click at [482, 111] on link "Image to Chart" at bounding box center [510, 107] width 289 height 32
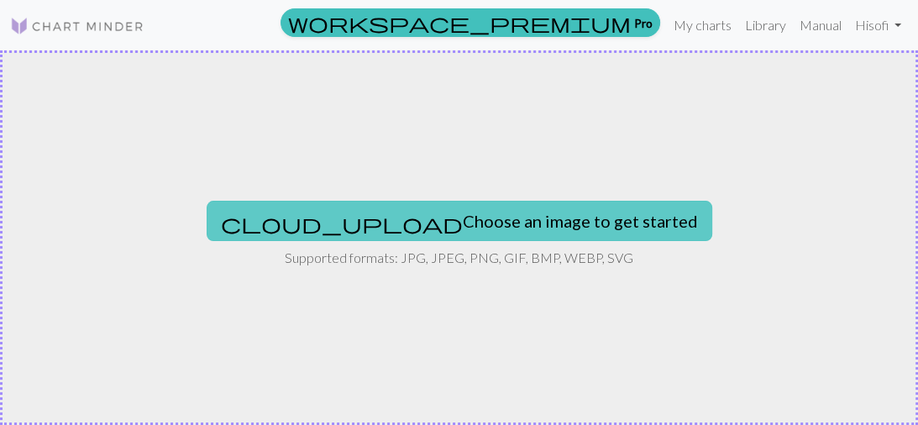
click at [455, 213] on button "cloud_upload Choose an image to get started" at bounding box center [460, 221] width 506 height 40
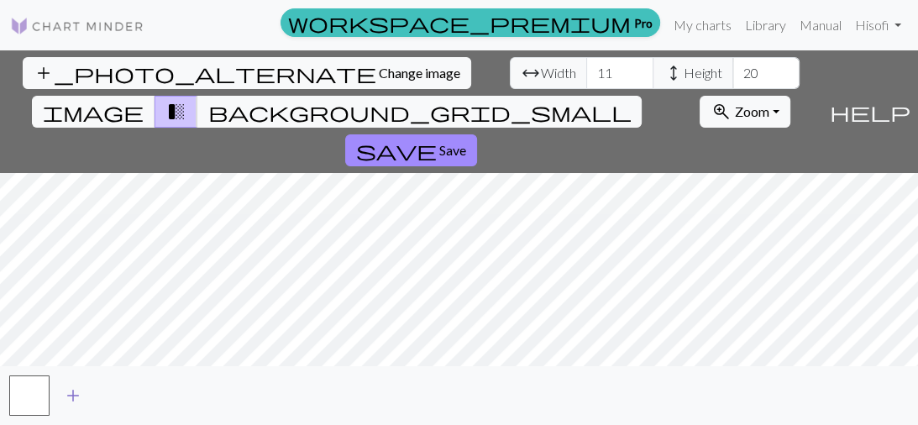
click at [66, 398] on span "add" at bounding box center [73, 396] width 20 height 24
type input "40"
click at [586, 67] on input "40" at bounding box center [619, 73] width 67 height 32
click at [733, 66] on input "42" at bounding box center [766, 73] width 67 height 32
click at [733, 76] on input "41" at bounding box center [766, 73] width 67 height 32
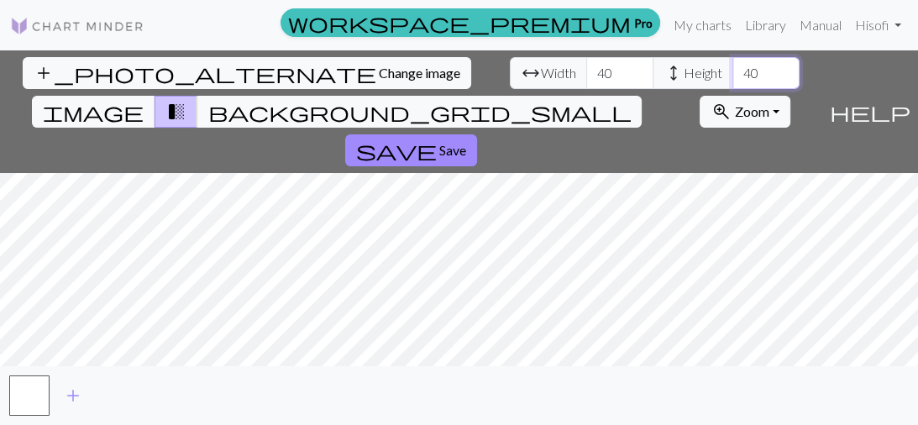
type input "40"
click at [733, 76] on input "40" at bounding box center [766, 73] width 67 height 32
click at [73, 386] on span "add" at bounding box center [73, 396] width 20 height 24
click at [76, 395] on span "add" at bounding box center [73, 396] width 20 height 24
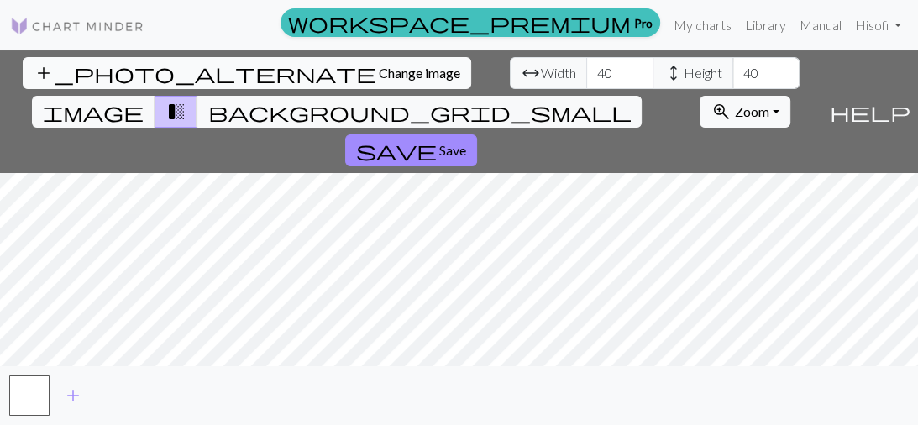
click at [137, 64] on button "add_photo_alternate Change image" at bounding box center [247, 73] width 449 height 32
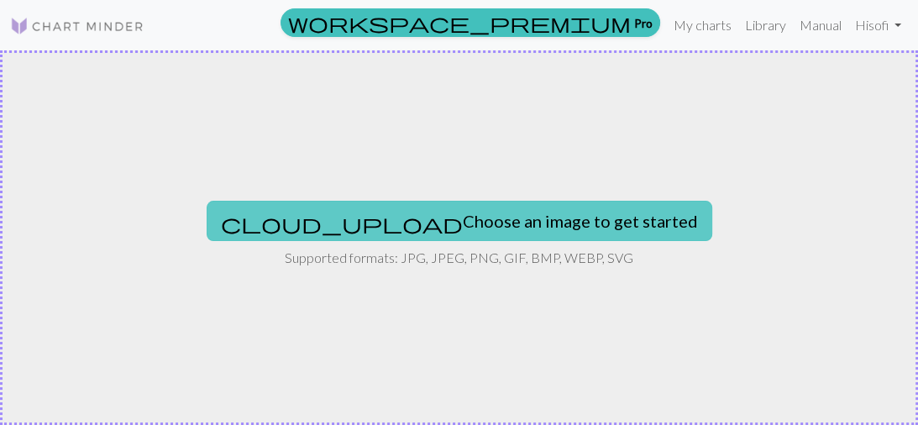
click at [442, 210] on button "cloud_upload Choose an image to get started" at bounding box center [460, 221] width 506 height 40
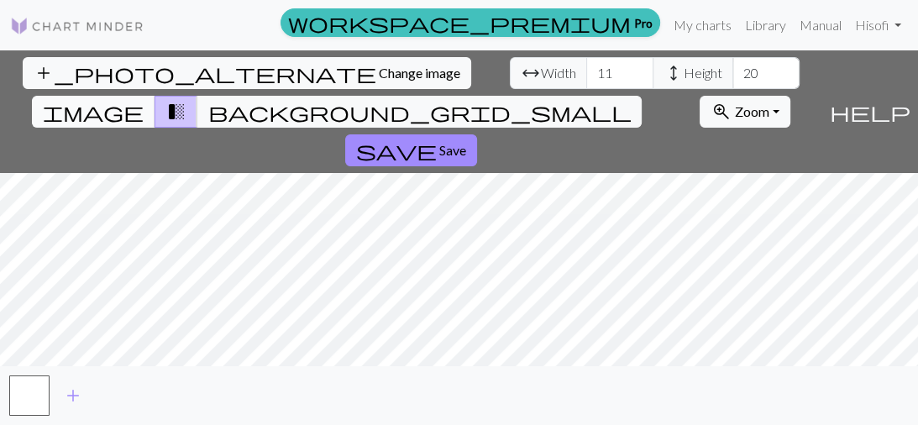
click at [155, 96] on button "image" at bounding box center [93, 112] width 123 height 32
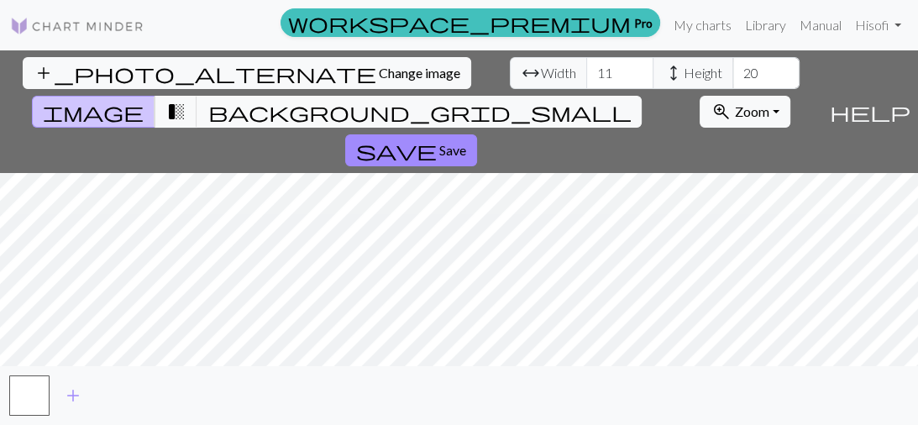
click at [144, 100] on span "image" at bounding box center [93, 112] width 101 height 24
click at [197, 96] on button "transition_fade" at bounding box center [176, 112] width 43 height 32
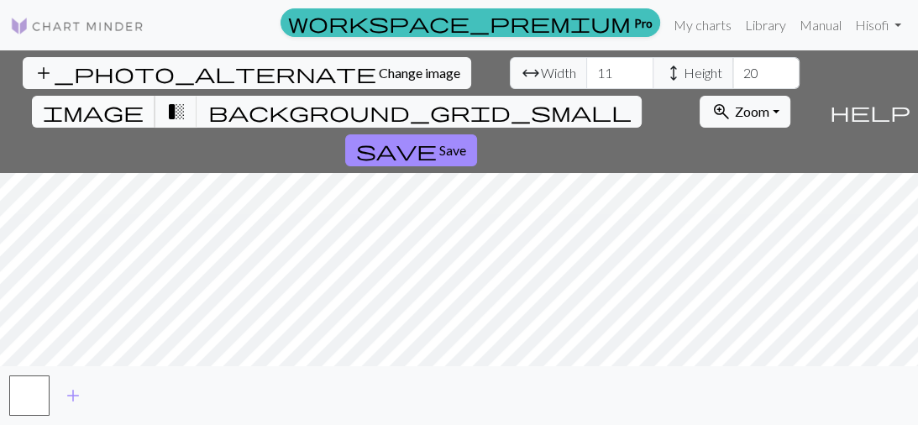
click at [144, 100] on span "image" at bounding box center [93, 112] width 101 height 24
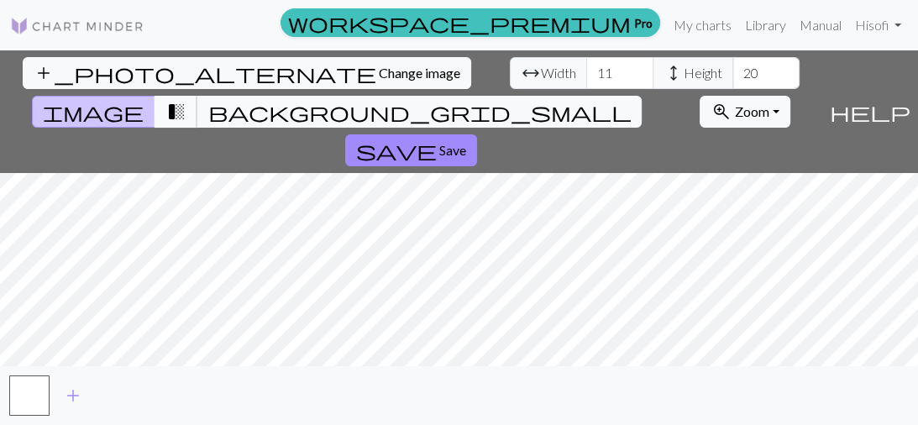
click at [186, 100] on span "transition_fade" at bounding box center [176, 112] width 20 height 24
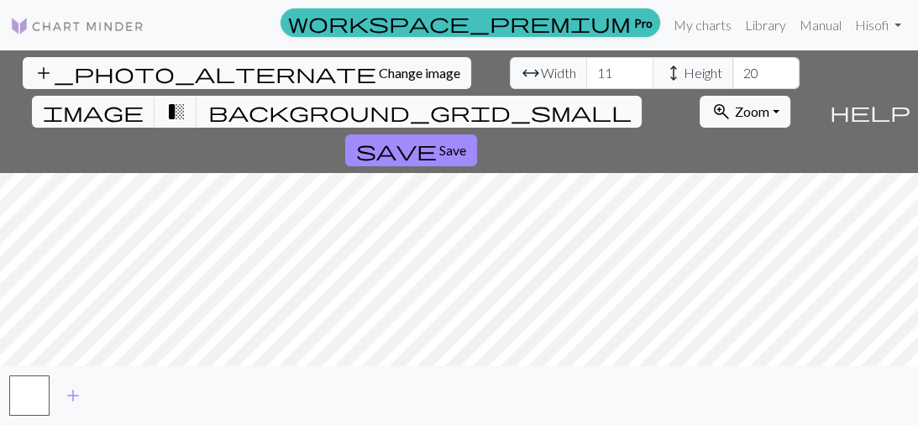
click at [591, 96] on button "background_grid_small" at bounding box center [419, 112] width 445 height 32
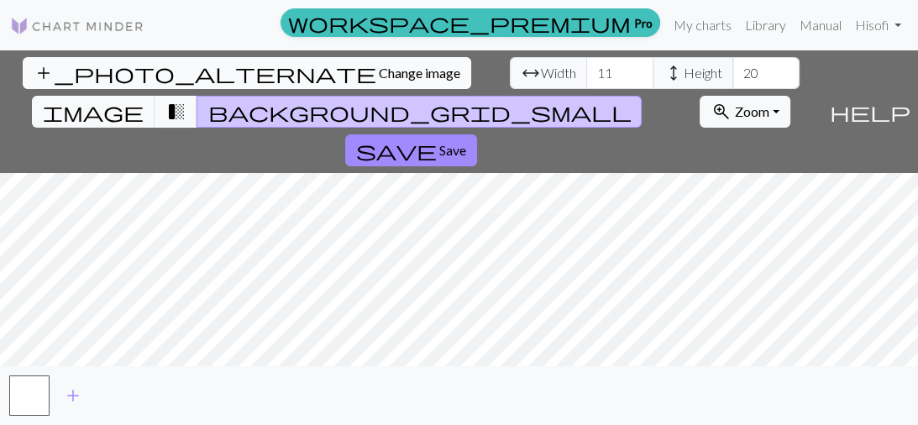
click at [105, 60] on button "add_photo_alternate Change image" at bounding box center [247, 73] width 449 height 32
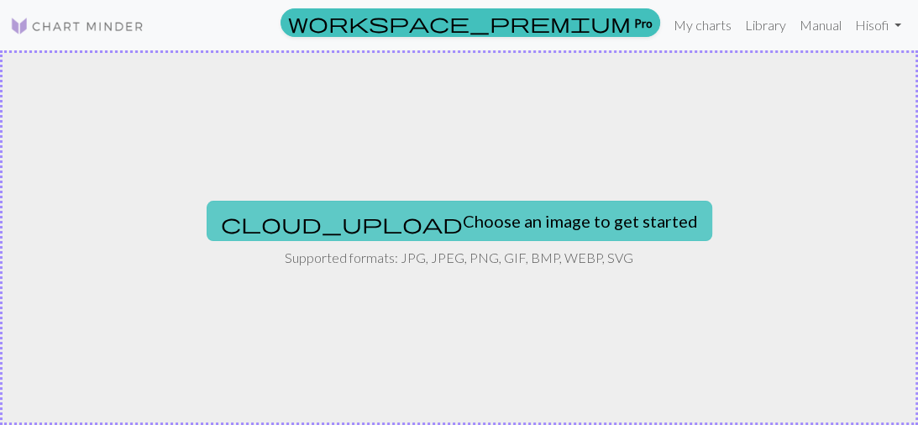
click at [465, 217] on button "cloud_upload Choose an image to get started" at bounding box center [460, 221] width 506 height 40
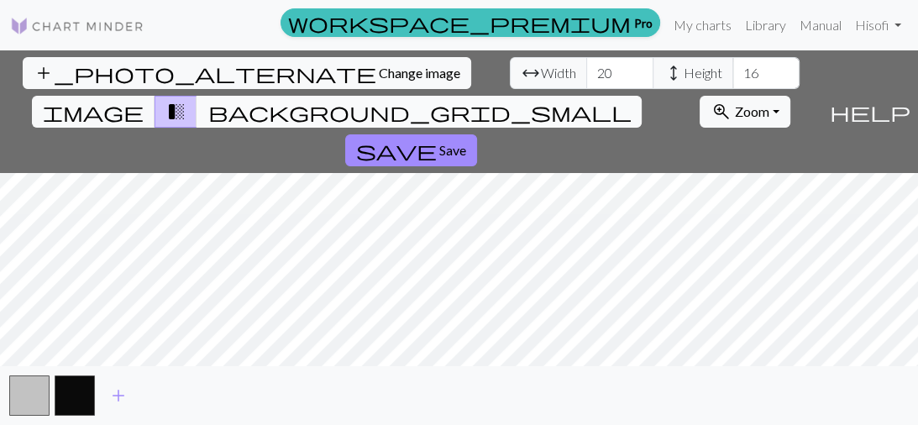
click at [597, 96] on button "background_grid_small" at bounding box center [419, 112] width 445 height 32
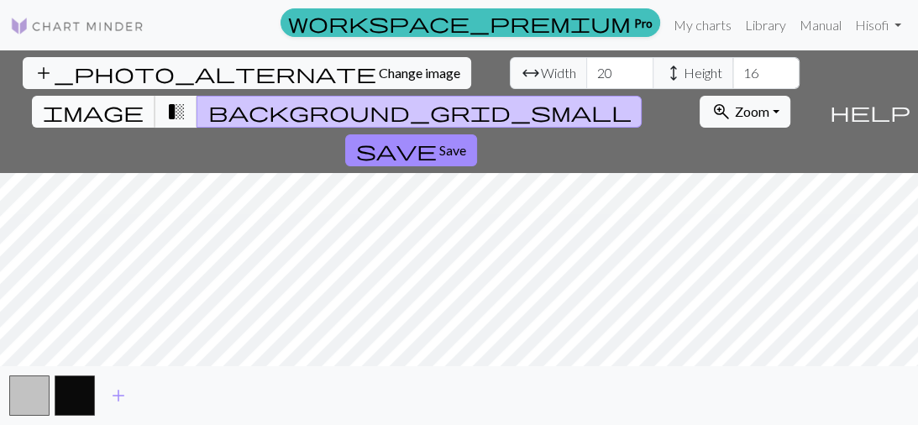
click at [155, 96] on button "image" at bounding box center [93, 112] width 123 height 32
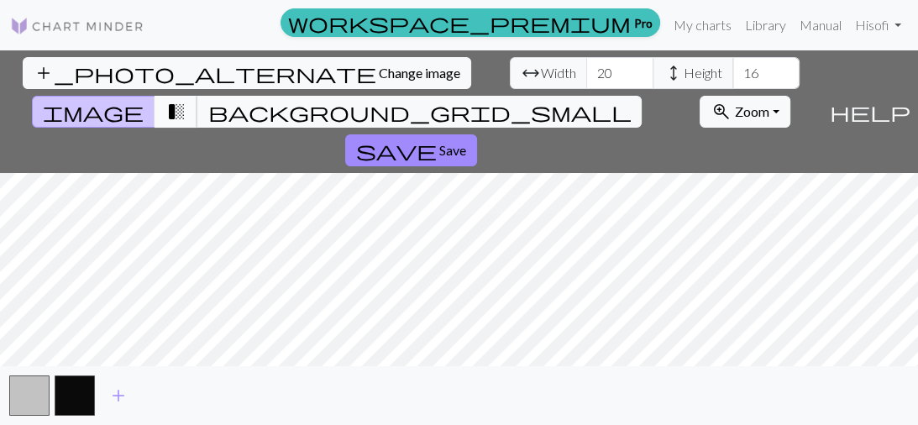
click at [186, 100] on span "transition_fade" at bounding box center [176, 112] width 20 height 24
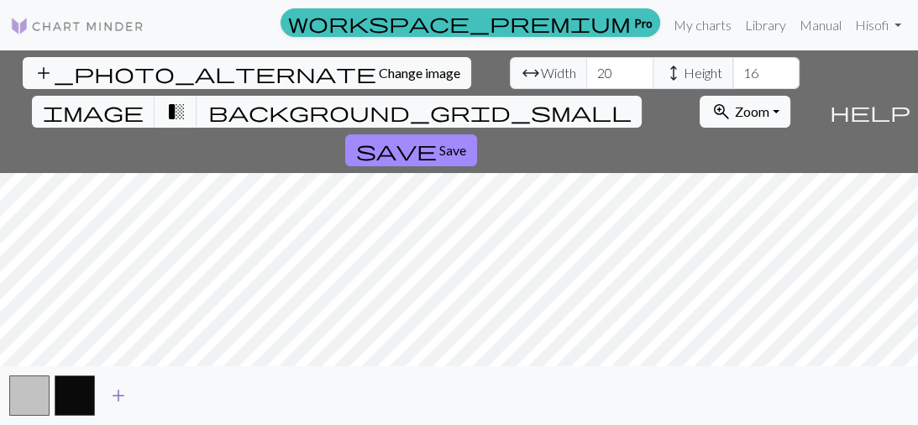
click at [118, 402] on span "add" at bounding box center [118, 396] width 20 height 24
click at [126, 395] on button "button" at bounding box center [120, 396] width 40 height 40
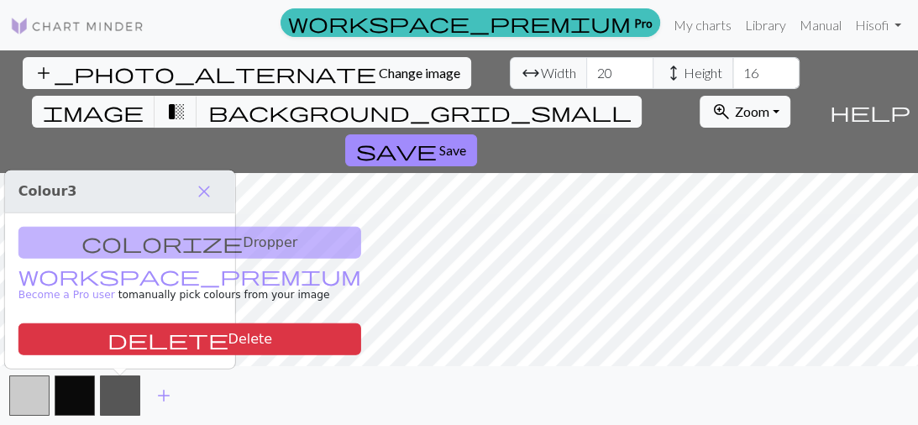
click at [145, 248] on div "colorize Dropper workspace_premium Become a Pro user to manually pick colours f…" at bounding box center [120, 290] width 230 height 155
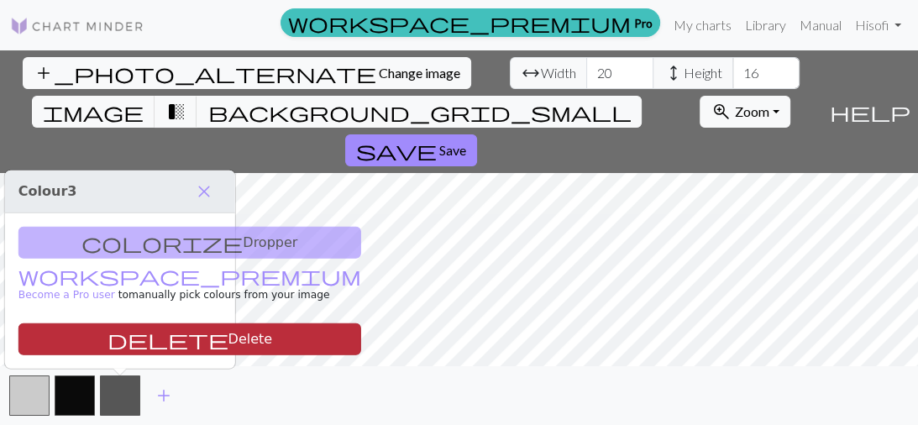
click at [176, 342] on button "delete Delete" at bounding box center [189, 339] width 343 height 32
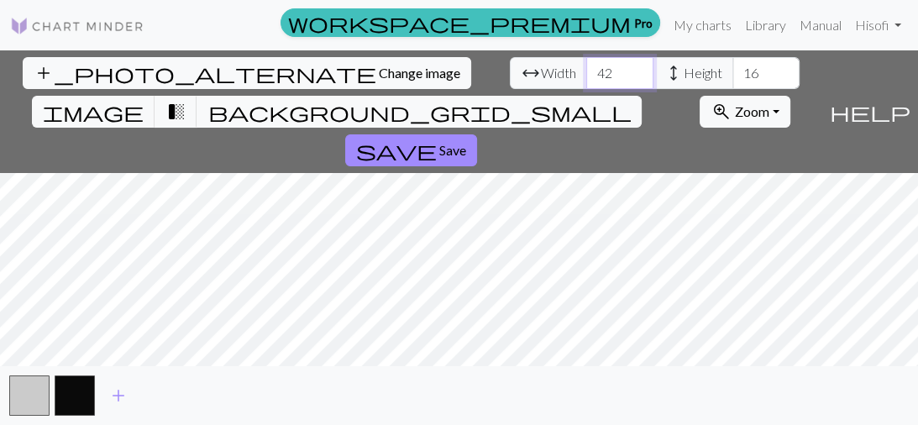
click at [586, 63] on input "42" at bounding box center [619, 73] width 67 height 32
click at [586, 81] on input "41" at bounding box center [619, 73] width 67 height 32
type input "40"
click at [586, 81] on input "40" at bounding box center [619, 73] width 67 height 32
click at [733, 71] on input "38" at bounding box center [766, 73] width 67 height 32
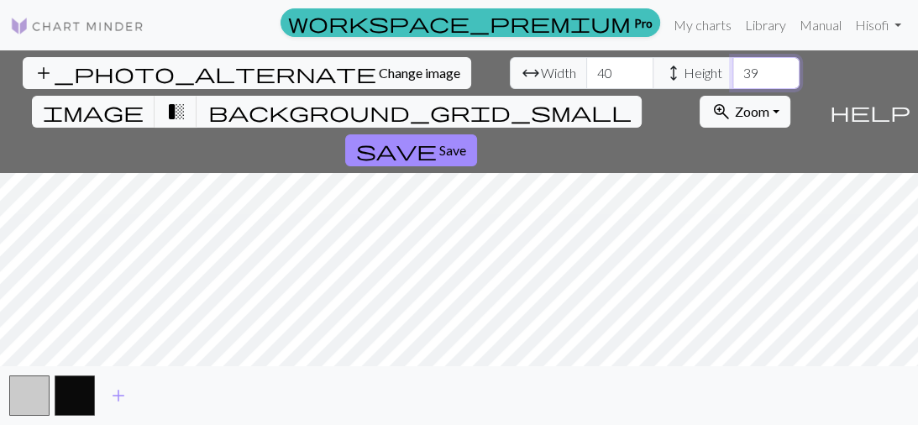
click at [733, 68] on input "39" at bounding box center [766, 73] width 67 height 32
click at [733, 68] on input "40" at bounding box center [766, 73] width 67 height 32
click at [733, 68] on input "41" at bounding box center [766, 73] width 67 height 32
type input "40"
click at [733, 81] on input "40" at bounding box center [766, 73] width 67 height 32
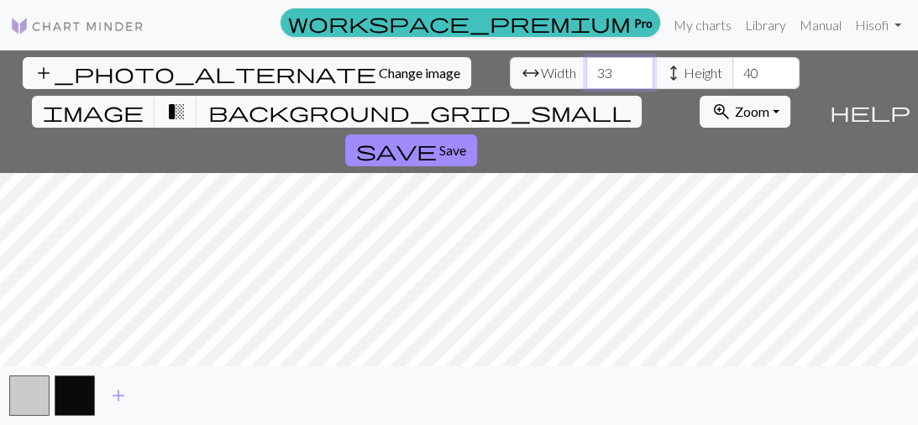
click at [586, 72] on input "33" at bounding box center [619, 73] width 67 height 32
click at [586, 72] on input "32" at bounding box center [619, 73] width 67 height 32
click at [586, 72] on input "31" at bounding box center [619, 73] width 67 height 32
click at [586, 72] on input "30" at bounding box center [619, 73] width 67 height 32
click at [586, 72] on input "29" at bounding box center [619, 73] width 67 height 32
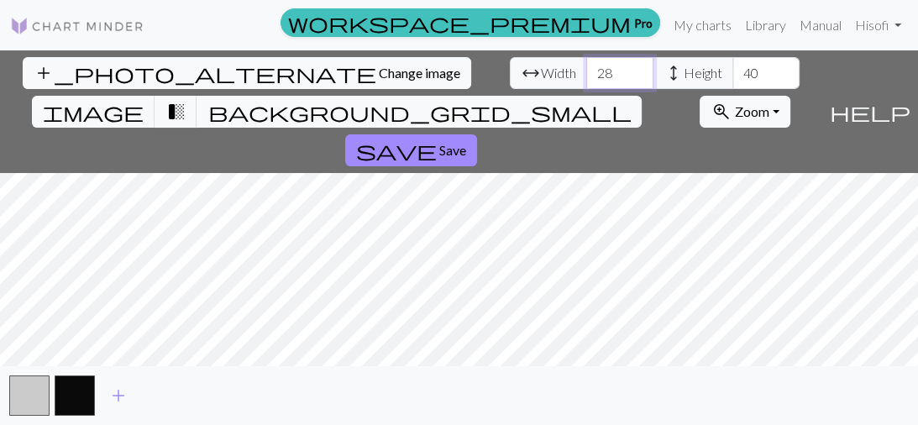
click at [586, 72] on input "28" at bounding box center [619, 73] width 67 height 32
click at [586, 72] on input "27" at bounding box center [619, 73] width 67 height 32
click at [586, 72] on input "26" at bounding box center [619, 73] width 67 height 32
click at [586, 72] on input "25" at bounding box center [619, 73] width 67 height 32
click at [586, 72] on input "19" at bounding box center [619, 73] width 67 height 32
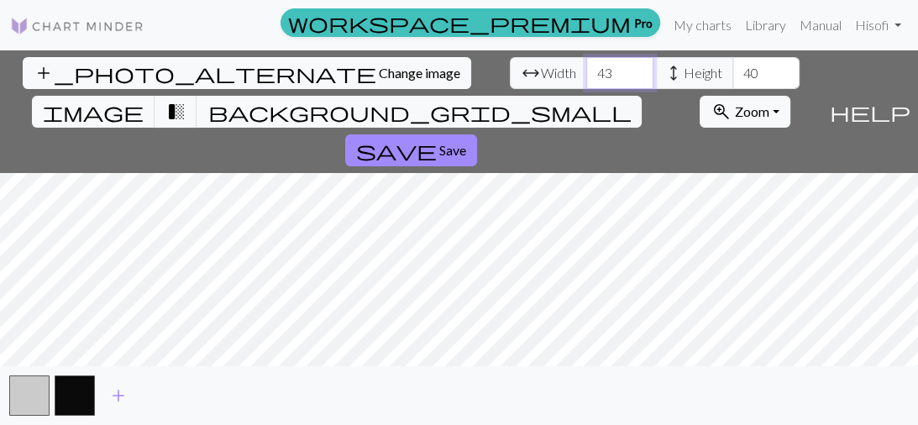
click at [586, 67] on input "43" at bounding box center [619, 73] width 67 height 32
click at [586, 67] on input "49" at bounding box center [619, 73] width 67 height 32
click at [586, 67] on input "50" at bounding box center [619, 73] width 67 height 32
click at [586, 67] on input "51" at bounding box center [619, 73] width 67 height 32
click at [586, 67] on input "52" at bounding box center [619, 73] width 67 height 32
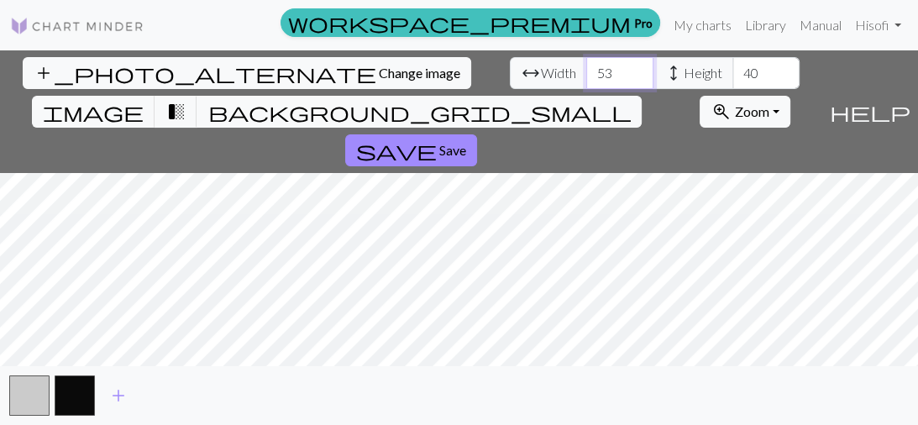
click at [586, 67] on input "53" at bounding box center [619, 73] width 67 height 32
click at [586, 64] on input "54" at bounding box center [619, 73] width 67 height 32
click at [586, 66] on input "55" at bounding box center [619, 73] width 67 height 32
click at [586, 66] on input "56" at bounding box center [619, 73] width 67 height 32
click at [586, 66] on input "57" at bounding box center [619, 73] width 67 height 32
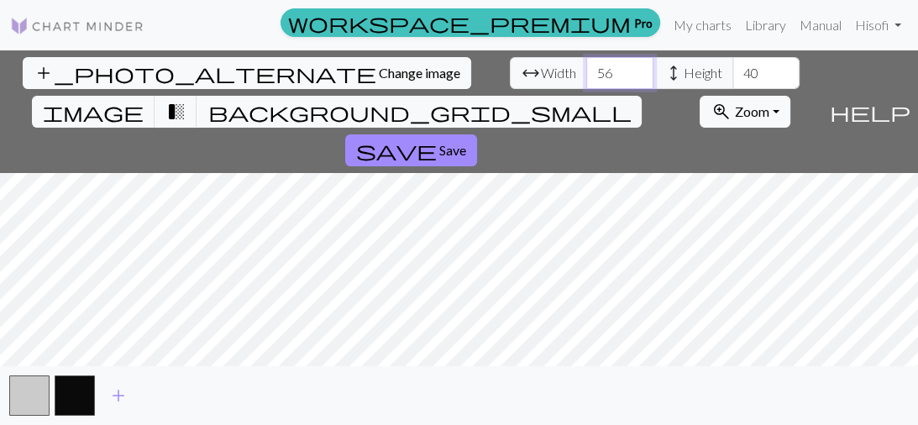
type input "56"
click at [586, 81] on input "56" at bounding box center [619, 73] width 67 height 32
click at [733, 67] on input "64" at bounding box center [766, 73] width 67 height 32
click at [733, 76] on input "59" at bounding box center [766, 73] width 67 height 32
click at [733, 75] on input "58" at bounding box center [766, 73] width 67 height 32
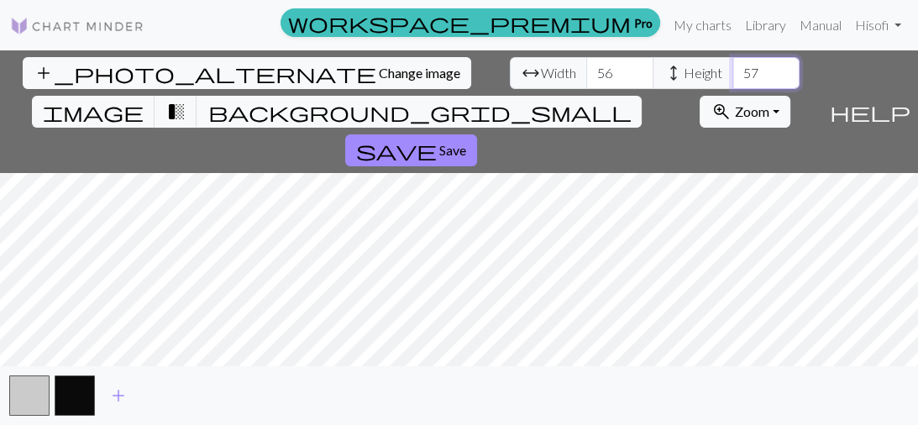
click at [733, 75] on input "57" at bounding box center [766, 73] width 67 height 32
click at [733, 75] on input "56" at bounding box center [766, 73] width 67 height 32
click at [733, 75] on input "52" at bounding box center [766, 73] width 67 height 32
click at [733, 75] on input "51" at bounding box center [766, 73] width 67 height 32
click at [733, 75] on input "50" at bounding box center [766, 73] width 67 height 32
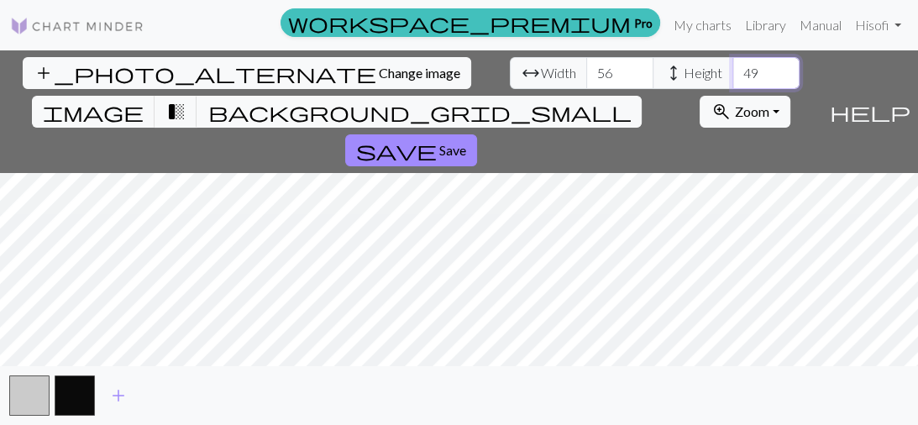
click at [733, 75] on input "49" at bounding box center [766, 73] width 67 height 32
click at [733, 67] on input "50" at bounding box center [766, 73] width 67 height 32
click at [733, 67] on input "51" at bounding box center [766, 73] width 67 height 32
click at [733, 67] on input "52" at bounding box center [766, 73] width 67 height 32
click at [733, 67] on input "53" at bounding box center [766, 73] width 67 height 32
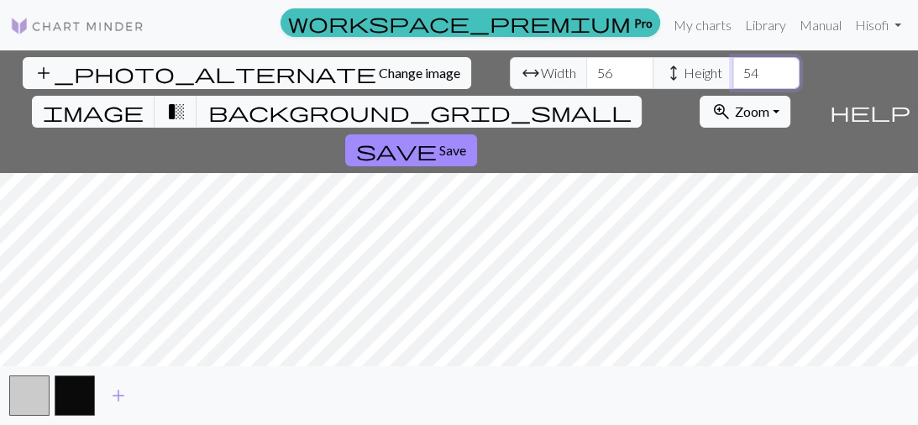
click at [733, 67] on input "54" at bounding box center [766, 73] width 67 height 32
click at [733, 67] on input "55" at bounding box center [766, 73] width 67 height 32
type input "56"
click at [733, 67] on input "56" at bounding box center [766, 73] width 67 height 32
click at [739, 96] on button "zoom_in Zoom Zoom" at bounding box center [745, 112] width 90 height 32
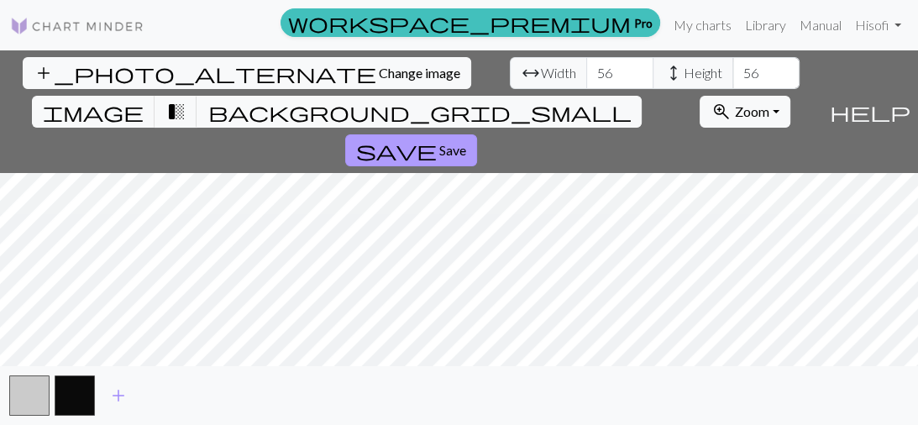
click at [466, 142] on span "Save" at bounding box center [452, 150] width 27 height 16
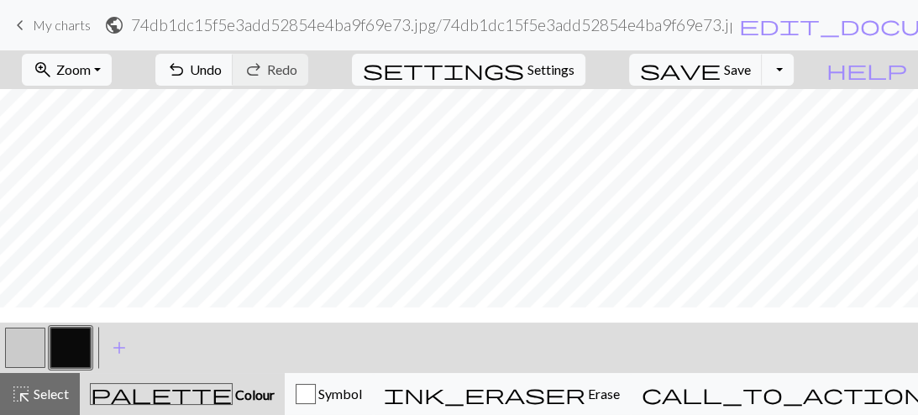
scroll to position [336, 0]
click at [222, 63] on span "Undo" at bounding box center [206, 69] width 32 height 16
click at [234, 70] on button "undo Undo Undo" at bounding box center [194, 70] width 78 height 32
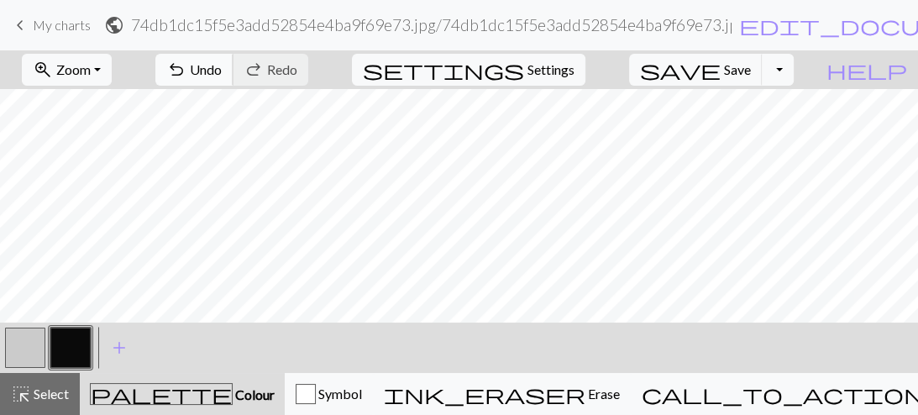
click at [187, 67] on span "undo" at bounding box center [176, 70] width 20 height 24
click at [222, 68] on span "Undo" at bounding box center [206, 69] width 32 height 16
click at [233, 390] on span "Colour" at bounding box center [254, 394] width 42 height 16
click at [102, 60] on button "zoom_in Zoom Zoom" at bounding box center [67, 70] width 90 height 32
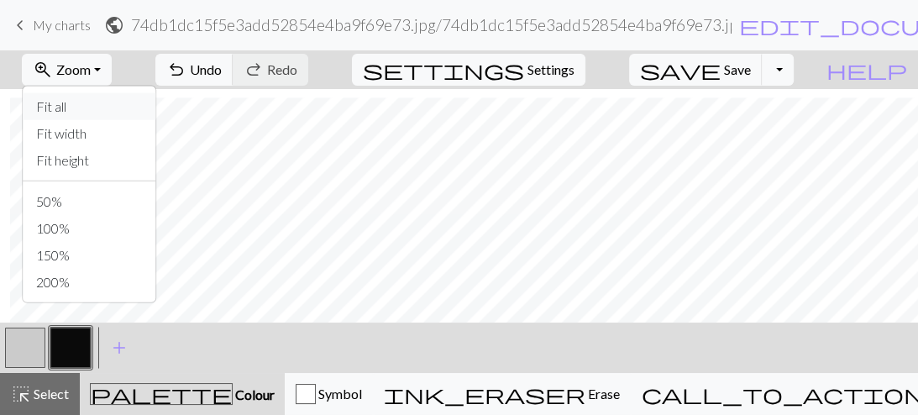
click at [123, 104] on button "Fit all" at bounding box center [89, 106] width 133 height 27
click at [751, 68] on span "Save" at bounding box center [737, 69] width 27 height 16
drag, startPoint x: 272, startPoint y: 67, endPoint x: 281, endPoint y: 76, distance: 12.5
click at [187, 76] on span "undo" at bounding box center [176, 70] width 20 height 24
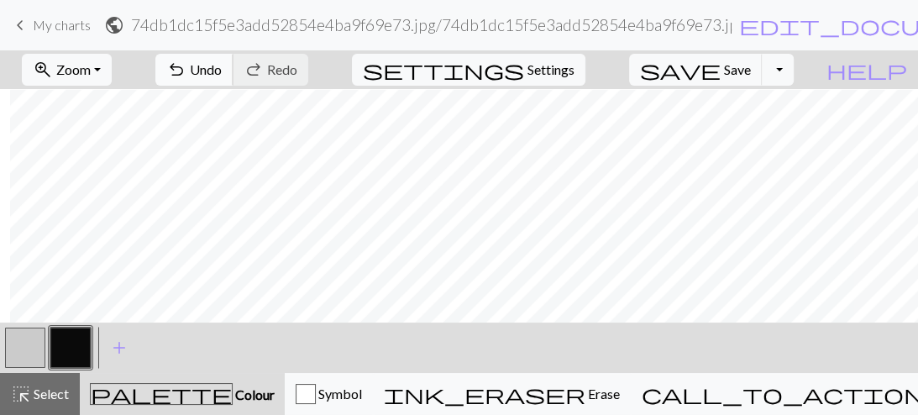
scroll to position [197, 10]
click at [749, 64] on button "save Save Save" at bounding box center [696, 70] width 134 height 32
click at [751, 68] on span "Save" at bounding box center [737, 69] width 27 height 16
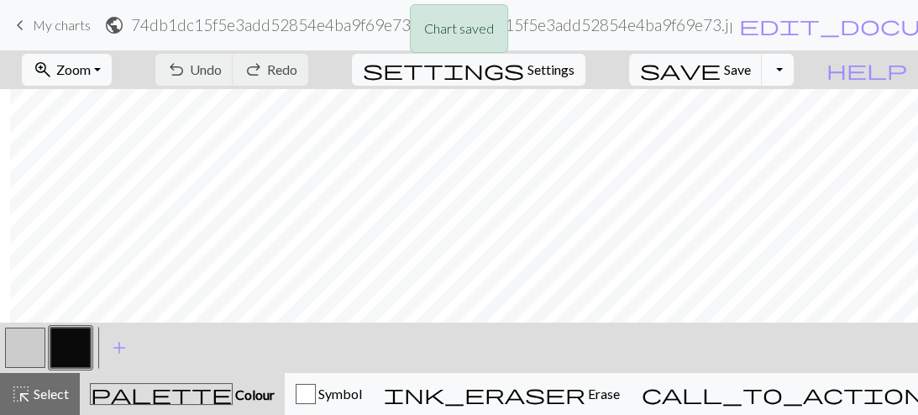
click at [794, 73] on button "Toggle Dropdown" at bounding box center [778, 70] width 32 height 32
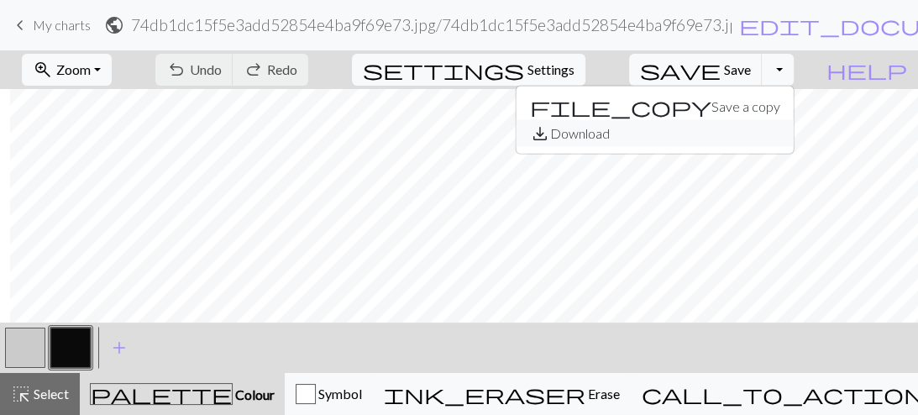
click at [774, 134] on button "save_alt Download" at bounding box center [655, 133] width 277 height 27
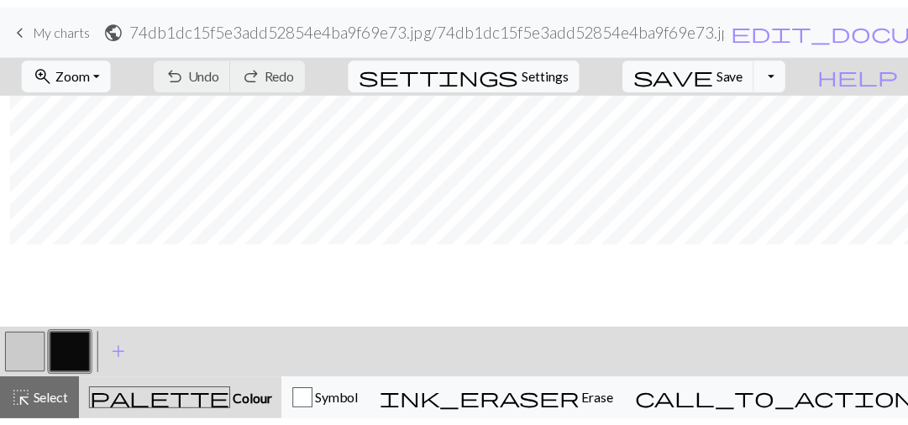
scroll to position [171, 10]
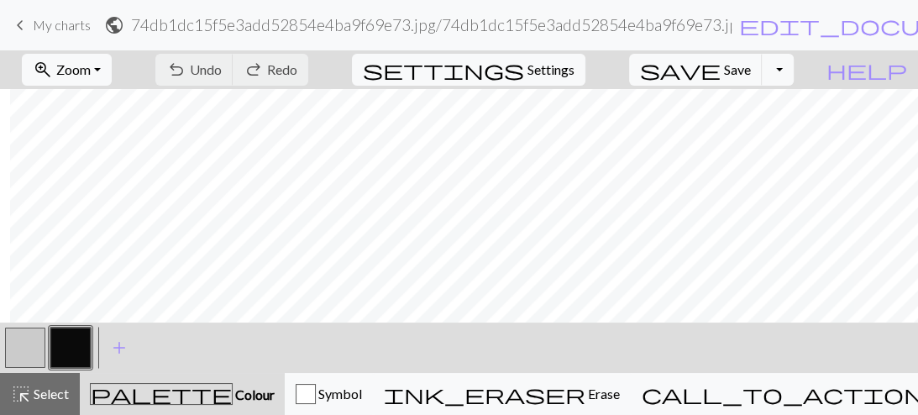
click at [24, 19] on span "keyboard_arrow_left" at bounding box center [20, 25] width 20 height 24
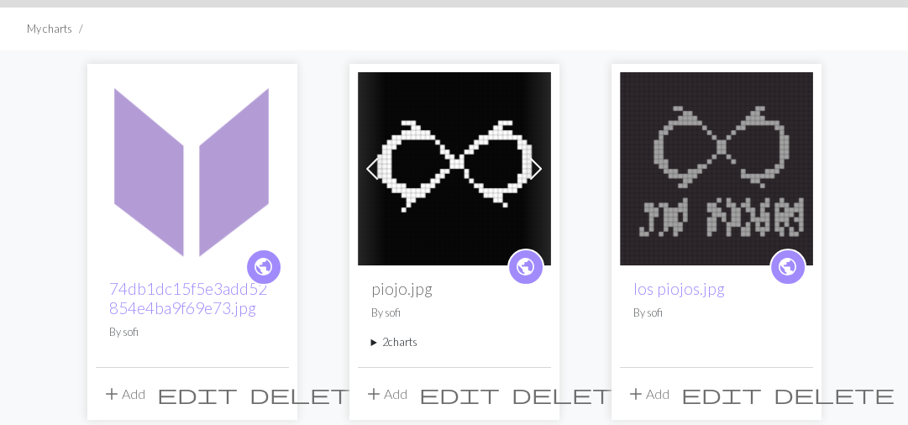
scroll to position [134, 0]
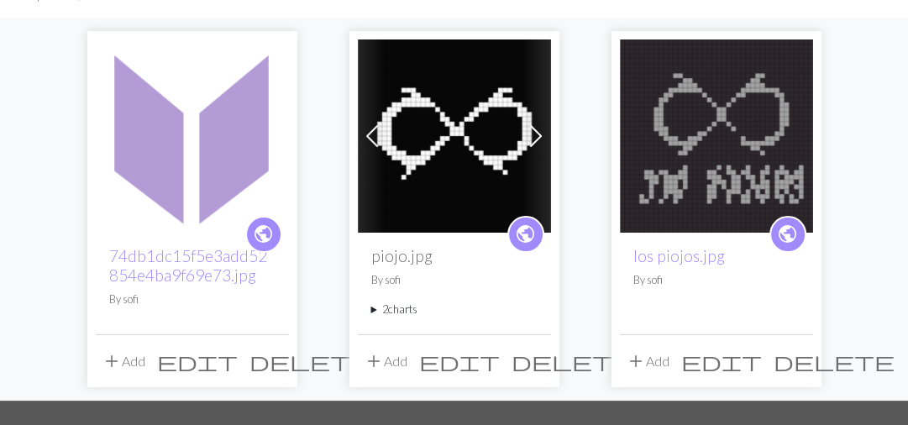
click at [454, 145] on img at bounding box center [454, 135] width 193 height 193
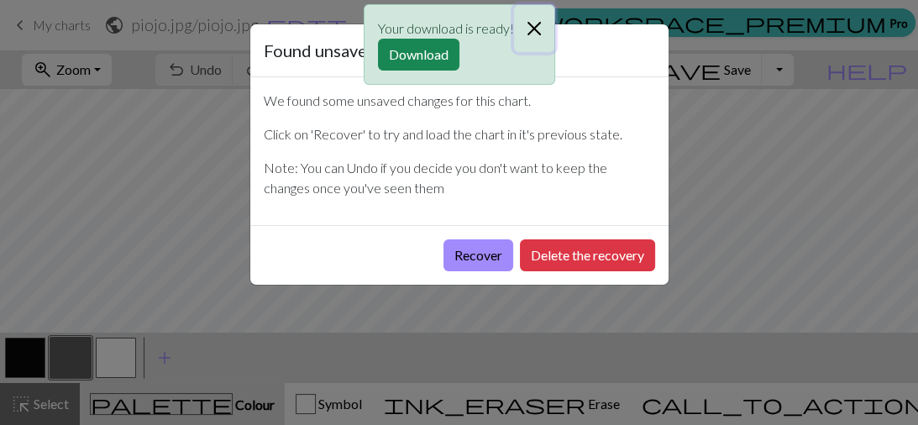
click at [545, 24] on button "Close" at bounding box center [534, 28] width 40 height 47
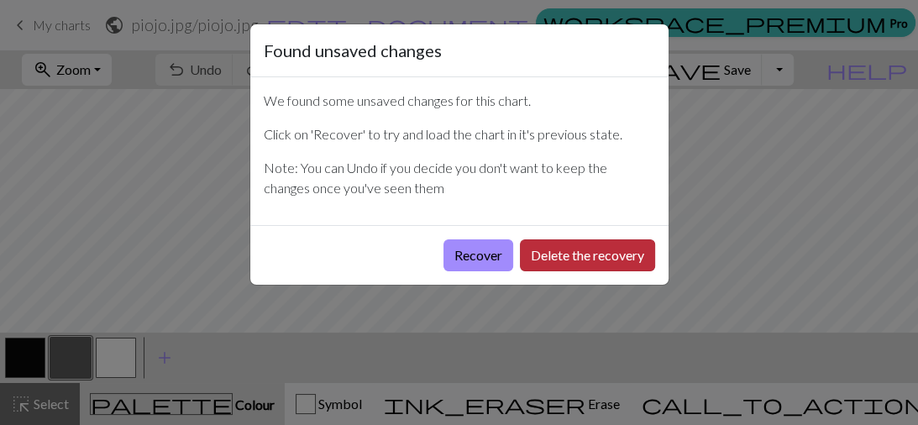
click at [586, 255] on button "Delete the recovery" at bounding box center [587, 255] width 135 height 32
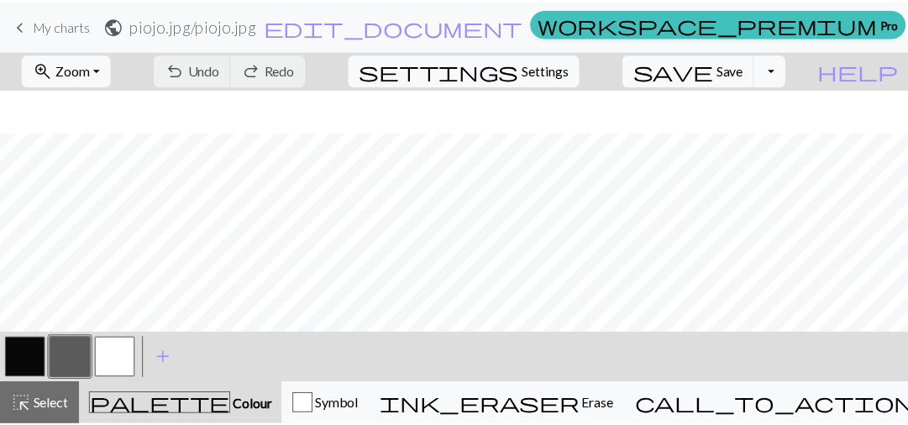
scroll to position [134, 0]
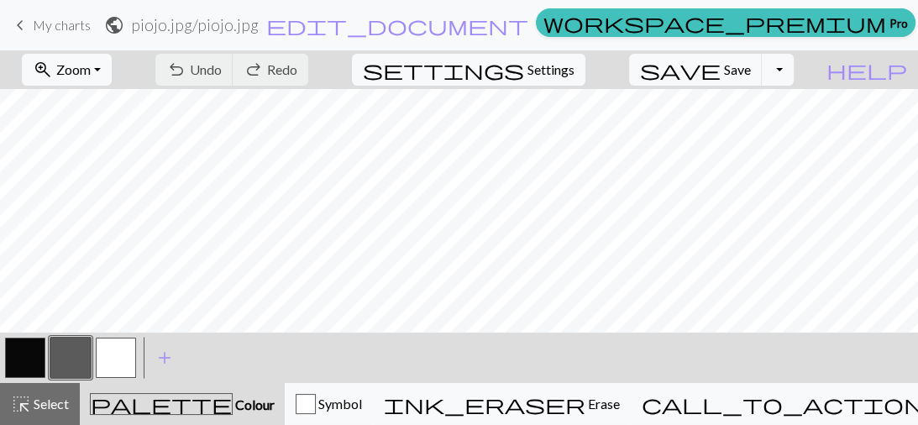
click at [30, 18] on link "keyboard_arrow_left My charts" at bounding box center [50, 25] width 81 height 29
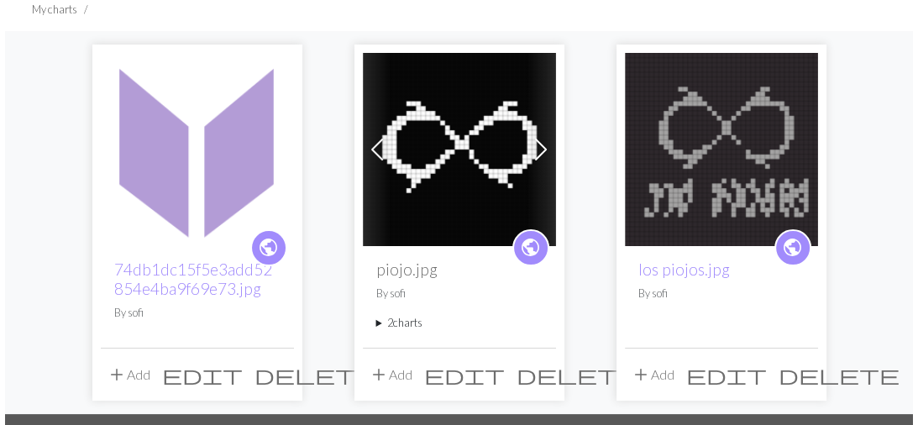
scroll to position [134, 0]
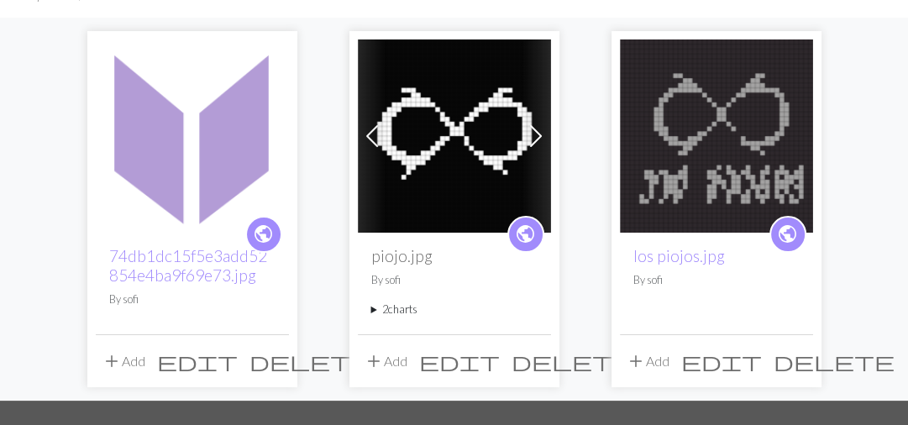
click at [376, 358] on span "add" at bounding box center [374, 361] width 20 height 24
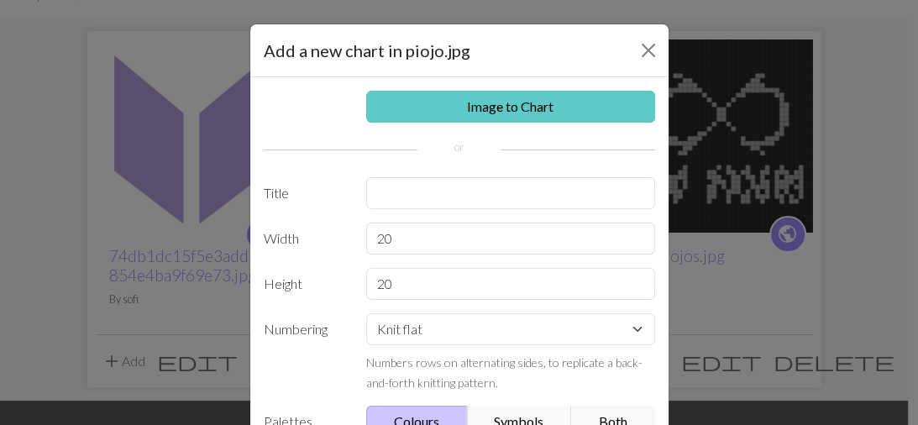
click at [507, 108] on link "Image to Chart" at bounding box center [510, 107] width 289 height 32
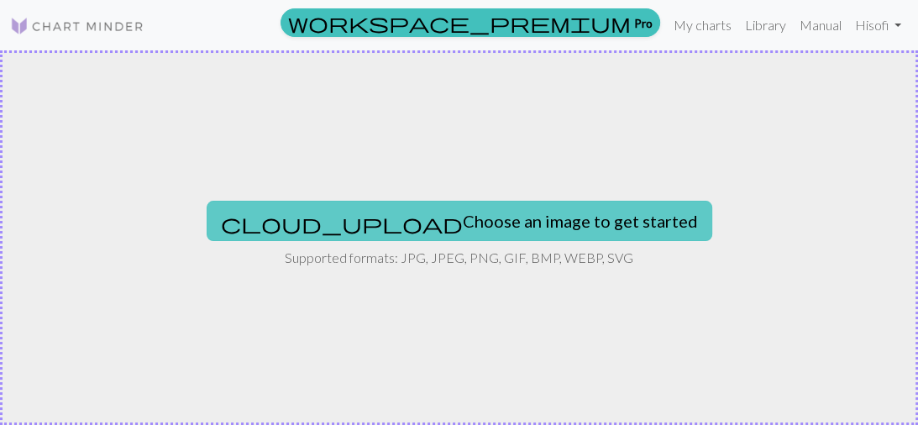
click at [427, 205] on button "cloud_upload Choose an image to get started" at bounding box center [460, 221] width 506 height 40
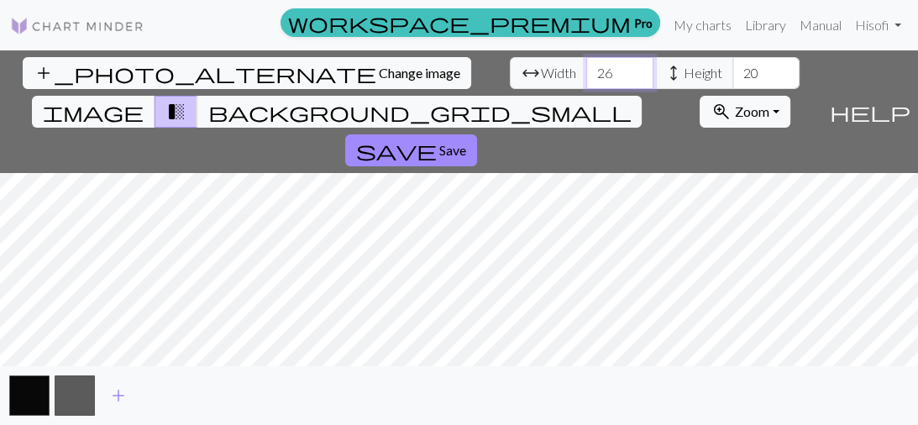
click at [586, 66] on input "26" at bounding box center [619, 73] width 67 height 32
click at [586, 66] on input "27" at bounding box center [619, 73] width 67 height 32
click at [586, 66] on input "28" at bounding box center [619, 73] width 67 height 32
click at [586, 66] on input "29" at bounding box center [619, 73] width 67 height 32
click at [586, 66] on input "30" at bounding box center [619, 73] width 67 height 32
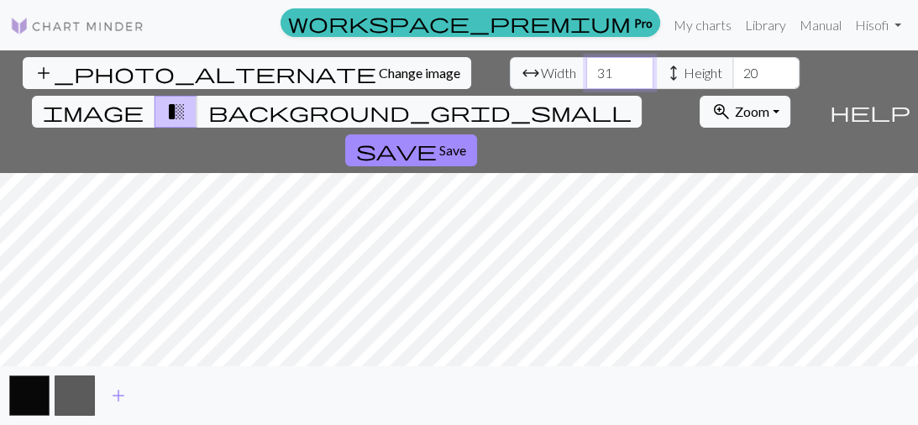
click at [586, 66] on input "31" at bounding box center [619, 73] width 67 height 32
click at [586, 66] on input "32" at bounding box center [619, 73] width 67 height 32
click at [586, 66] on input "33" at bounding box center [619, 73] width 67 height 32
click at [586, 66] on input "34" at bounding box center [619, 73] width 67 height 32
click at [586, 66] on input "35" at bounding box center [619, 73] width 67 height 32
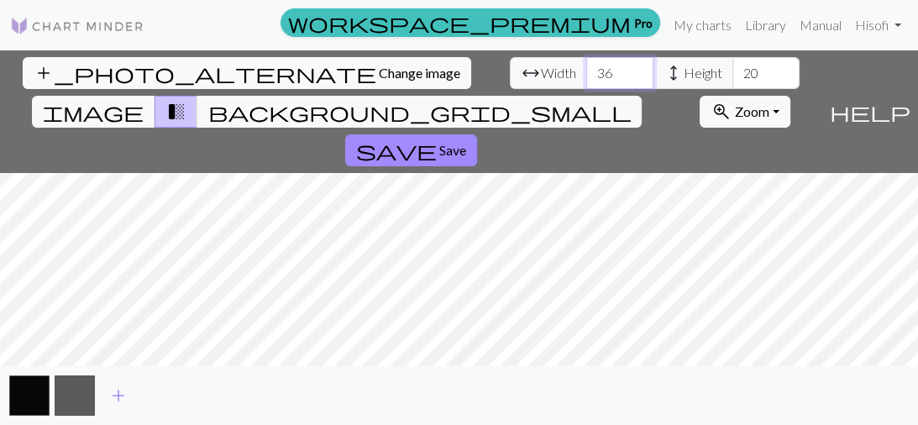
click at [586, 66] on input "36" at bounding box center [619, 73] width 67 height 32
click at [586, 66] on input "37" at bounding box center [619, 73] width 67 height 32
click at [586, 66] on input "38" at bounding box center [619, 73] width 67 height 32
click at [586, 66] on input "39" at bounding box center [619, 73] width 67 height 32
click at [586, 66] on input "40" at bounding box center [619, 73] width 67 height 32
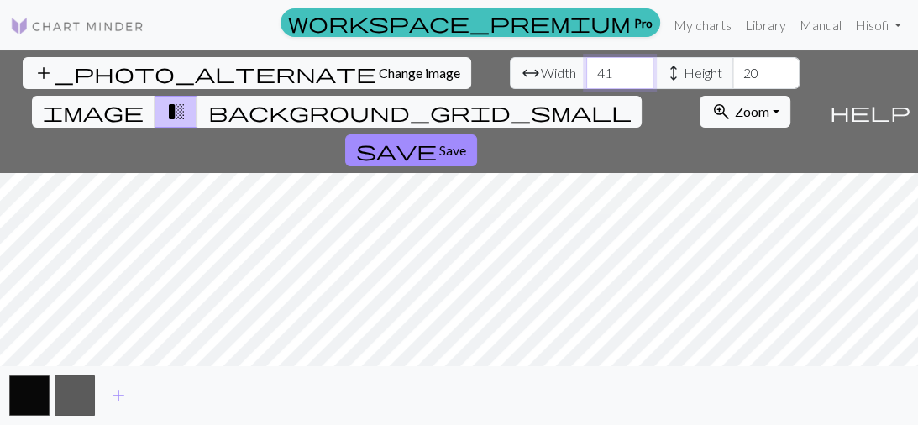
click at [586, 66] on input "41" at bounding box center [619, 73] width 67 height 32
click at [586, 66] on input "42" at bounding box center [619, 73] width 67 height 32
click at [586, 66] on input "43" at bounding box center [619, 73] width 67 height 32
click at [586, 66] on input "44" at bounding box center [619, 73] width 67 height 32
click at [586, 66] on input "45" at bounding box center [619, 73] width 67 height 32
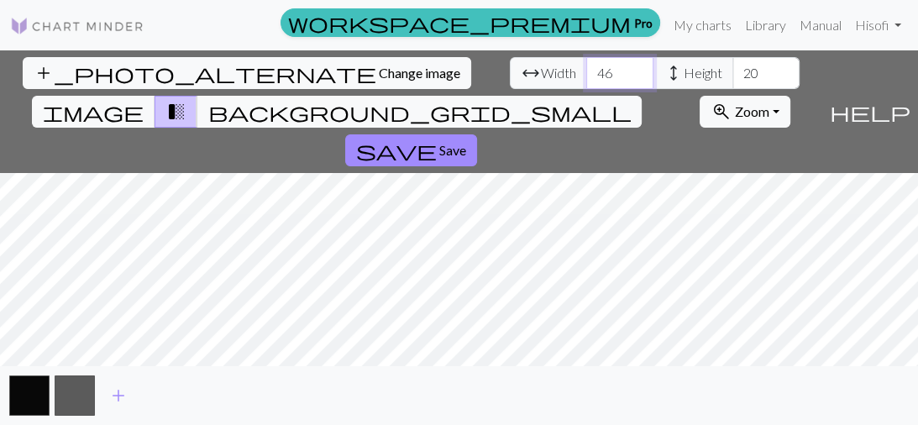
click at [586, 66] on input "46" at bounding box center [619, 73] width 67 height 32
click at [586, 67] on input "55" at bounding box center [619, 73] width 67 height 32
type input "56"
click at [586, 67] on input "56" at bounding box center [619, 73] width 67 height 32
click at [733, 64] on input "35" at bounding box center [766, 73] width 67 height 32
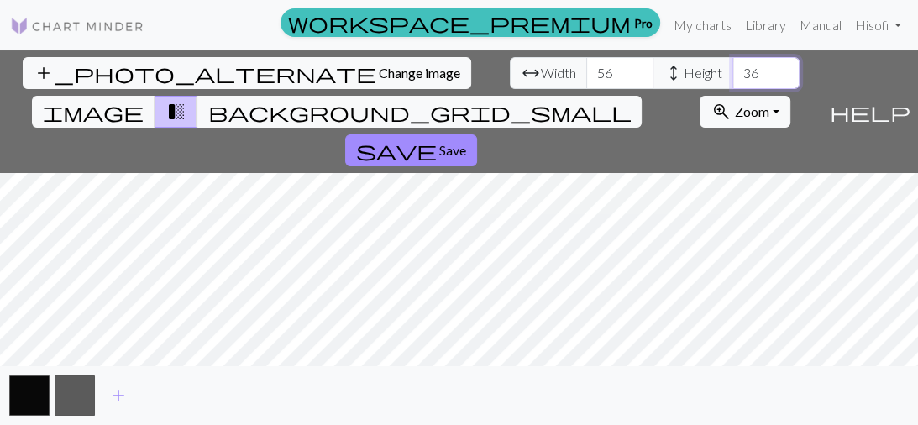
click at [733, 64] on input "36" at bounding box center [766, 73] width 67 height 32
click at [733, 64] on input "37" at bounding box center [766, 73] width 67 height 32
click at [733, 64] on input "38" at bounding box center [766, 73] width 67 height 32
click at [733, 64] on input "39" at bounding box center [766, 73] width 67 height 32
click at [733, 64] on input "40" at bounding box center [766, 73] width 67 height 32
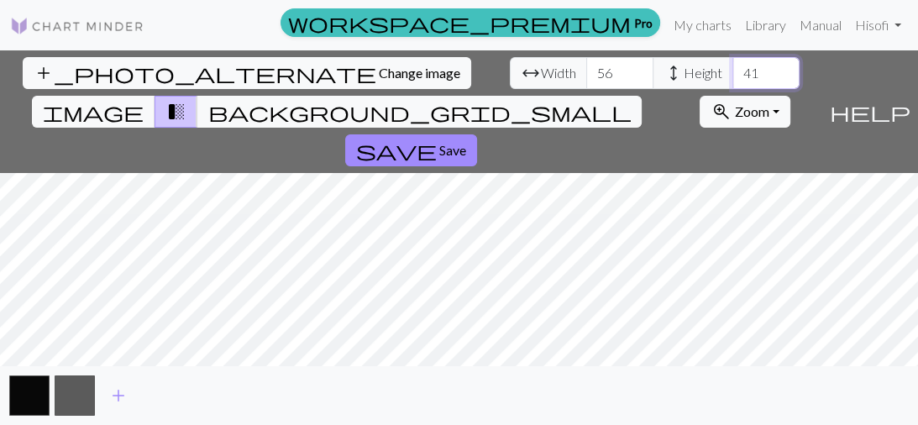
click at [733, 64] on input "41" at bounding box center [766, 73] width 67 height 32
click at [733, 64] on input "42" at bounding box center [766, 73] width 67 height 32
click at [733, 64] on input "43" at bounding box center [766, 73] width 67 height 32
click at [733, 64] on input "44" at bounding box center [766, 73] width 67 height 32
click at [733, 64] on input "45" at bounding box center [766, 73] width 67 height 32
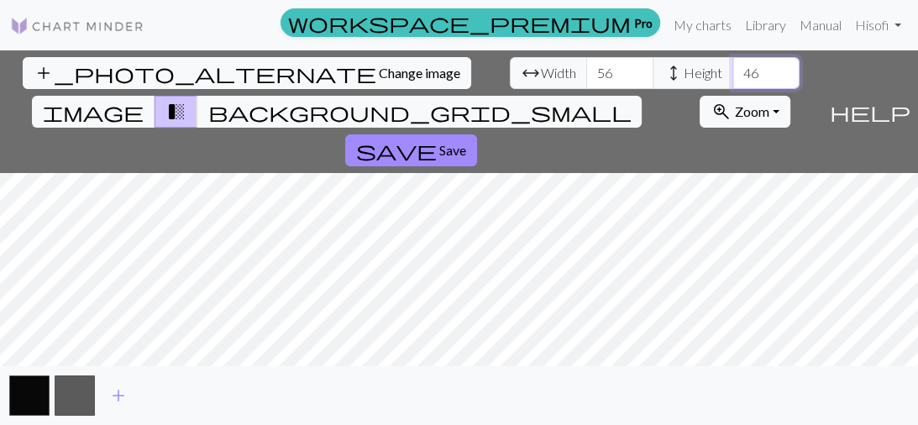
click at [733, 64] on input "46" at bounding box center [766, 73] width 67 height 32
click at [733, 64] on input "47" at bounding box center [766, 73] width 67 height 32
click at [733, 64] on input "52" at bounding box center [766, 73] width 67 height 32
click at [733, 64] on input "53" at bounding box center [766, 73] width 67 height 32
click at [733, 64] on input "54" at bounding box center [766, 73] width 67 height 32
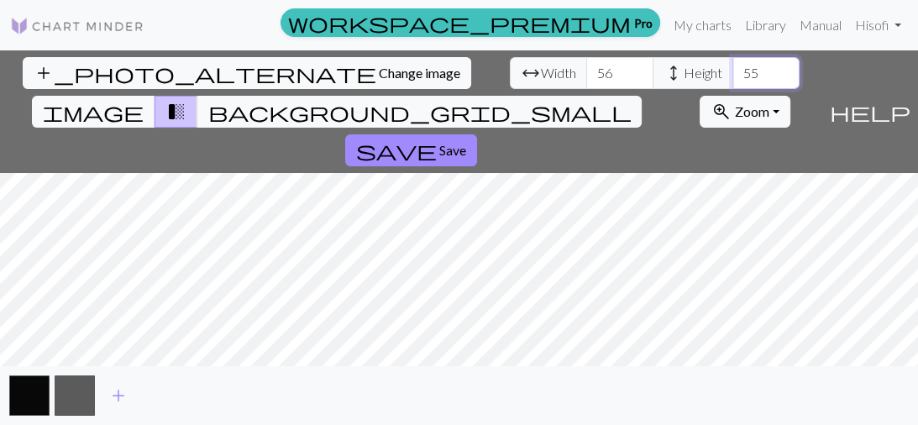
click at [733, 64] on input "55" at bounding box center [766, 73] width 67 height 32
drag, startPoint x: 450, startPoint y: 54, endPoint x: 454, endPoint y: 67, distance: 13.9
click at [450, 55] on div "add_photo_alternate Change image arrow_range Width 56 height Height 55 image tr…" at bounding box center [411, 111] width 822 height 123
click at [733, 66] on input "56" at bounding box center [766, 73] width 67 height 32
click at [733, 66] on input "57" at bounding box center [766, 73] width 67 height 32
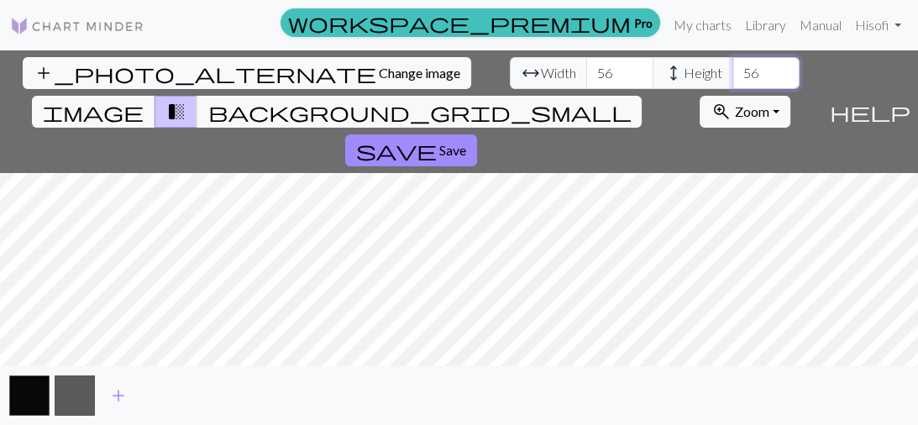
type input "56"
click at [733, 77] on input "56" at bounding box center [766, 73] width 67 height 32
click at [626, 96] on button "background_grid_small" at bounding box center [419, 112] width 445 height 32
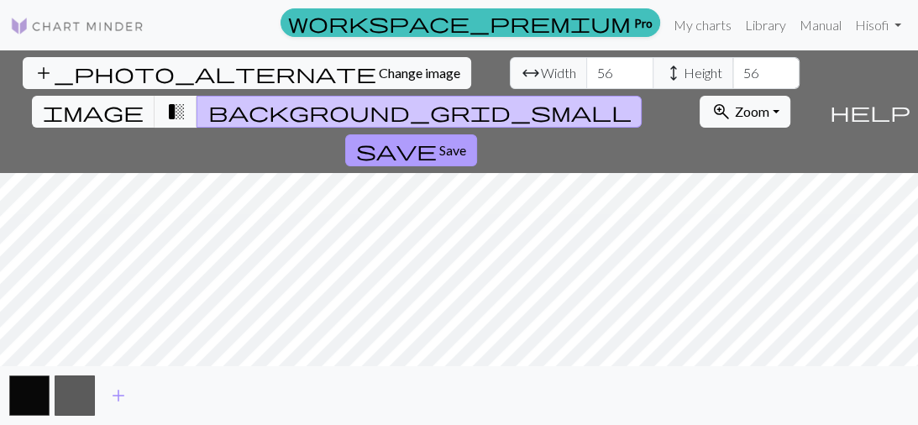
click at [466, 142] on span "Save" at bounding box center [452, 150] width 27 height 16
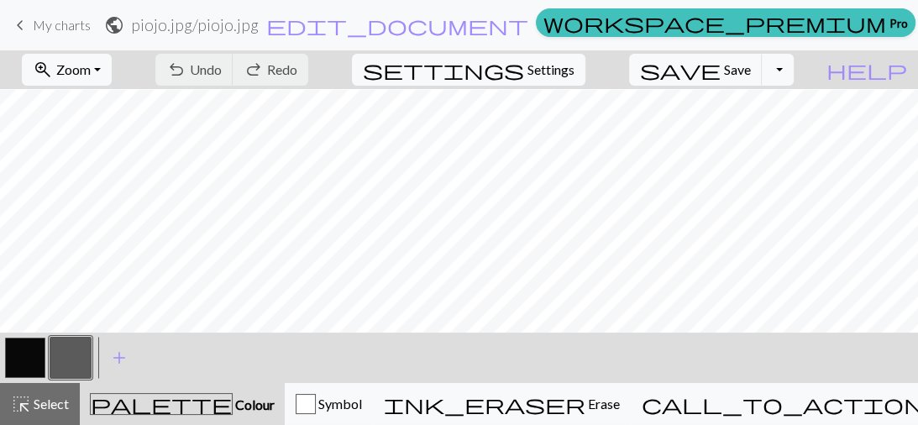
scroll to position [269, 0]
click at [118, 352] on span "add" at bounding box center [119, 358] width 20 height 24
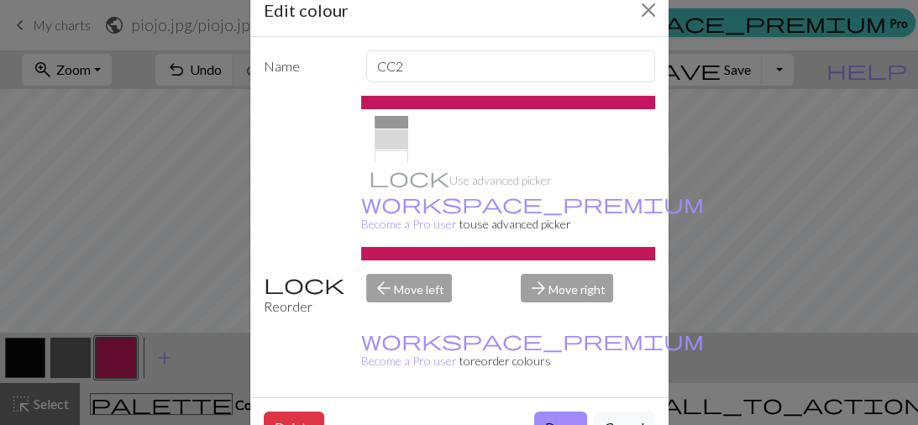
scroll to position [430, 0]
click at [390, 134] on div at bounding box center [392, 133] width 34 height 20
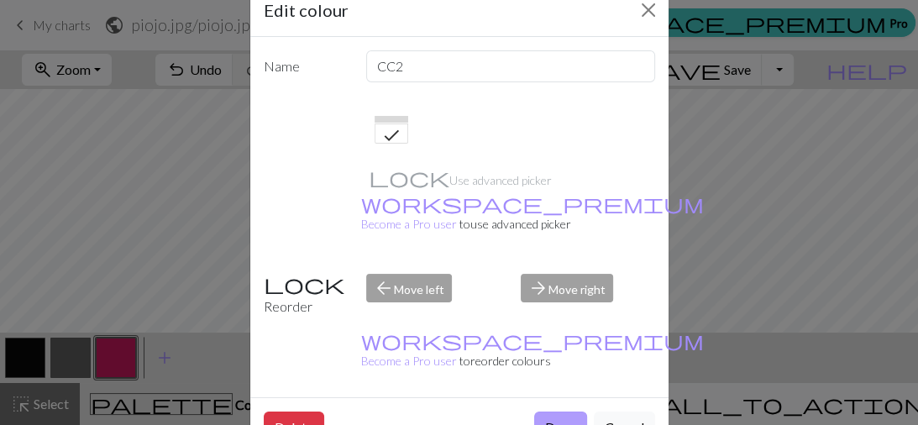
click at [560, 412] on button "Done" at bounding box center [560, 428] width 53 height 32
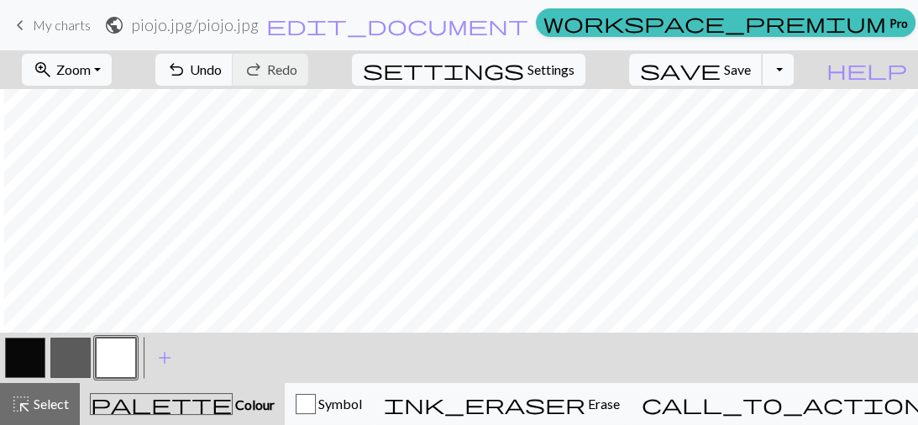
scroll to position [232, 3]
click at [721, 72] on span "save" at bounding box center [680, 70] width 81 height 24
click at [794, 71] on button "Toggle Dropdown" at bounding box center [778, 70] width 32 height 32
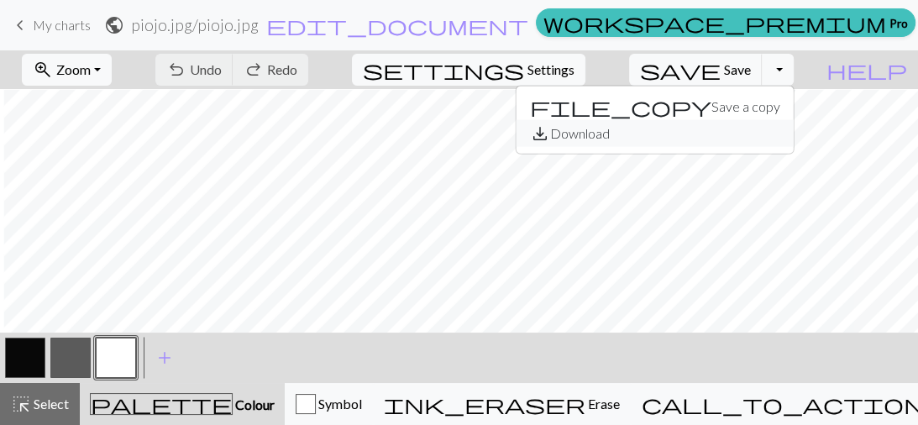
click at [760, 130] on button "save_alt Download" at bounding box center [655, 133] width 277 height 27
